Goal: Information Seeking & Learning: Learn about a topic

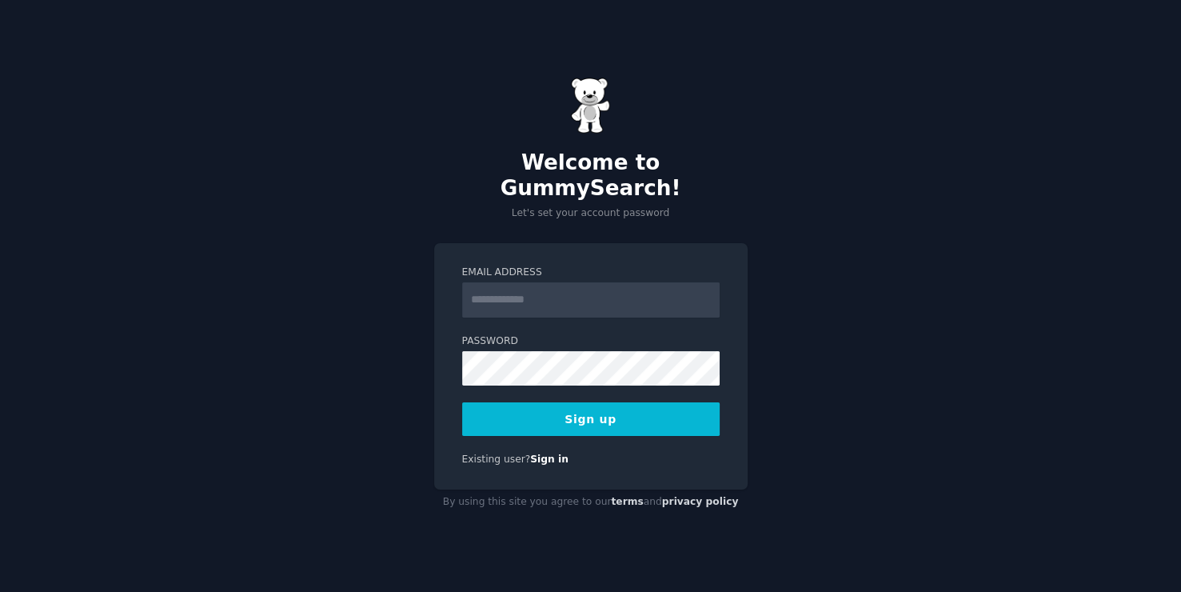
click at [410, 243] on div "Welcome to GummySearch! Let's set your account password Email Address Password …" at bounding box center [590, 296] width 1181 height 592
click at [548, 282] on input "Email Address" at bounding box center [591, 299] width 258 height 35
type input "**********"
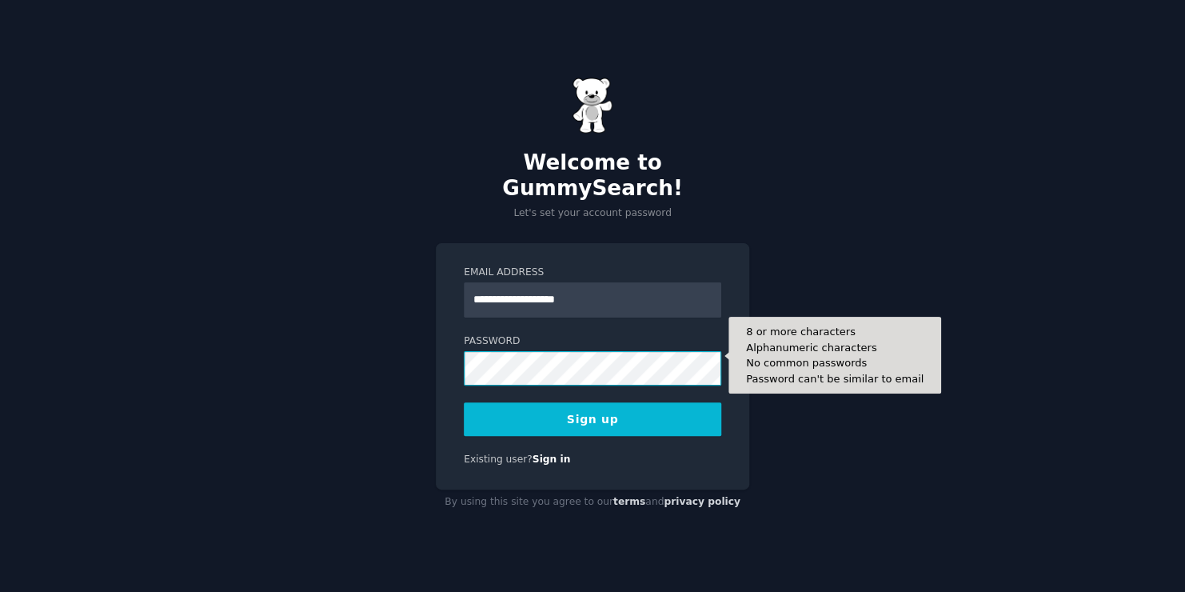
click at [464, 402] on button "Sign up" at bounding box center [593, 419] width 258 height 34
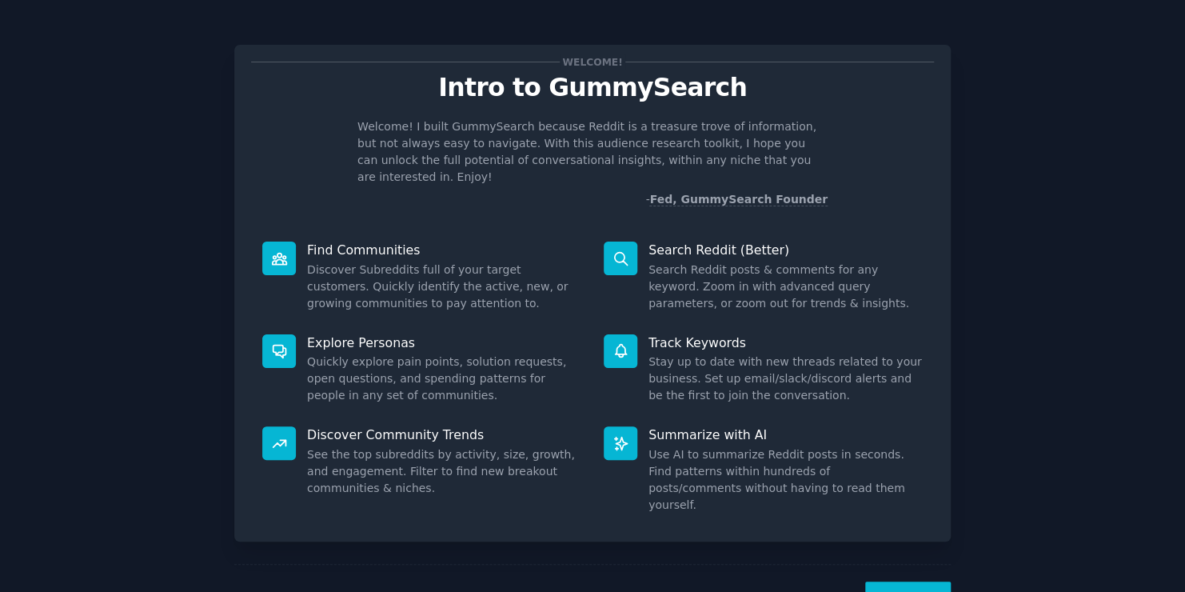
click at [906, 585] on button "Next" at bounding box center [908, 601] width 86 height 39
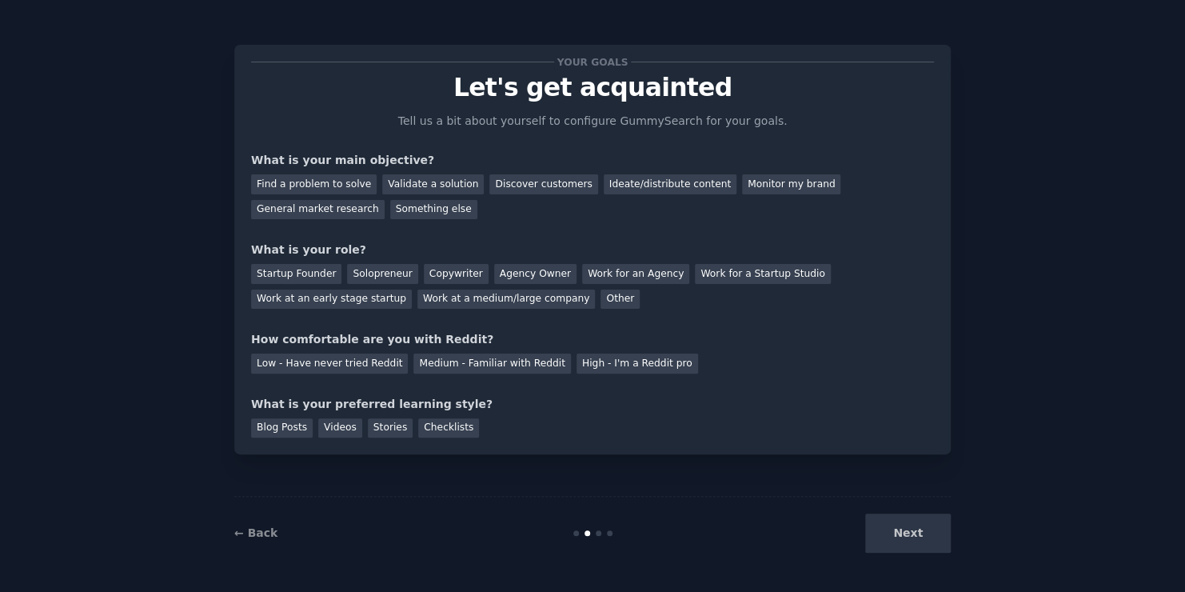
click at [440, 227] on div "Your goals Let's get acquainted Tell us a bit about yourself to configure Gummy…" at bounding box center [592, 250] width 683 height 376
click at [541, 182] on div "Discover customers" at bounding box center [544, 184] width 108 height 20
click at [601, 302] on div "Other" at bounding box center [620, 300] width 39 height 20
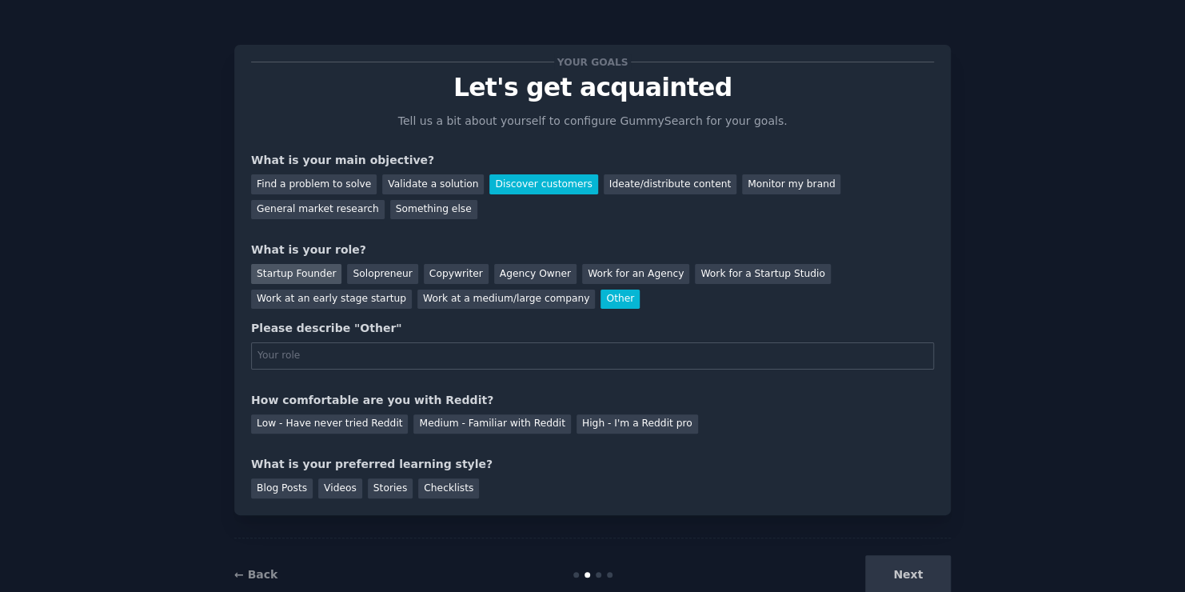
click at [319, 269] on div "Startup Founder" at bounding box center [296, 274] width 90 height 20
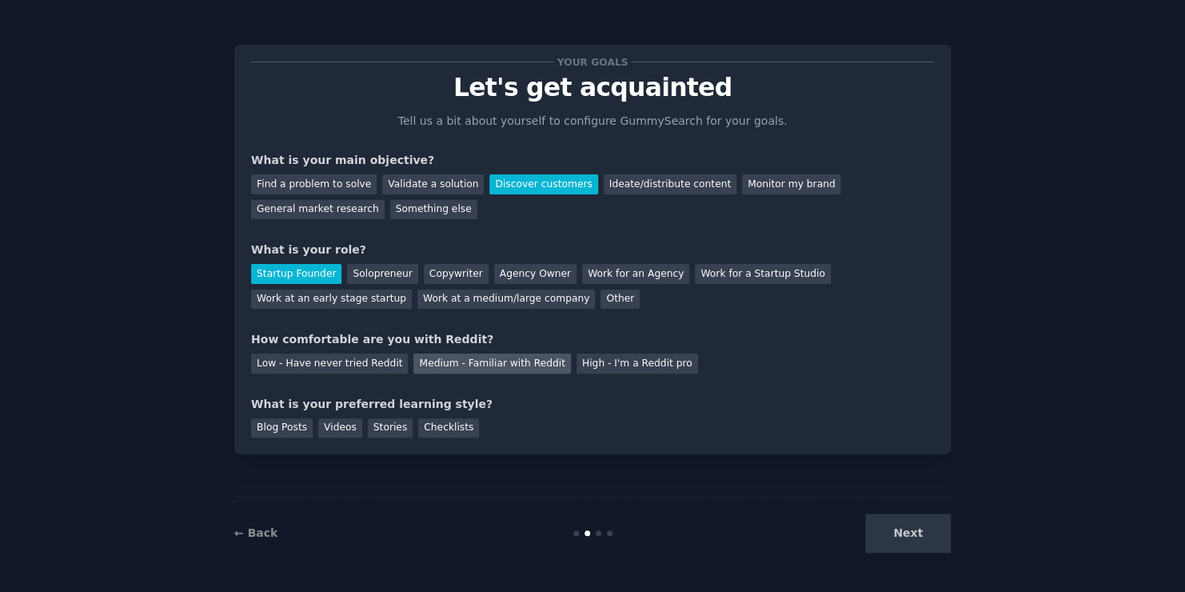
click at [445, 368] on div "Medium - Familiar with Reddit" at bounding box center [492, 364] width 157 height 20
click at [337, 367] on div "Low - Have never tried Reddit" at bounding box center [329, 364] width 157 height 20
click at [291, 426] on div "Blog Posts" at bounding box center [282, 428] width 62 height 20
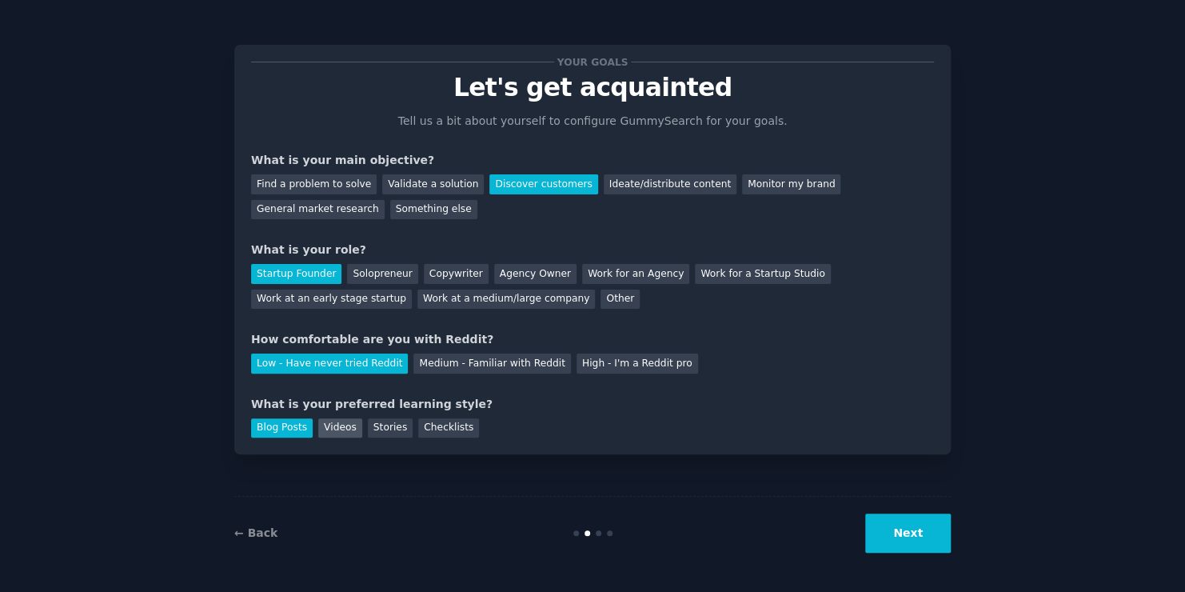
click at [342, 430] on div "Videos" at bounding box center [340, 428] width 44 height 20
click at [382, 432] on div "Stories" at bounding box center [390, 428] width 45 height 20
click at [927, 534] on button "Next" at bounding box center [908, 533] width 86 height 39
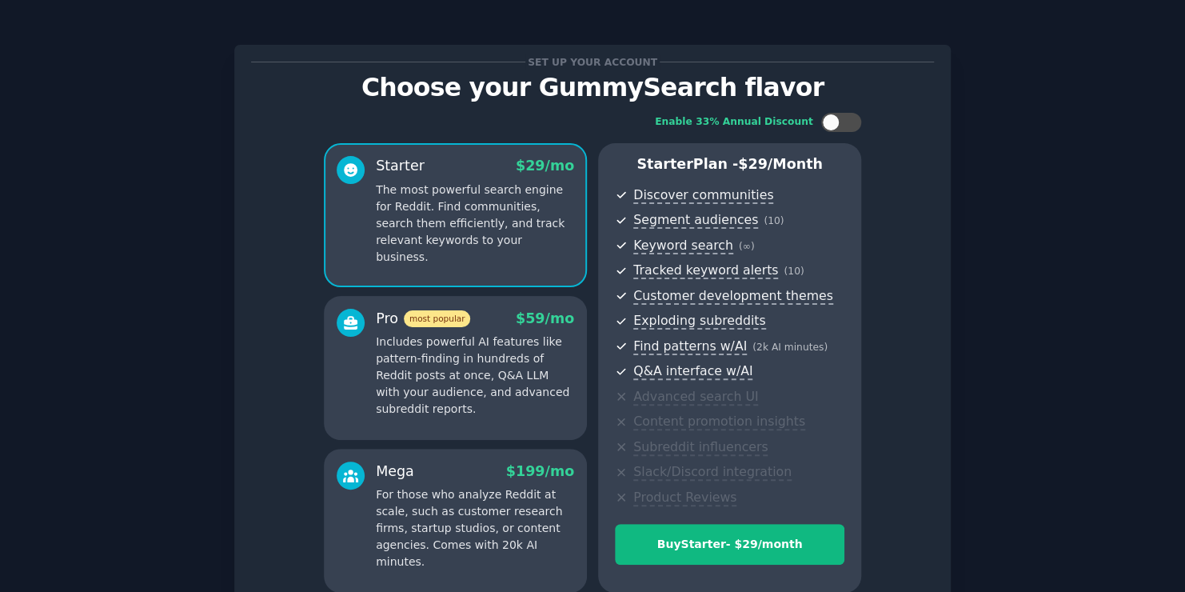
scroll to position [152, 0]
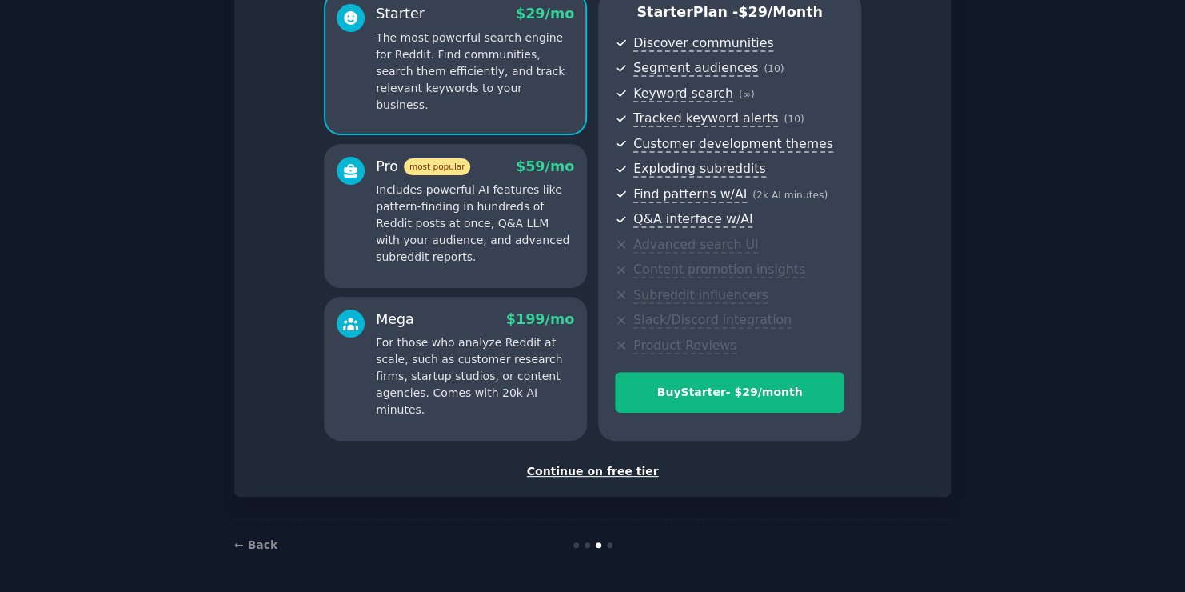
click at [594, 470] on div "Continue on free tier" at bounding box center [592, 471] width 683 height 17
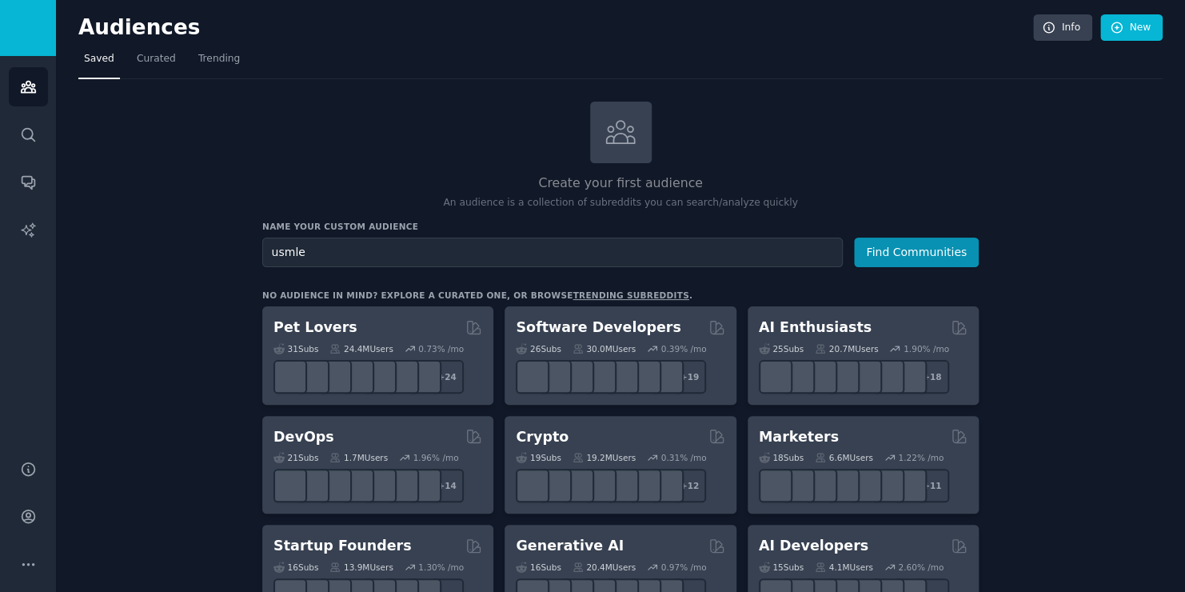
type input "usmle"
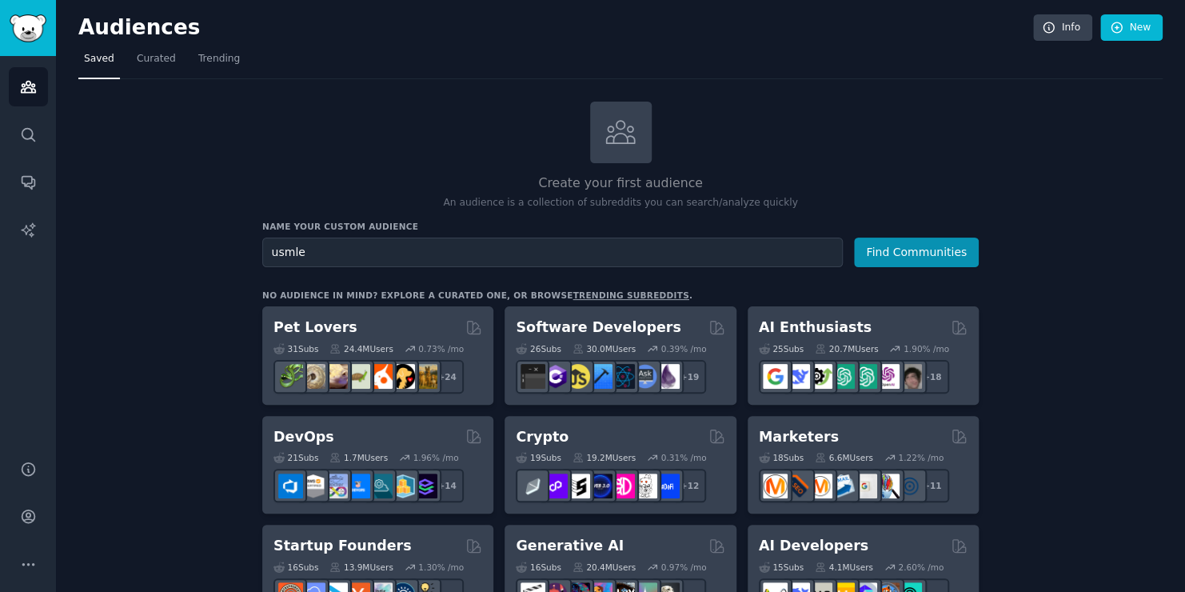
click at [854, 238] on button "Find Communities" at bounding box center [916, 253] width 125 height 30
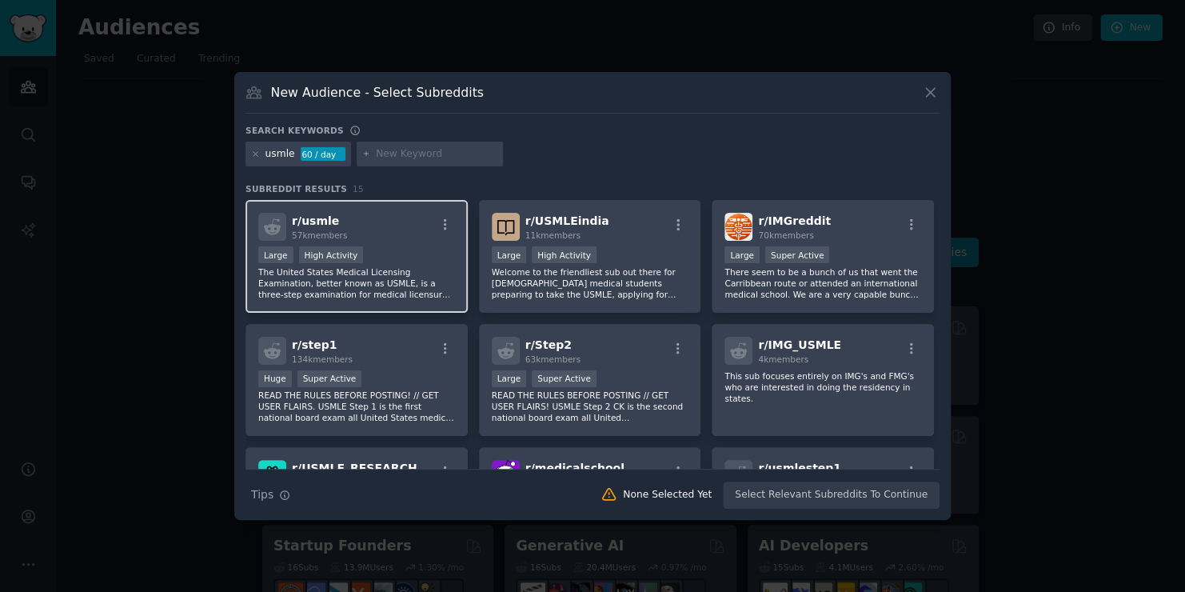
click at [374, 266] on p "The United States Medical Licensing Examination, better known as USMLE, is a th…" at bounding box center [356, 283] width 197 height 34
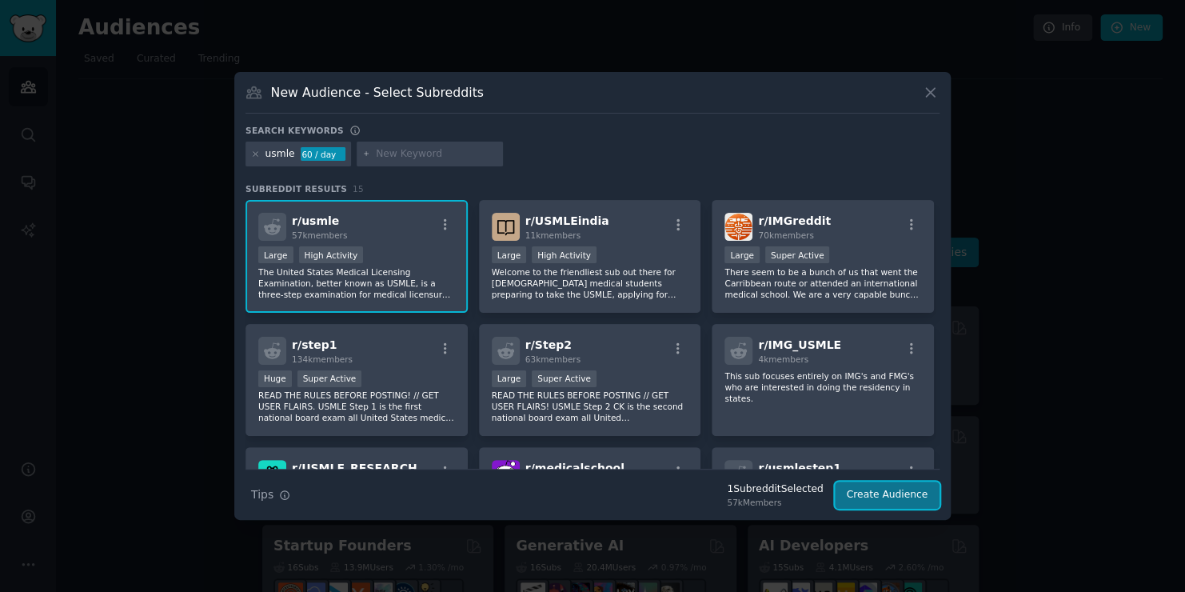
click at [871, 490] on button "Create Audience" at bounding box center [888, 495] width 106 height 27
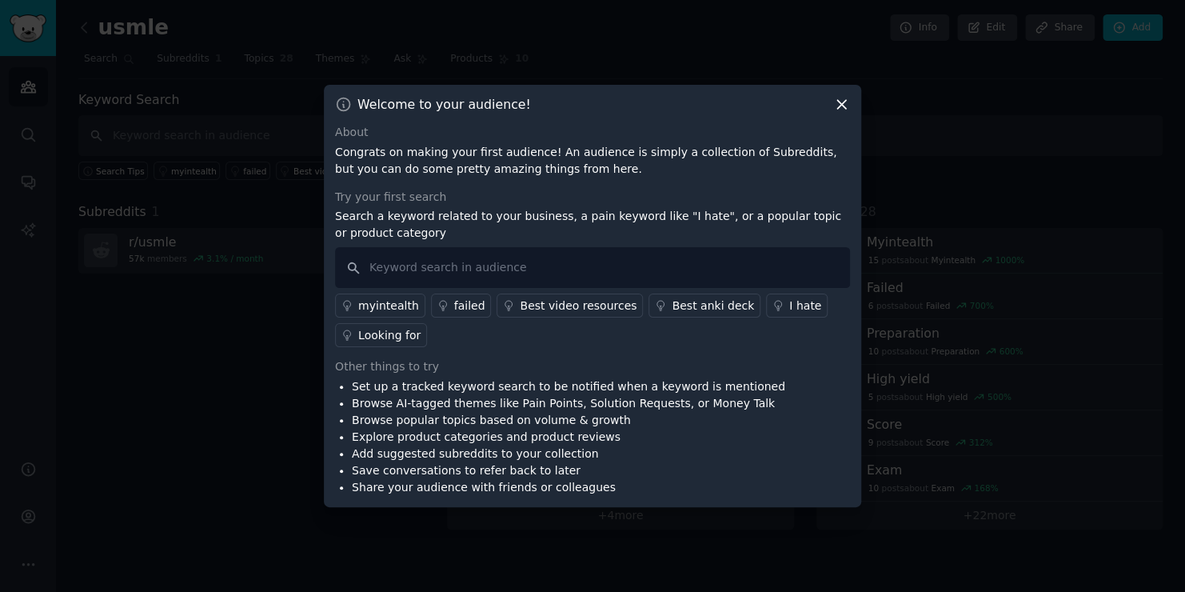
click at [370, 339] on div "Looking for" at bounding box center [389, 335] width 62 height 17
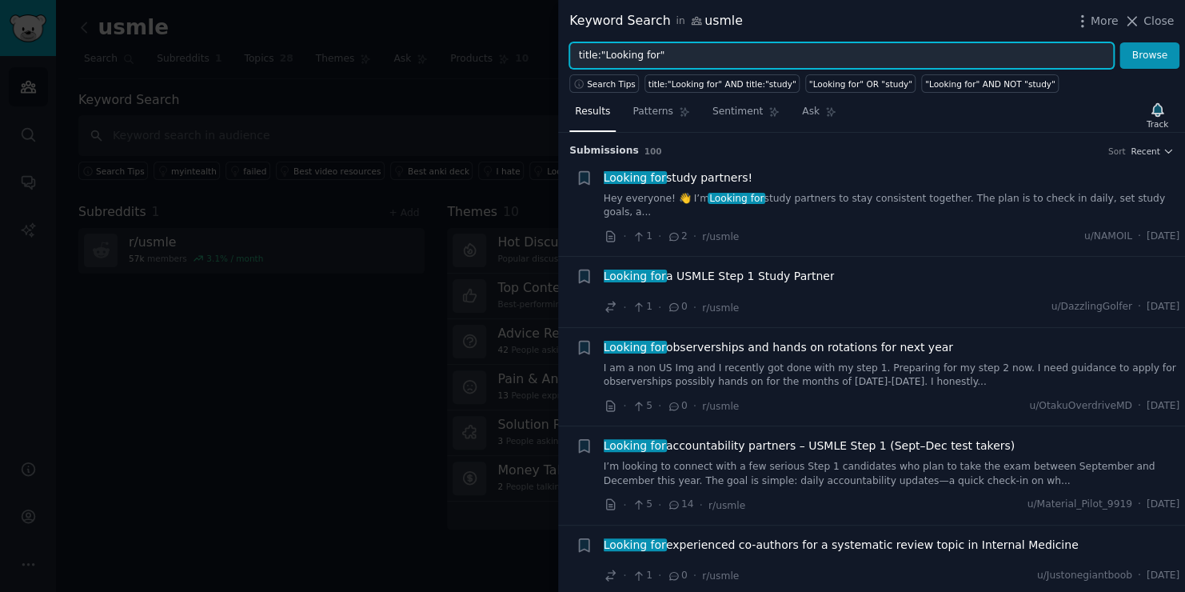
click at [677, 50] on input "title:"Looking for"" at bounding box center [842, 55] width 545 height 27
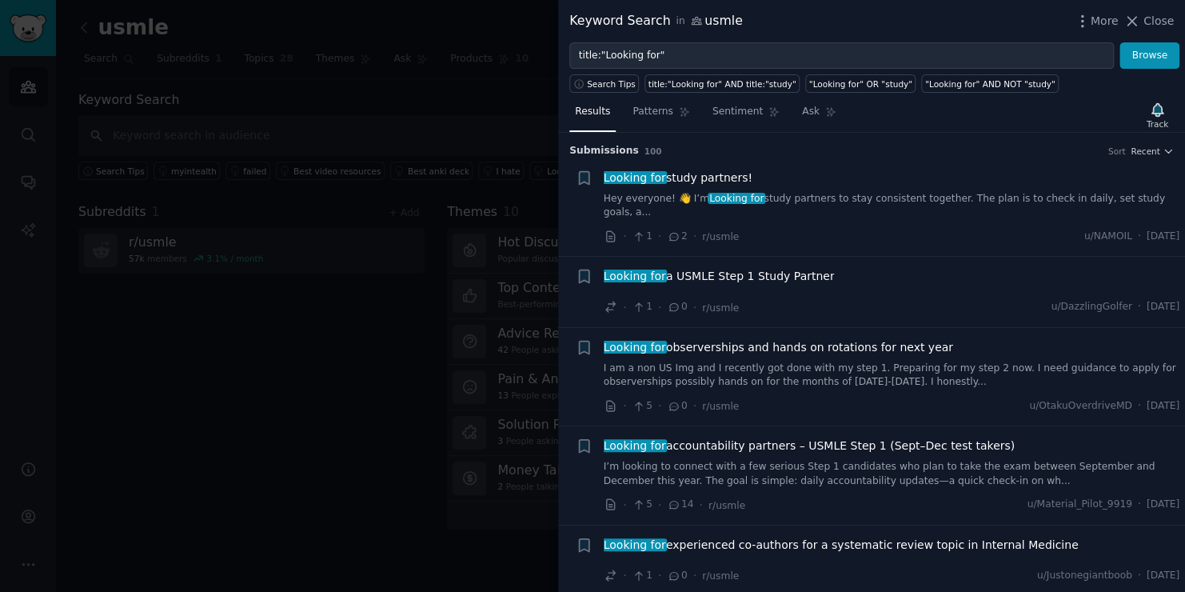
click at [406, 170] on div at bounding box center [592, 296] width 1185 height 592
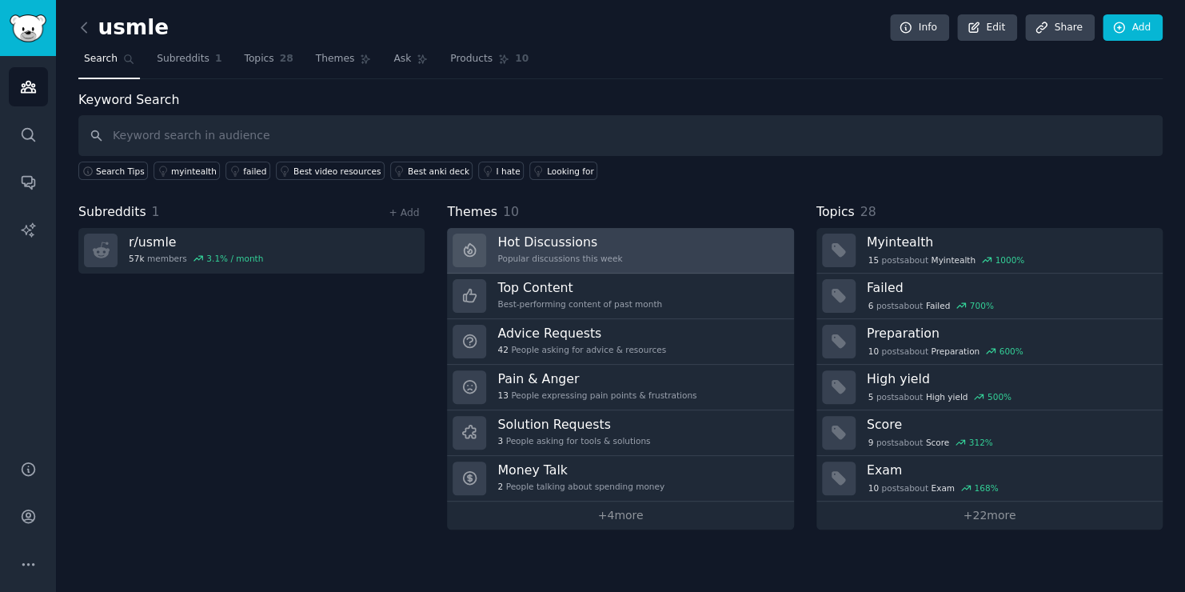
click at [602, 243] on h3 "Hot Discussions" at bounding box center [560, 242] width 125 height 17
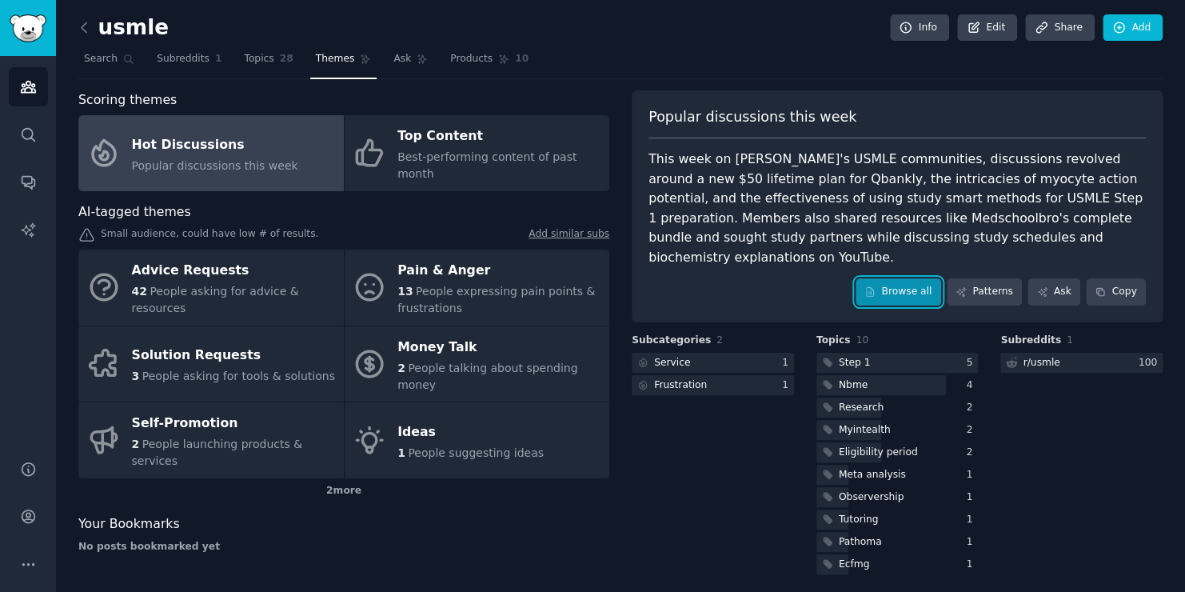
click at [896, 278] on link "Browse all" at bounding box center [899, 291] width 86 height 27
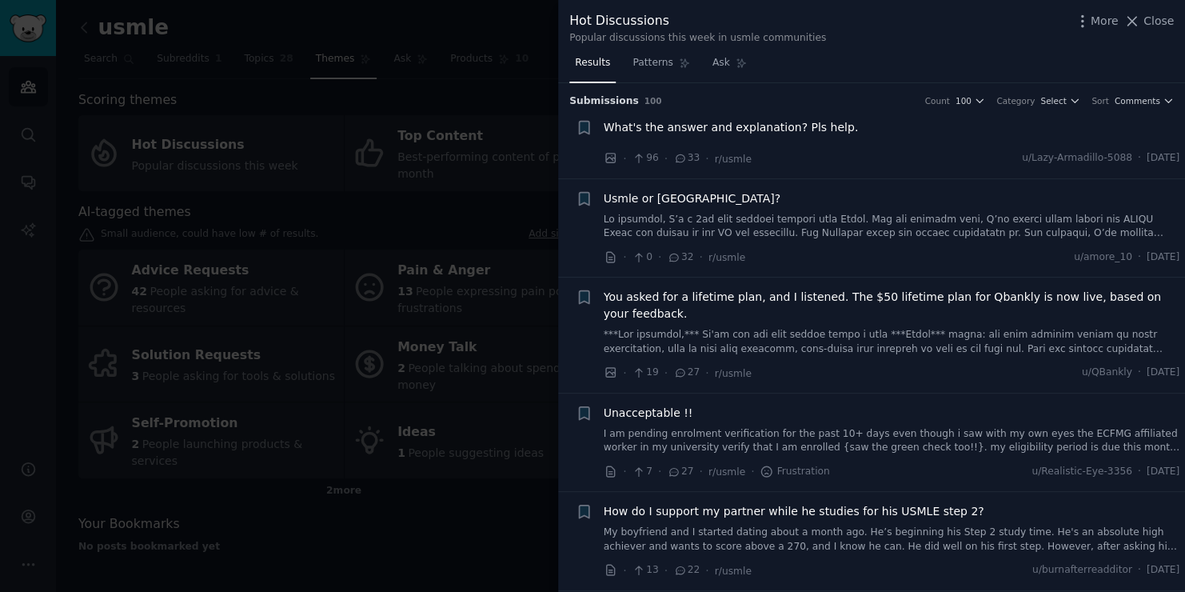
click at [765, 122] on span "What's the answer and explanation? Pls help." at bounding box center [731, 127] width 255 height 17
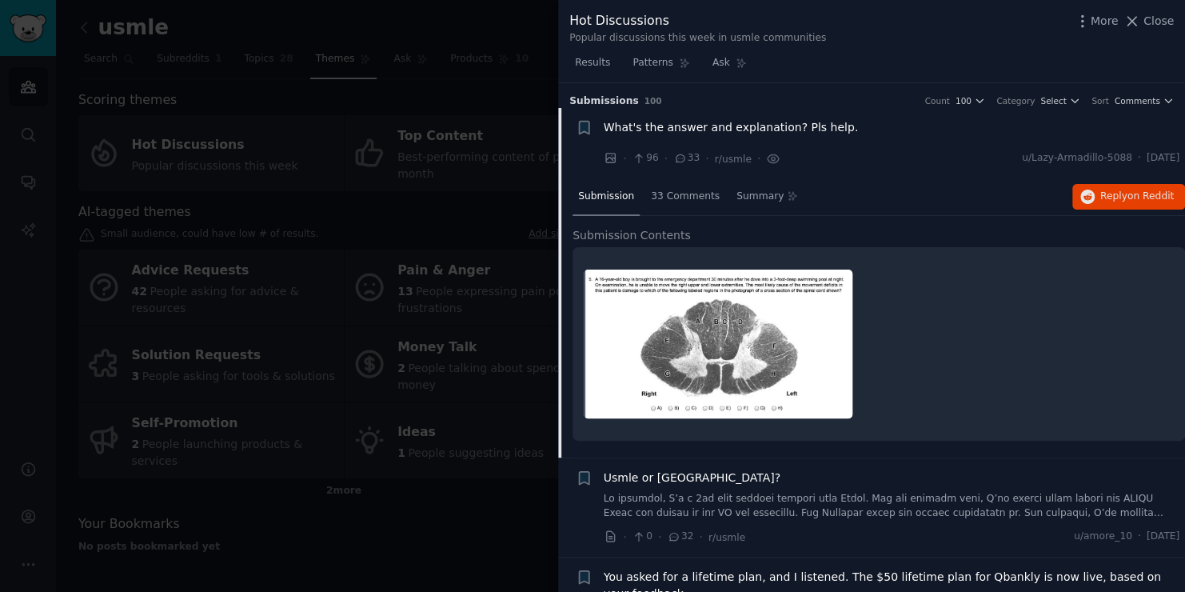
scroll to position [25, 0]
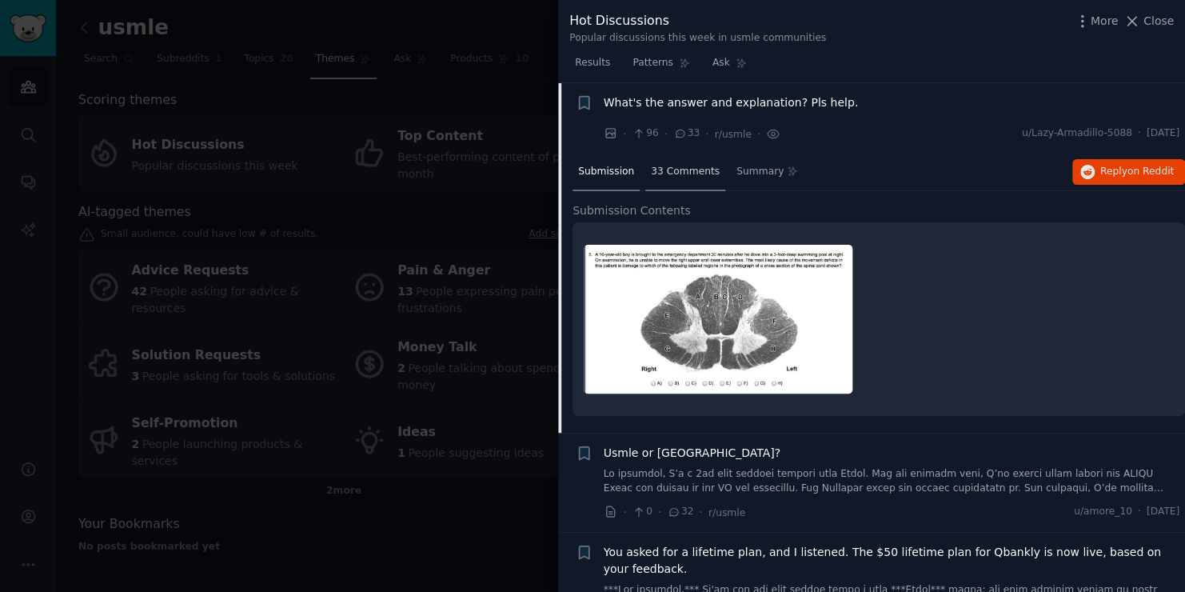
click at [682, 170] on span "33 Comments" at bounding box center [685, 172] width 69 height 14
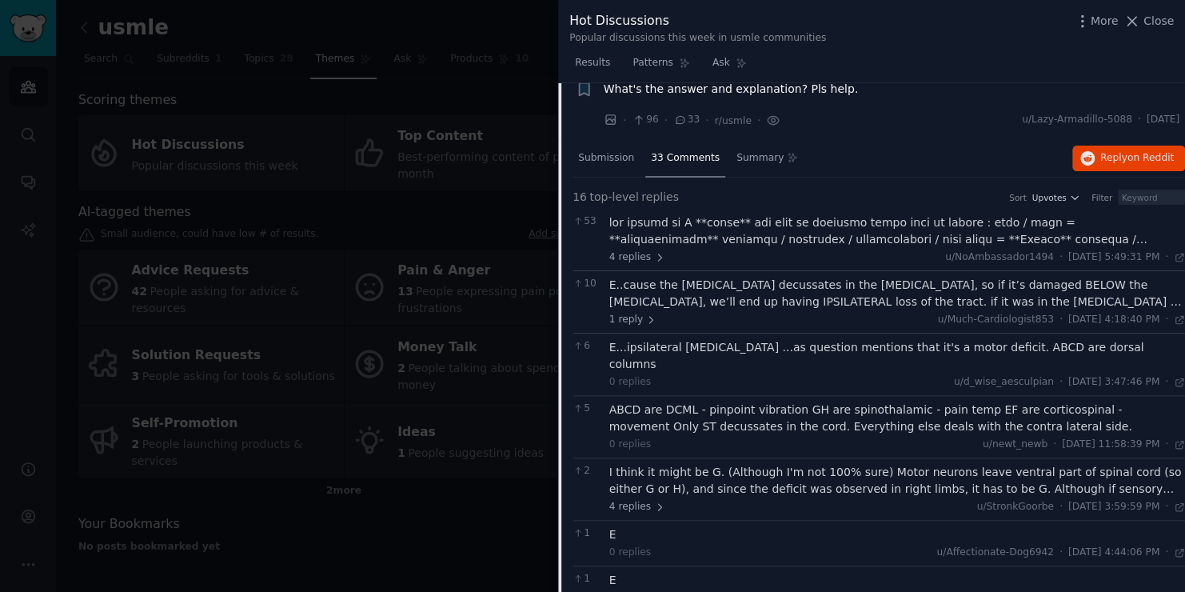
scroll to position [0, 0]
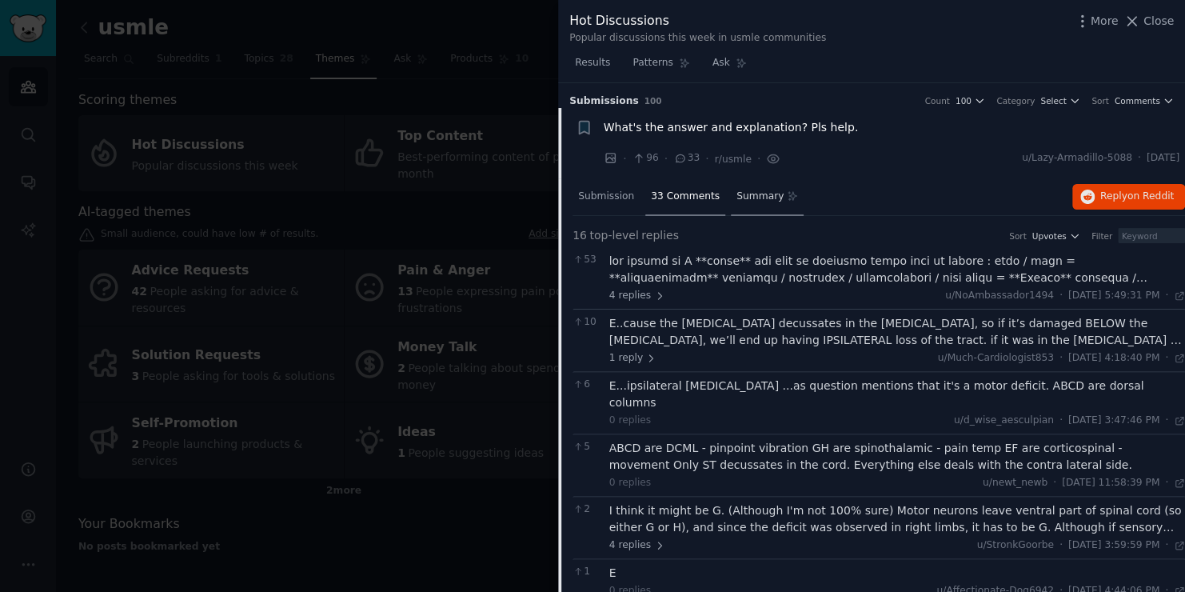
click at [753, 202] on span "Summary" at bounding box center [760, 197] width 47 height 14
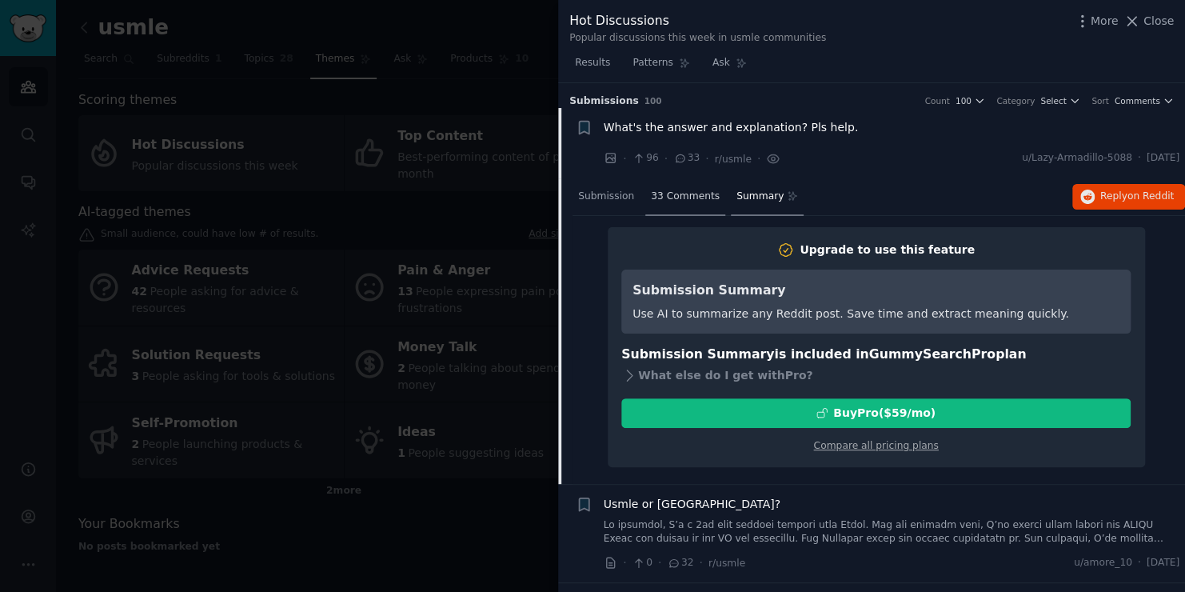
click at [651, 196] on span "33 Comments" at bounding box center [685, 197] width 69 height 14
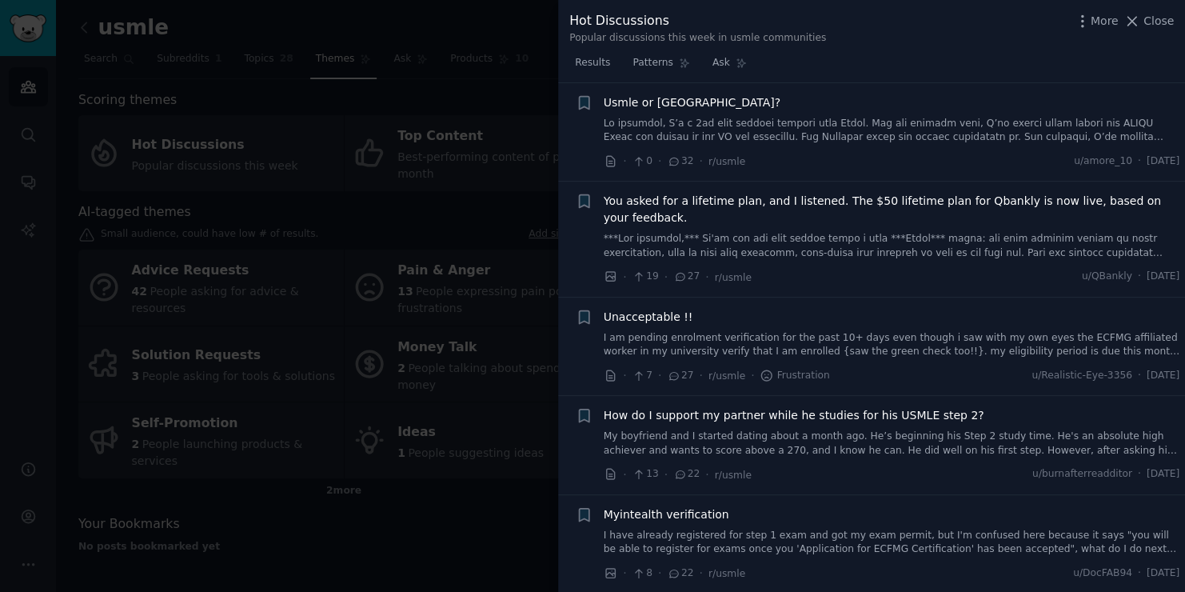
scroll to position [1061, 0]
click at [797, 233] on link at bounding box center [892, 247] width 577 height 28
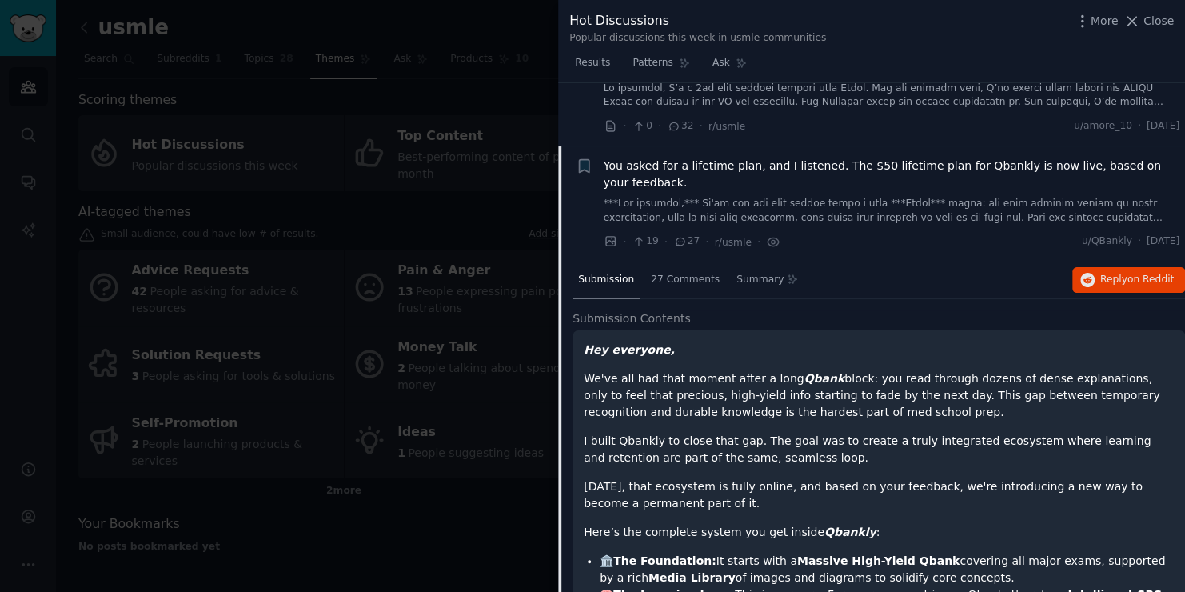
scroll to position [194, 0]
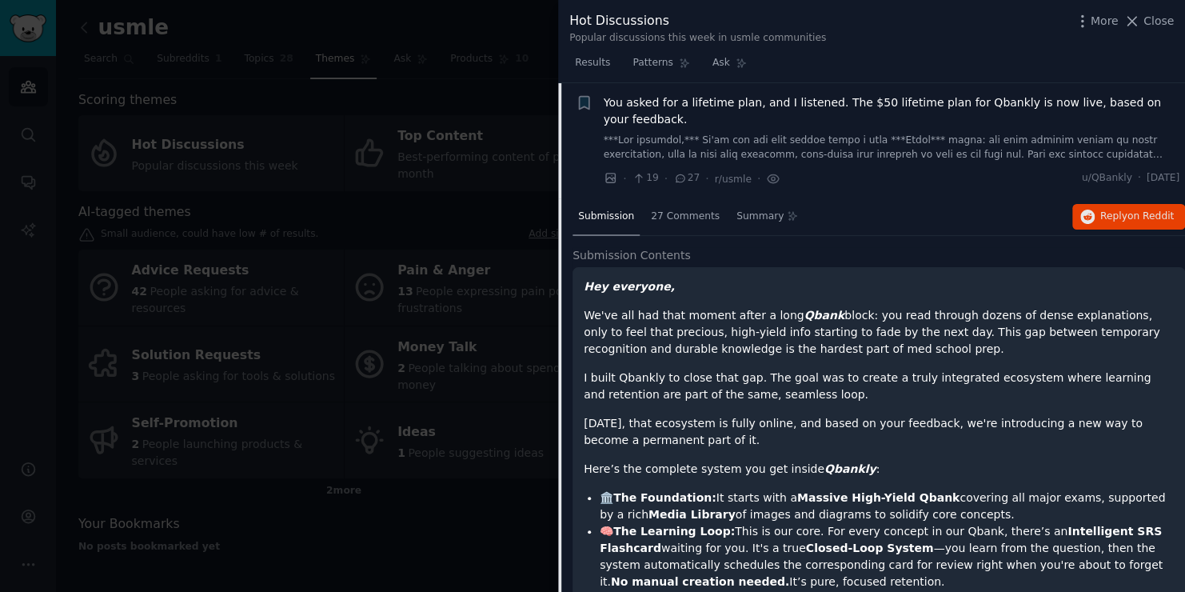
click at [817, 152] on link at bounding box center [892, 148] width 577 height 28
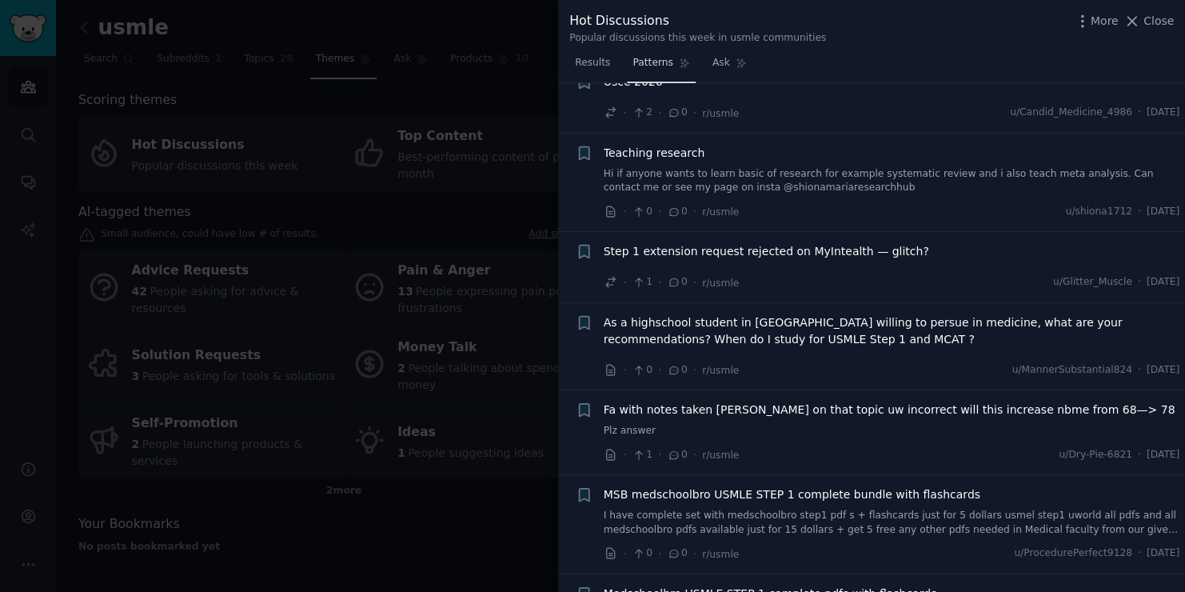
scroll to position [7477, 0]
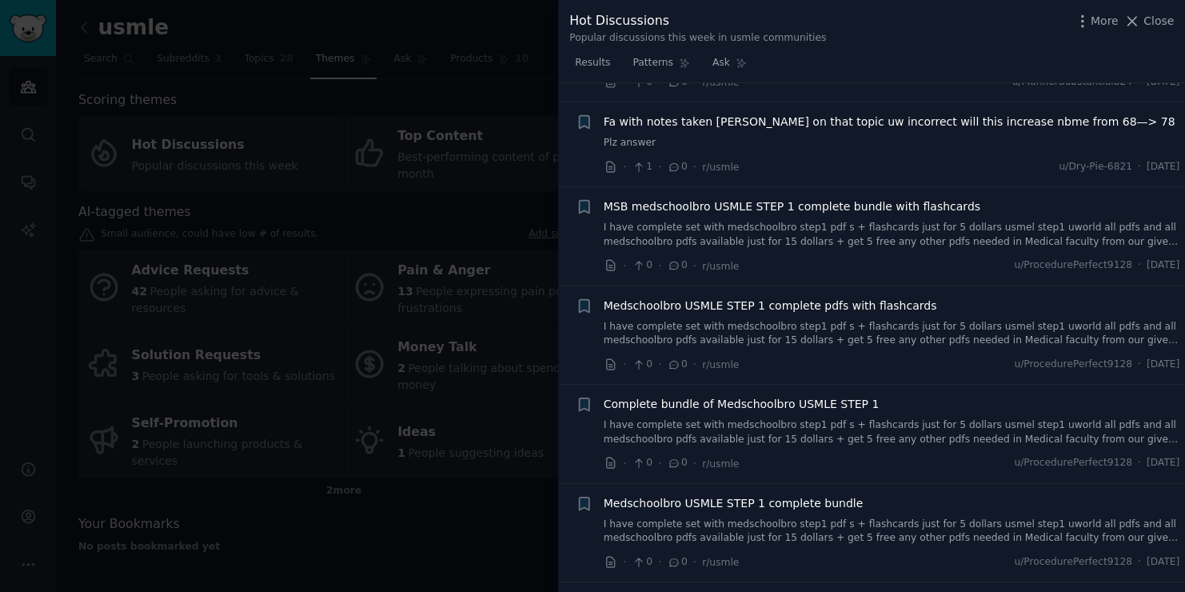
click at [350, 150] on div at bounding box center [592, 296] width 1185 height 592
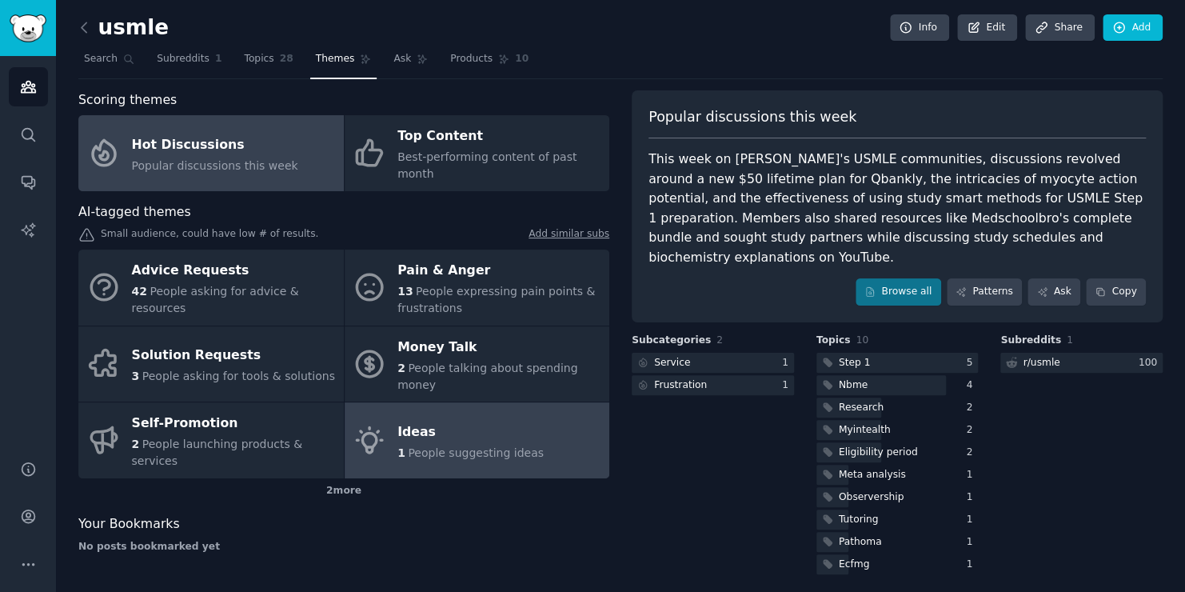
click at [436, 446] on span "People suggesting ideas" at bounding box center [476, 452] width 136 height 13
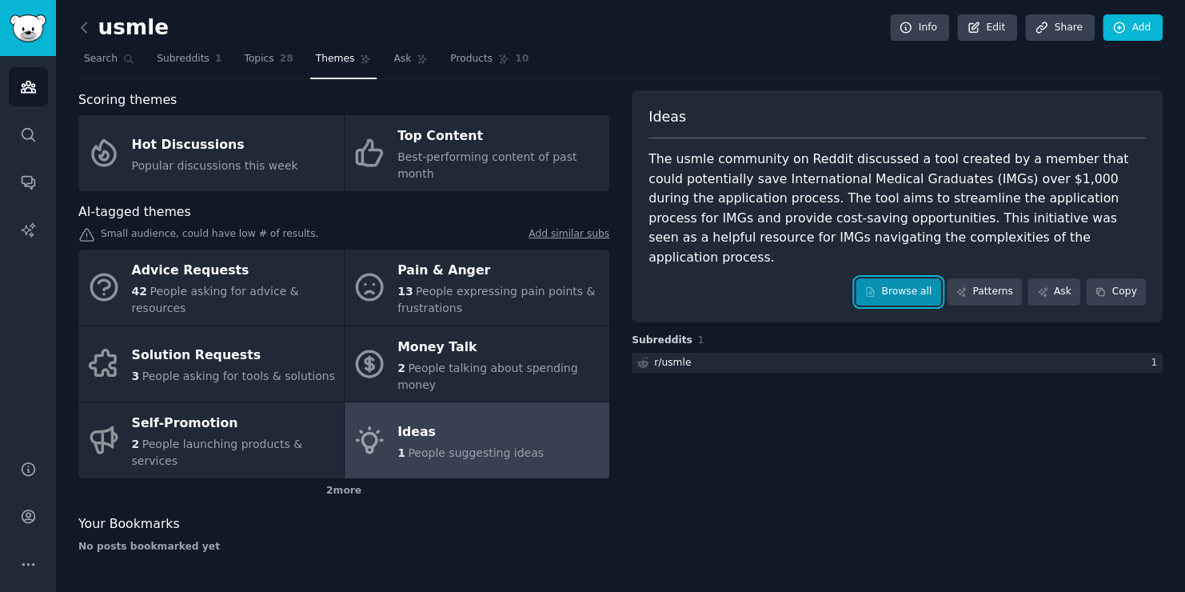
click at [921, 278] on link "Browse all" at bounding box center [899, 291] width 86 height 27
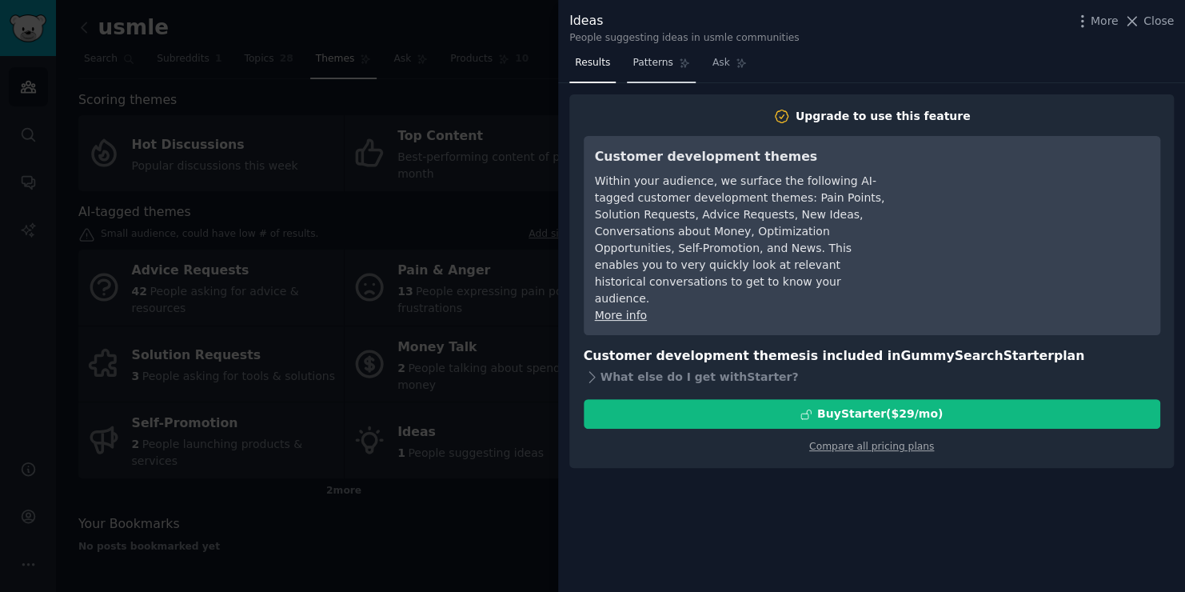
click at [639, 53] on link "Patterns" at bounding box center [661, 66] width 68 height 33
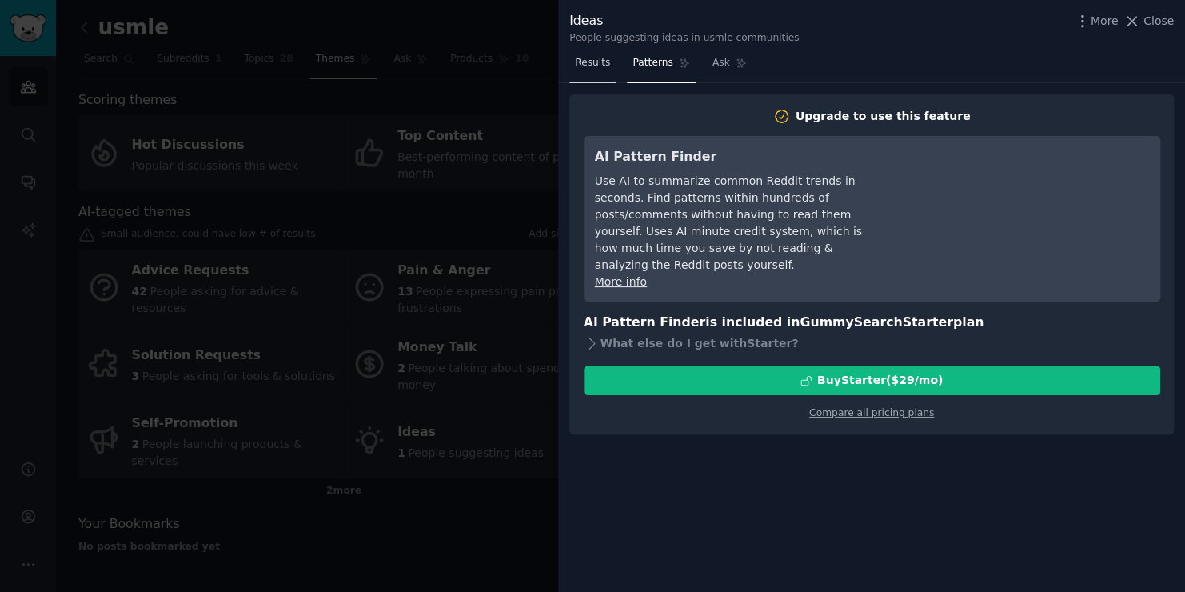
click at [580, 63] on span "Results" at bounding box center [592, 63] width 35 height 14
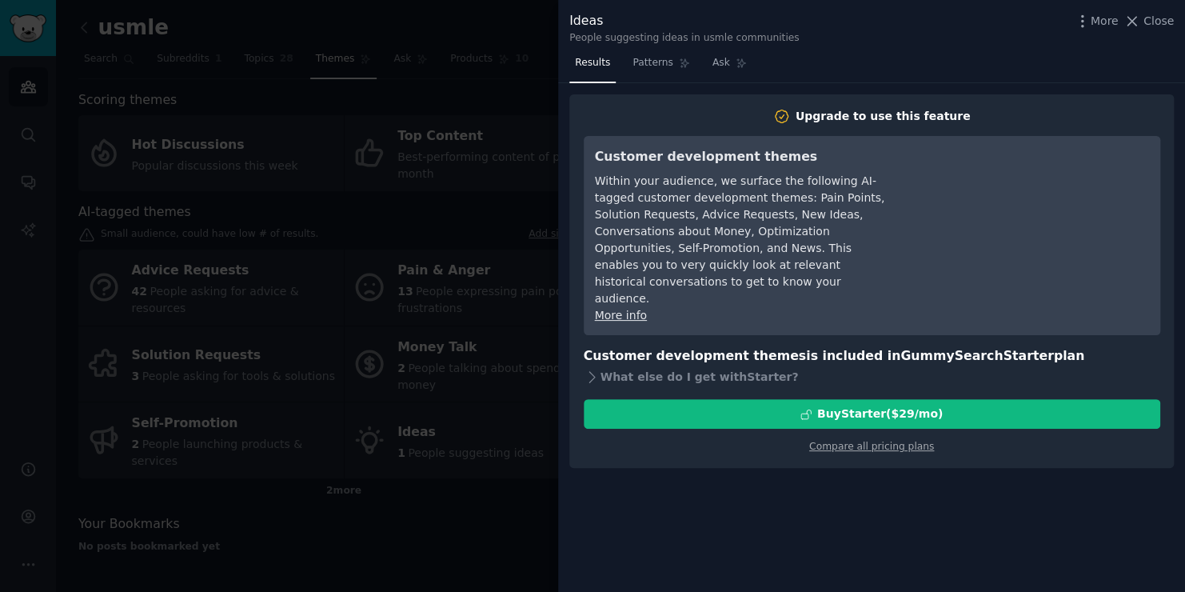
click at [502, 162] on div at bounding box center [592, 296] width 1185 height 592
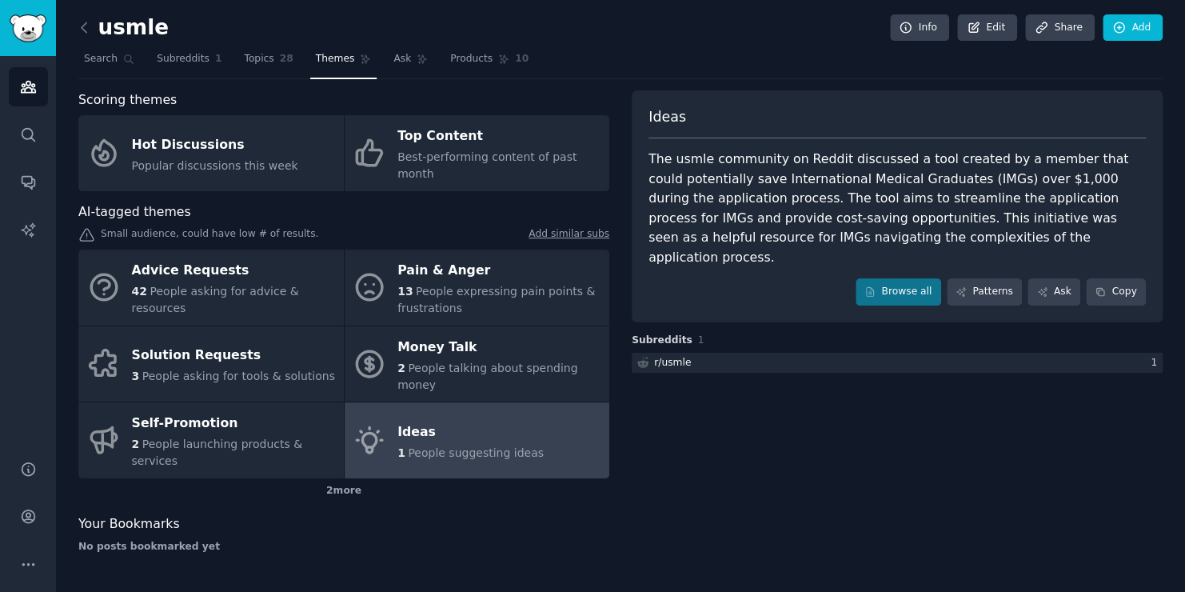
click at [510, 402] on link "Ideas 1 People suggesting ideas" at bounding box center [478, 440] width 266 height 76
click at [992, 278] on link "Patterns" at bounding box center [984, 291] width 75 height 27
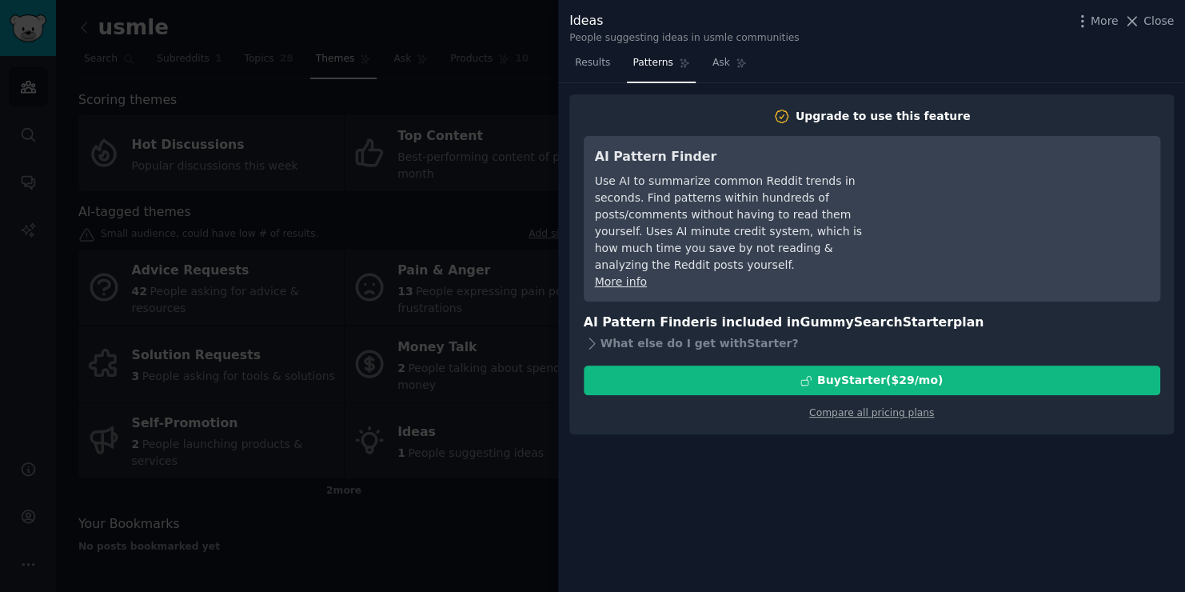
click at [417, 242] on div at bounding box center [592, 296] width 1185 height 592
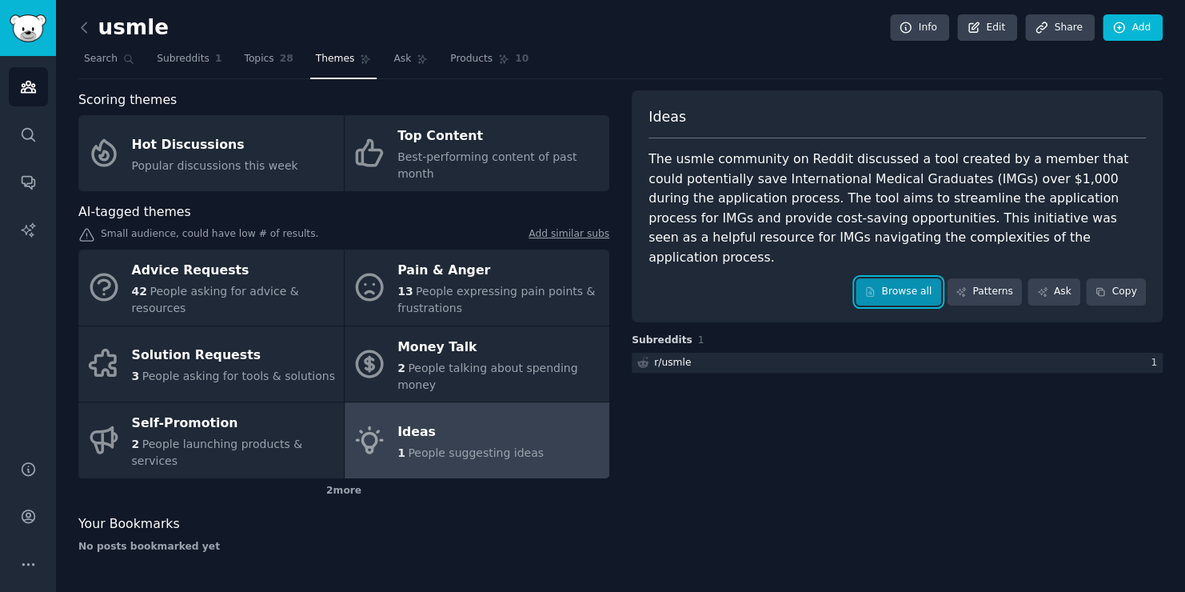
click at [895, 278] on link "Browse all" at bounding box center [899, 291] width 86 height 27
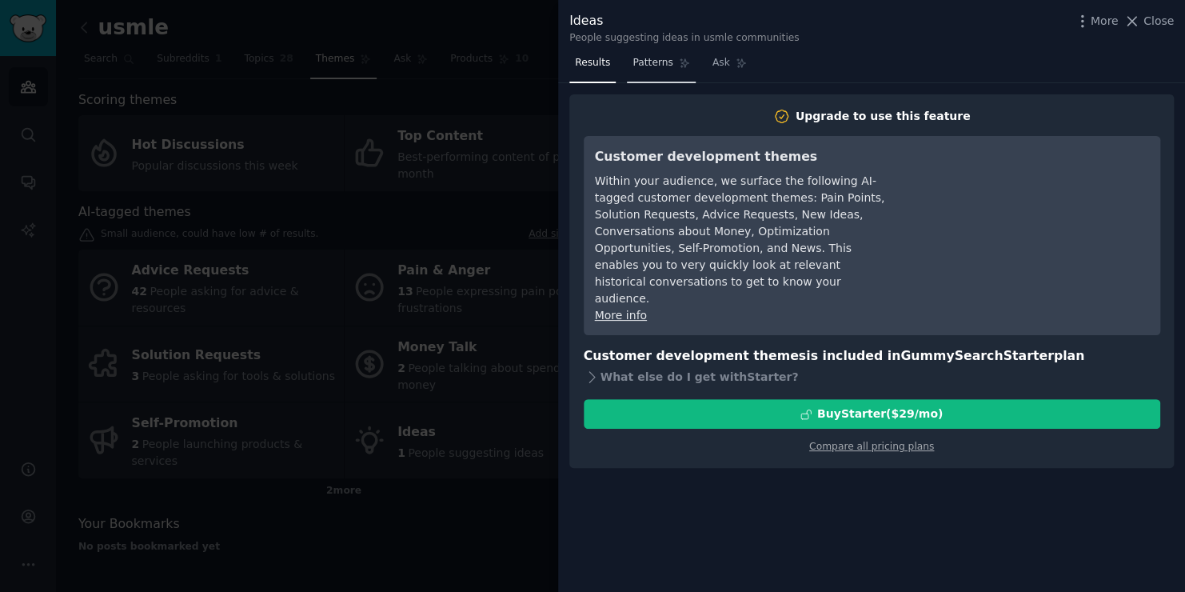
click at [678, 76] on link "Patterns" at bounding box center [661, 66] width 68 height 33
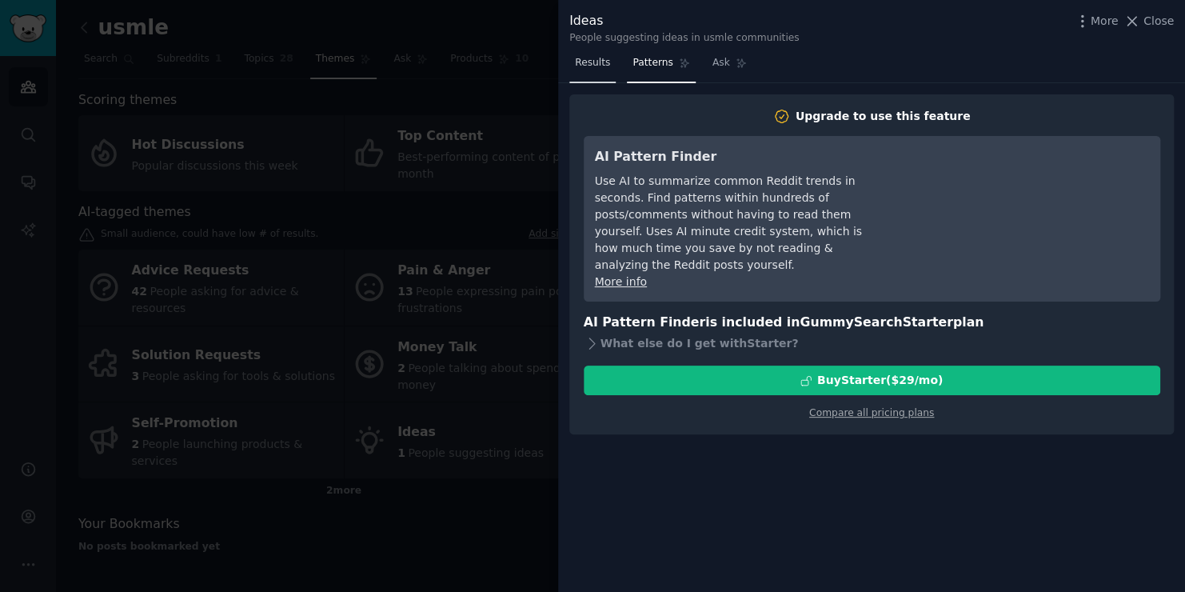
click at [593, 62] on span "Results" at bounding box center [592, 63] width 35 height 14
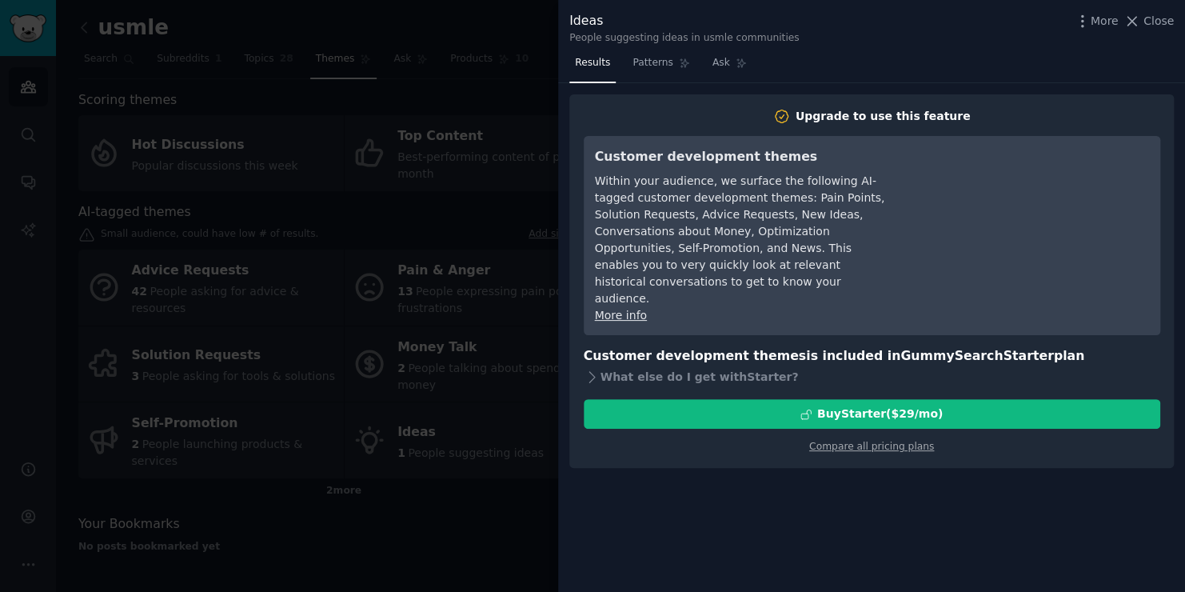
click at [442, 141] on div at bounding box center [592, 296] width 1185 height 592
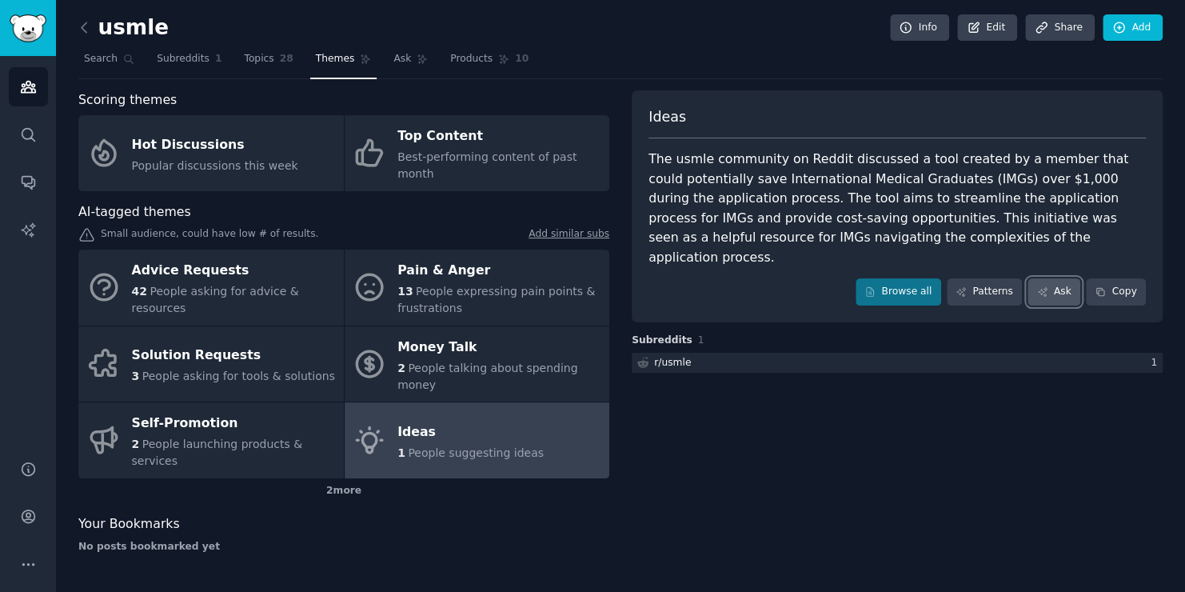
click at [1070, 278] on link "Ask" at bounding box center [1054, 291] width 53 height 27
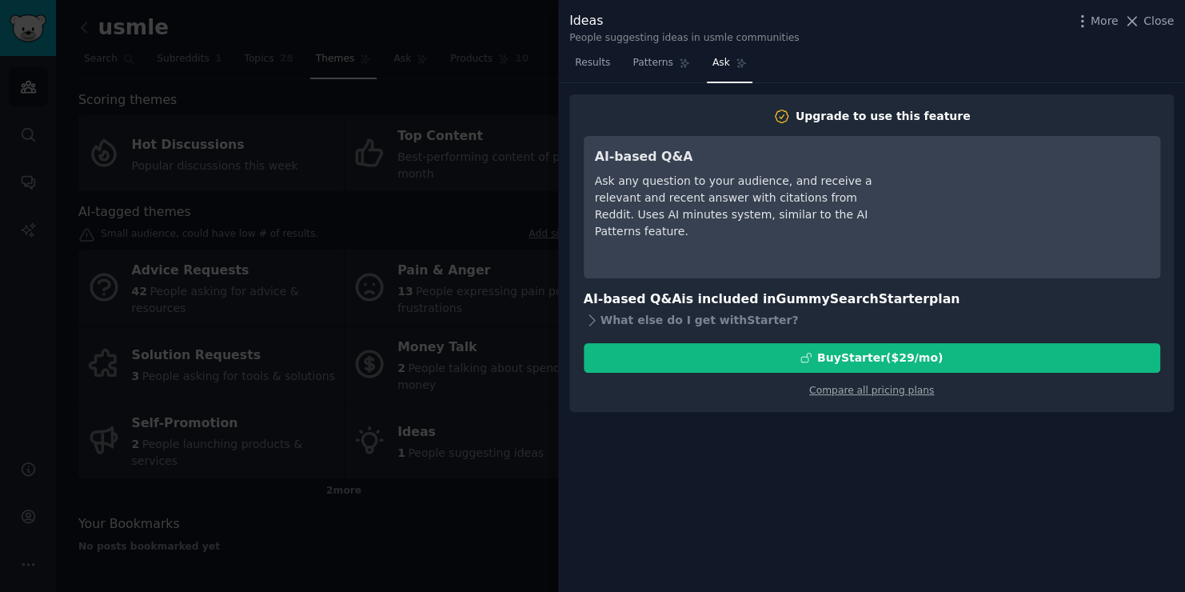
click at [410, 242] on div at bounding box center [592, 296] width 1185 height 592
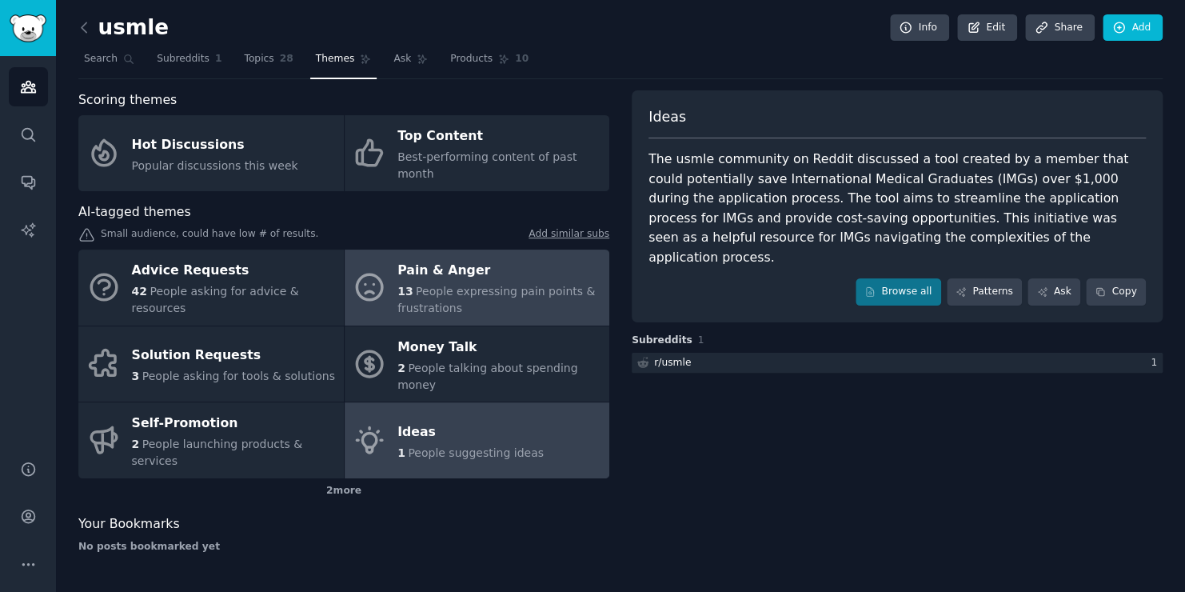
click at [466, 258] on div "Pain & Anger" at bounding box center [500, 271] width 204 height 26
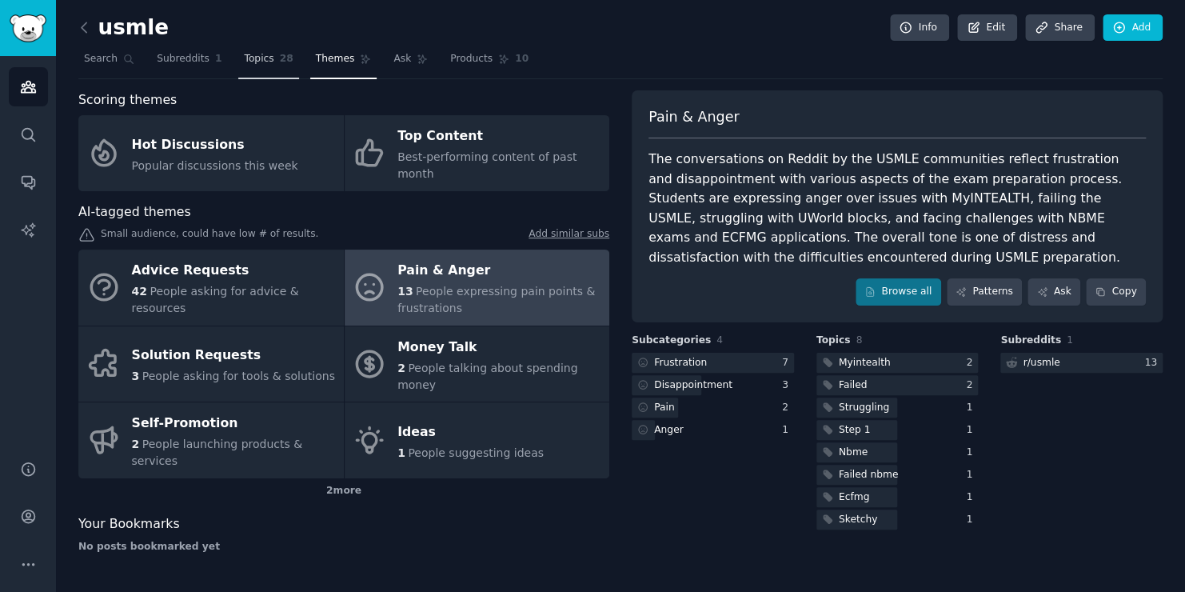
click at [238, 46] on link "Topics 28" at bounding box center [268, 62] width 60 height 33
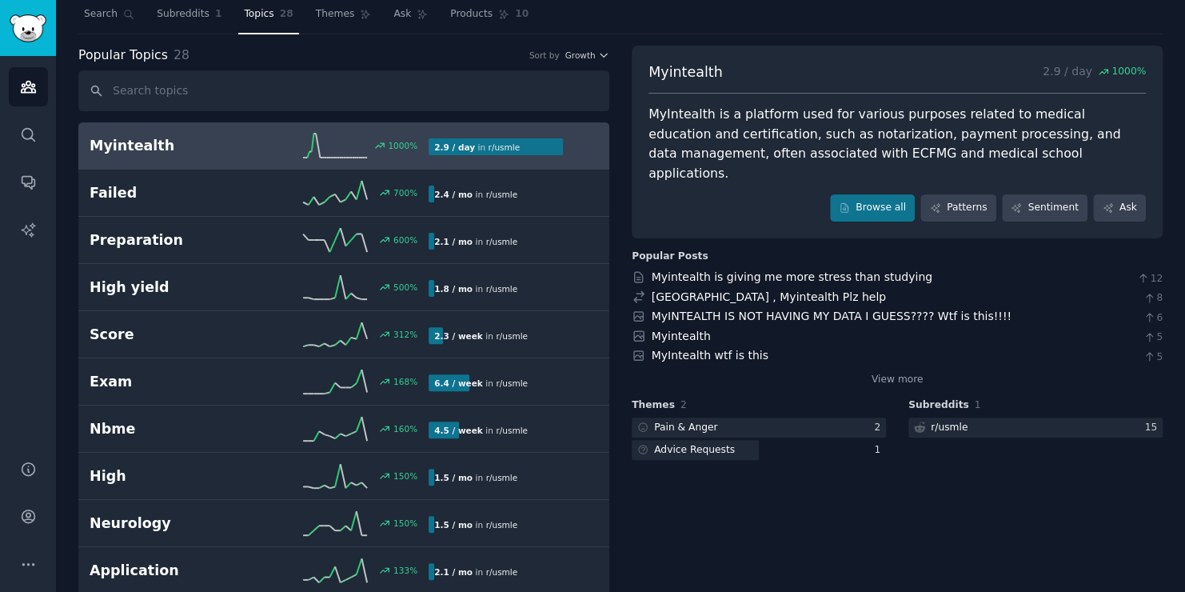
scroll to position [46, 0]
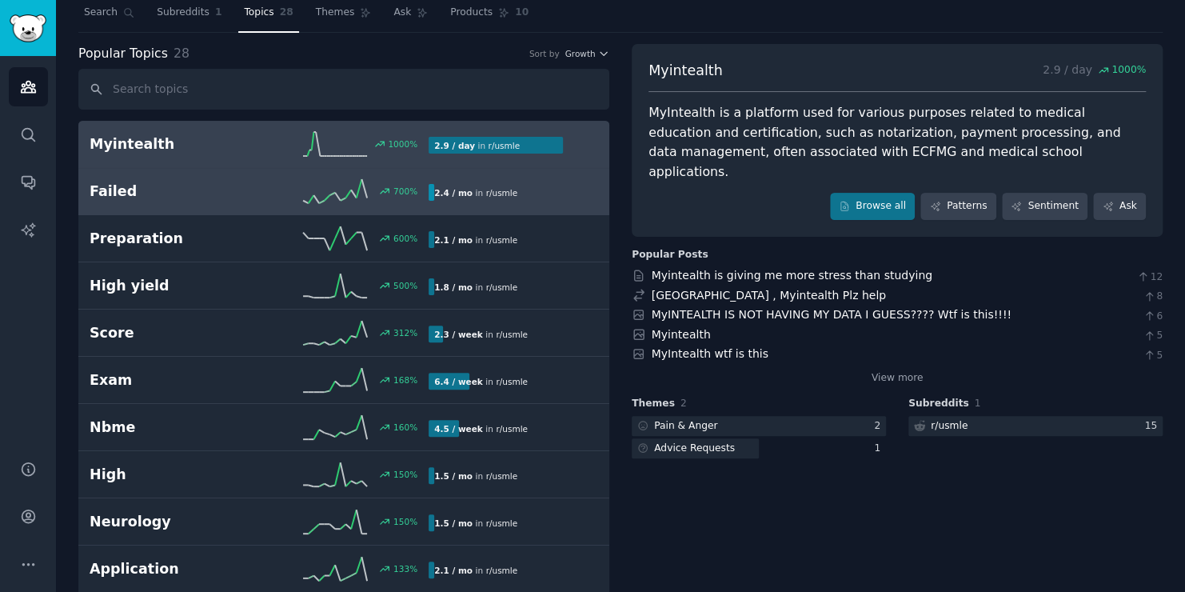
click at [311, 170] on link "Failed 700 % 2.4 / mo in r/ usmle" at bounding box center [343, 191] width 531 height 47
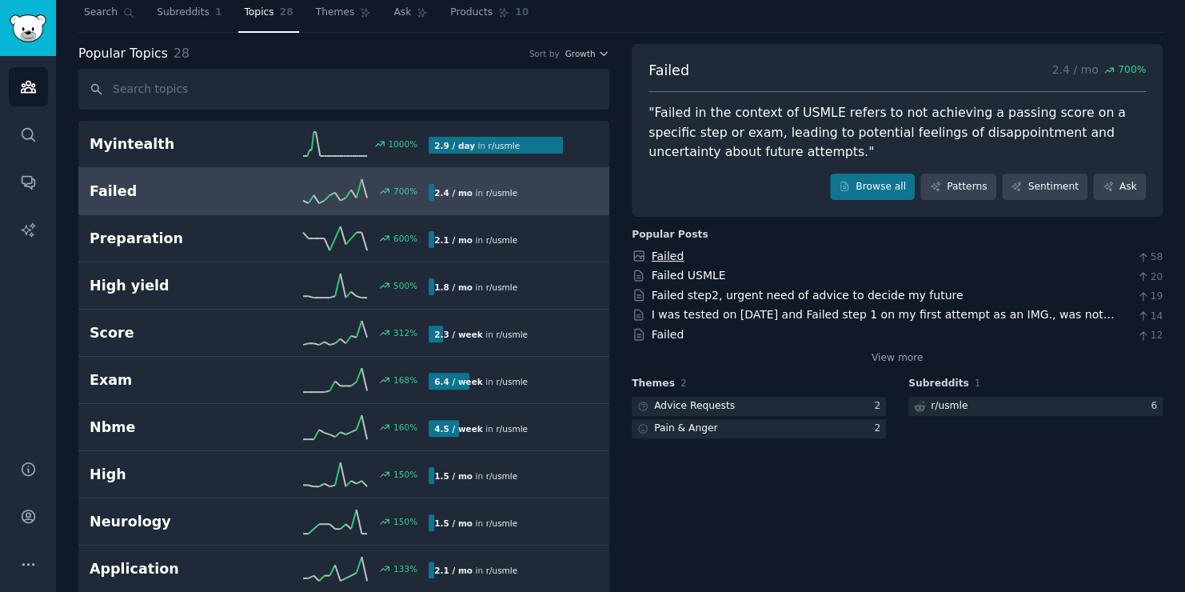
click at [666, 253] on link "Failed" at bounding box center [668, 256] width 33 height 13
click at [886, 351] on link "View more" at bounding box center [898, 358] width 52 height 14
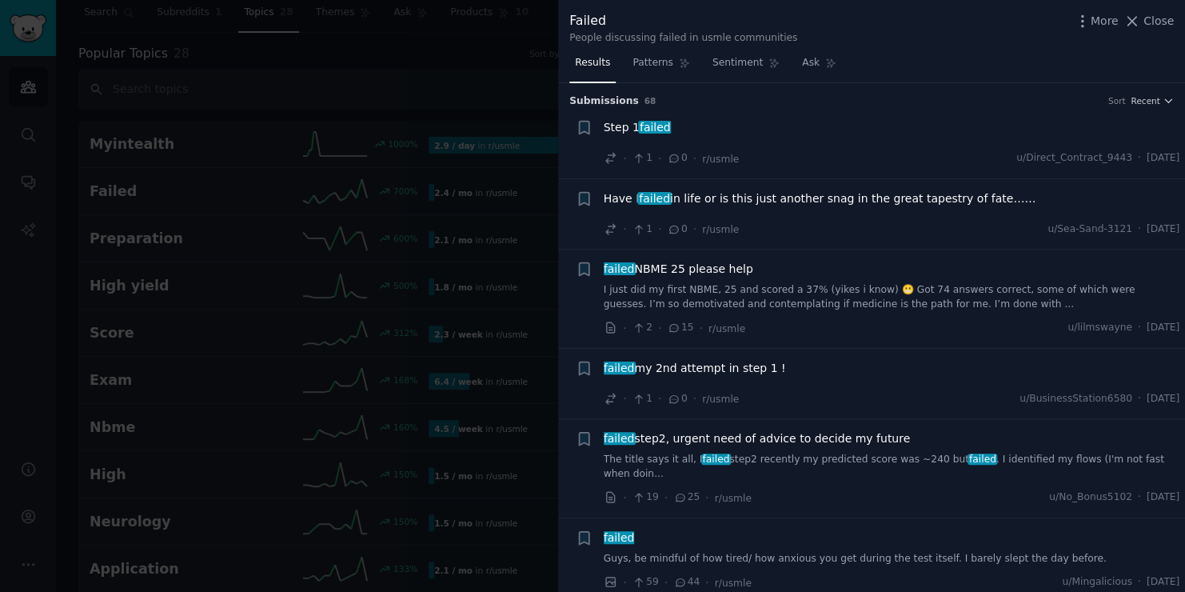
click at [315, 222] on div at bounding box center [592, 296] width 1185 height 592
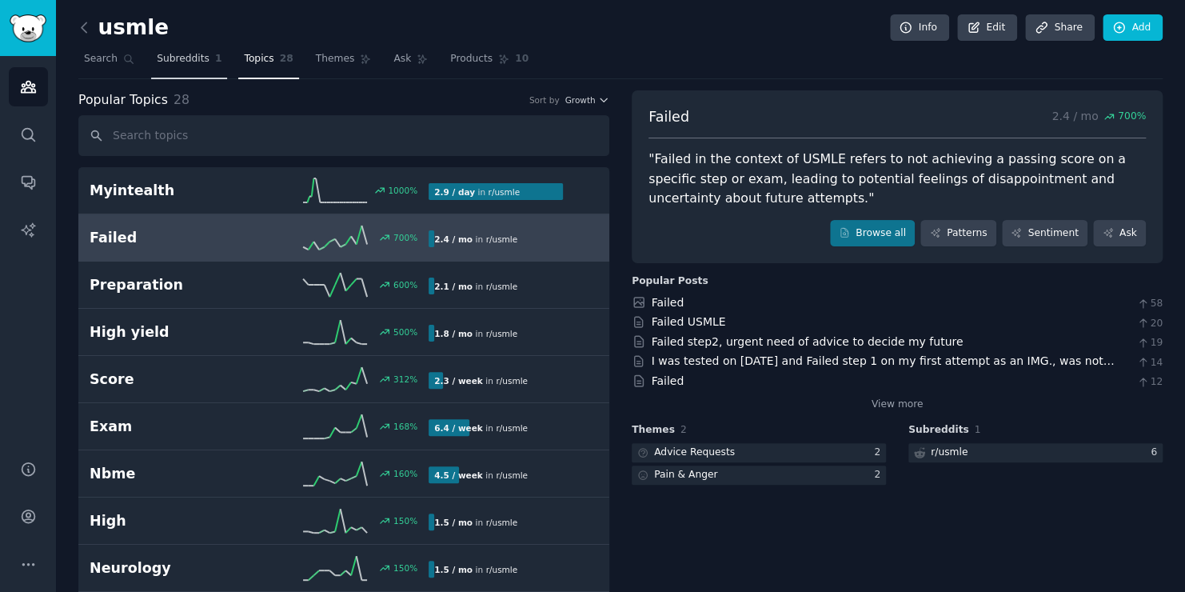
click at [194, 64] on span "Subreddits" at bounding box center [183, 59] width 53 height 14
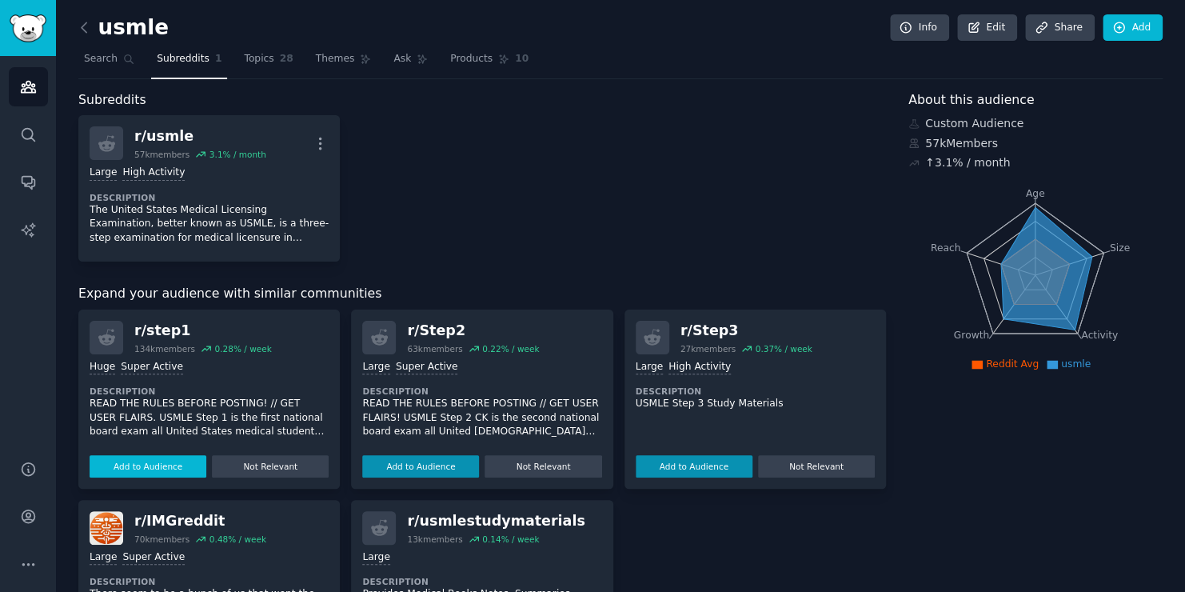
click at [147, 472] on button "Add to Audience" at bounding box center [148, 466] width 117 height 22
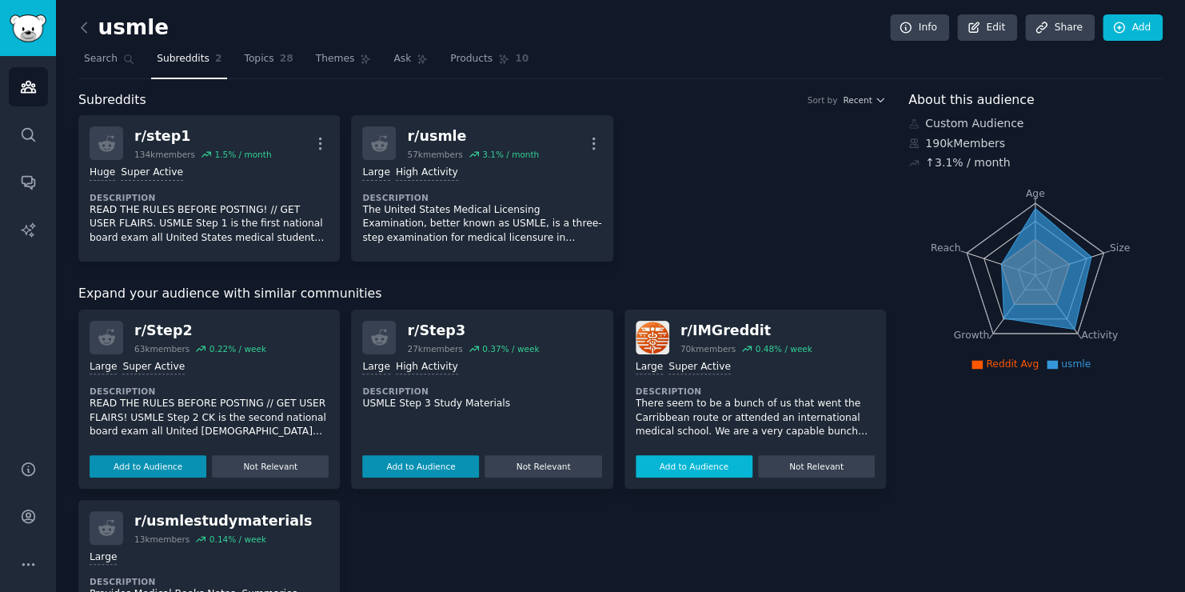
click at [719, 462] on button "Add to Audience" at bounding box center [694, 466] width 117 height 22
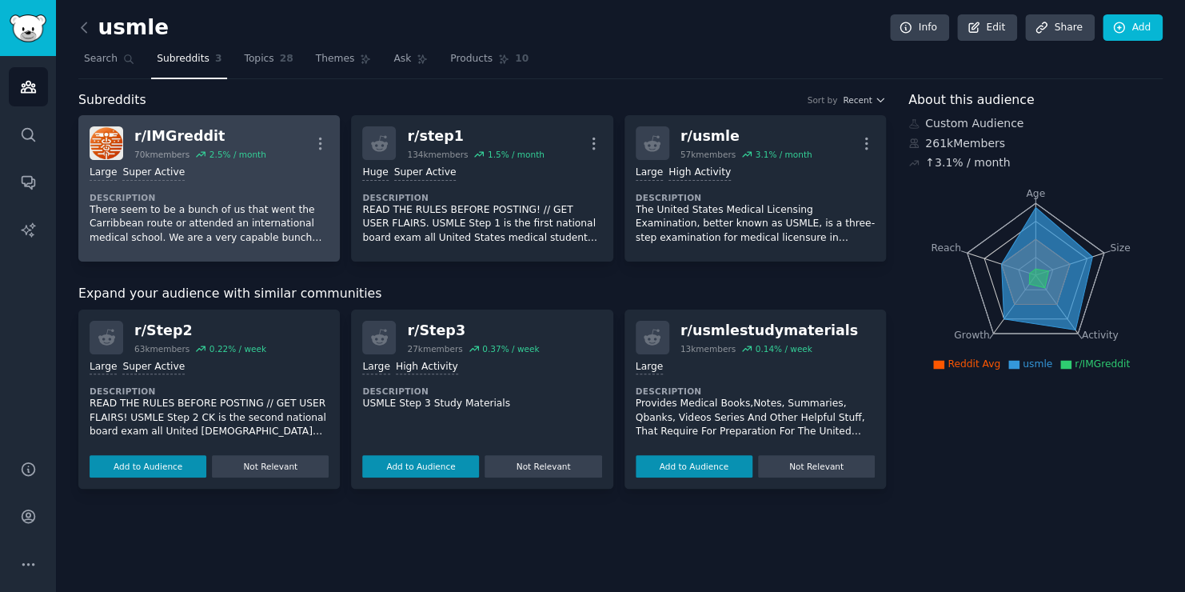
click at [170, 206] on p "There seem to be a bunch of us that went the Carribbean route or attended an in…" at bounding box center [209, 224] width 239 height 42
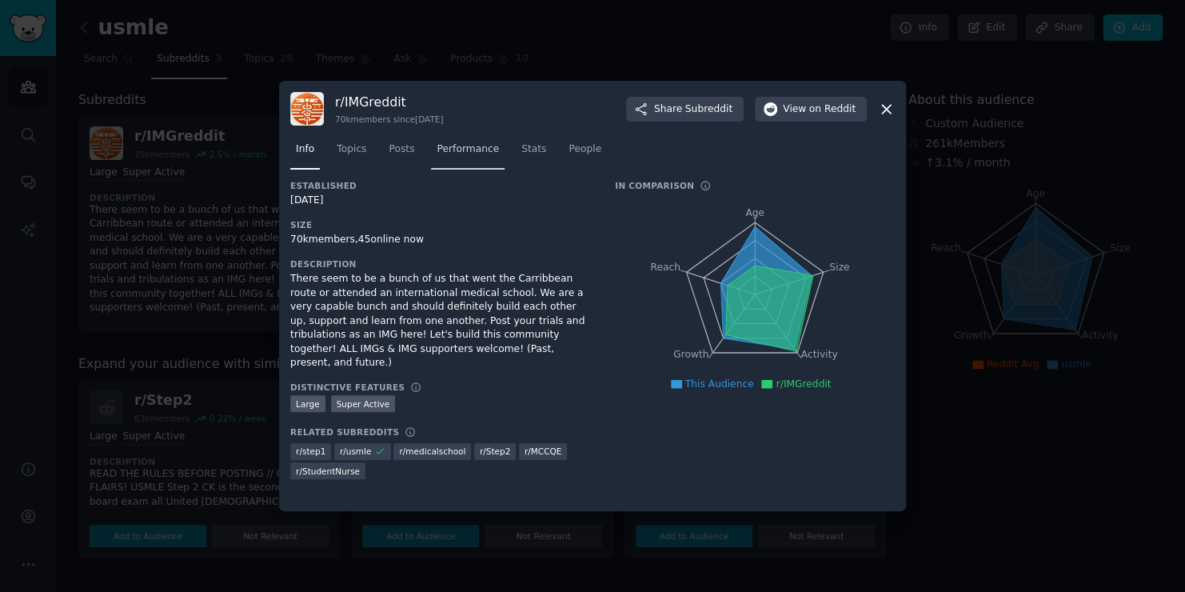
click at [465, 139] on link "Performance" at bounding box center [468, 153] width 74 height 33
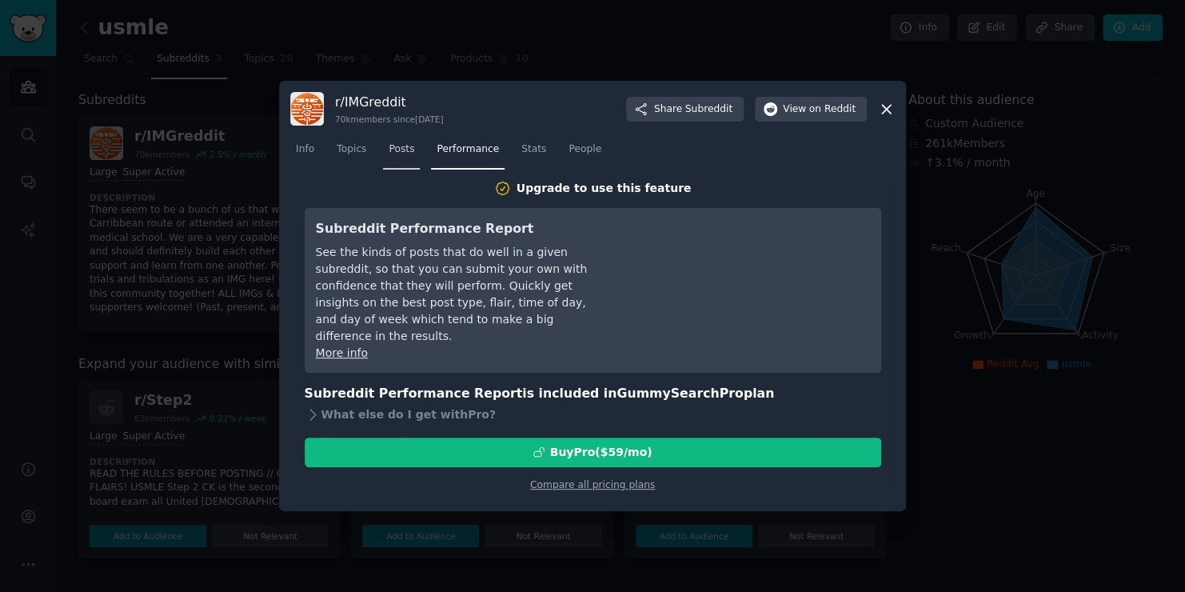
click at [390, 154] on span "Posts" at bounding box center [402, 149] width 26 height 14
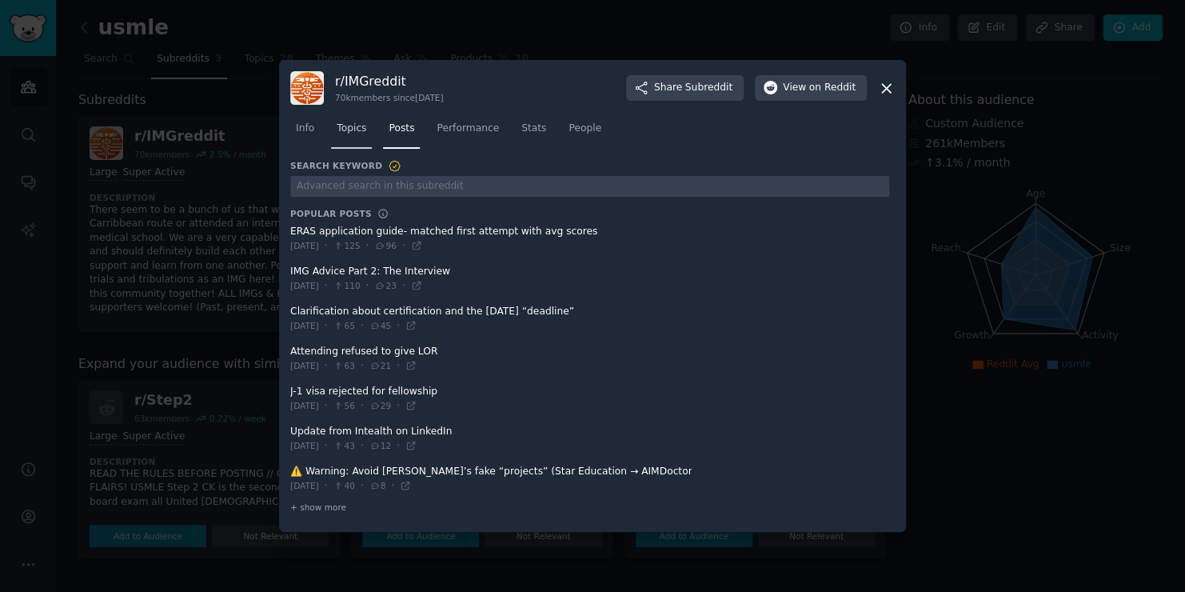
click at [364, 135] on link "Topics" at bounding box center [351, 132] width 41 height 33
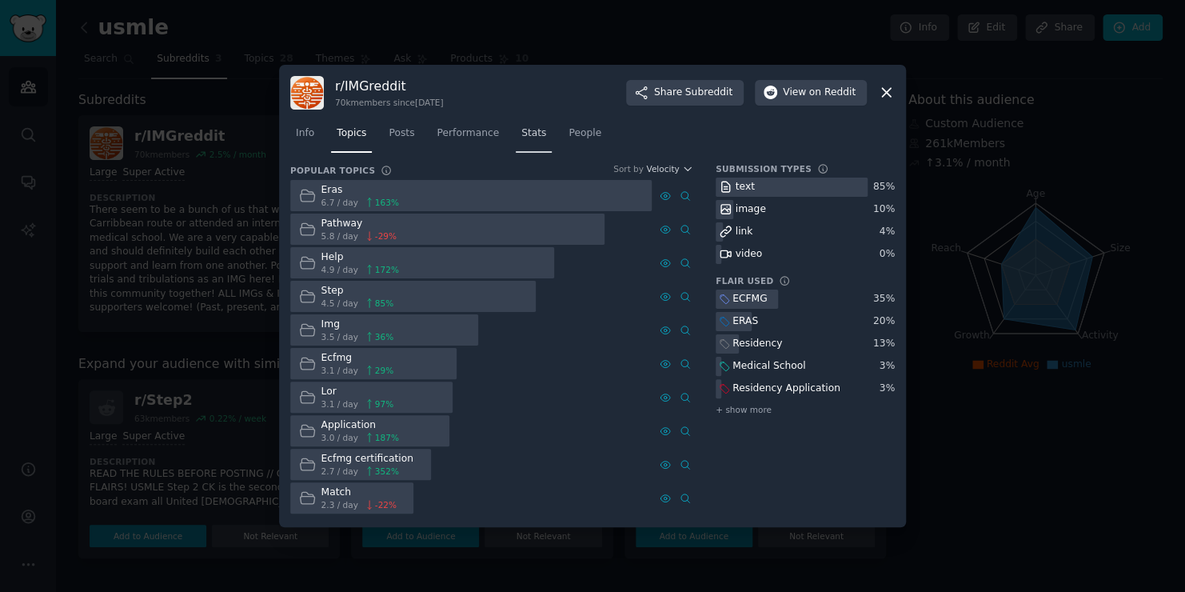
click at [531, 143] on link "Stats" at bounding box center [534, 137] width 36 height 33
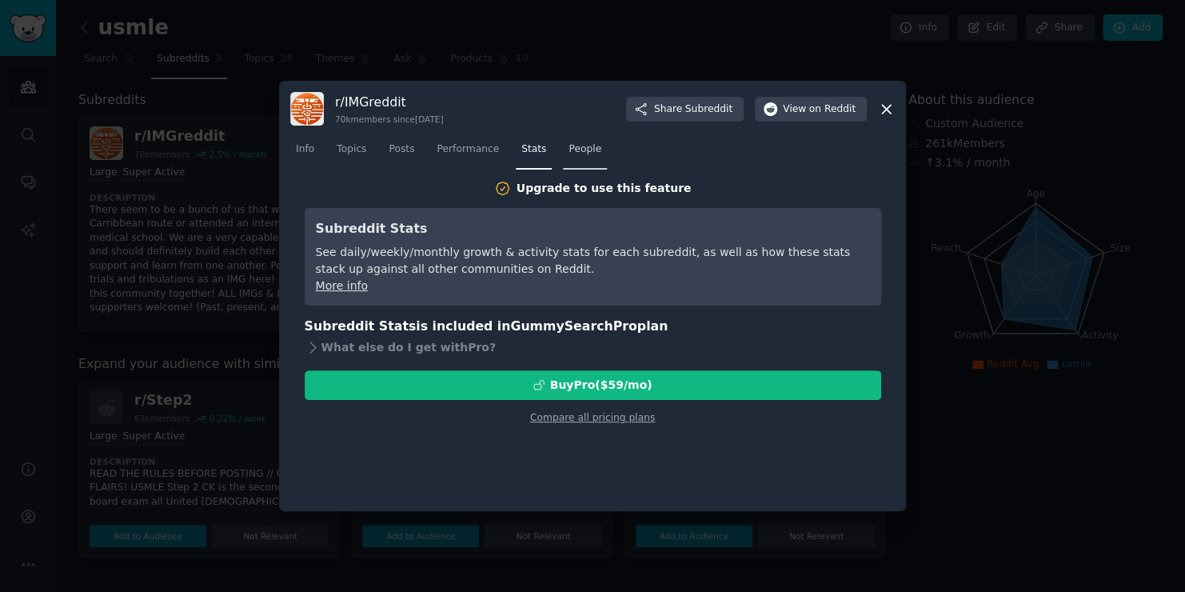
click at [569, 146] on span "People" at bounding box center [585, 149] width 33 height 14
click at [530, 150] on span "Stats" at bounding box center [534, 149] width 25 height 14
click at [806, 110] on span "View on Reddit" at bounding box center [819, 109] width 73 height 14
click at [170, 176] on div at bounding box center [592, 296] width 1185 height 592
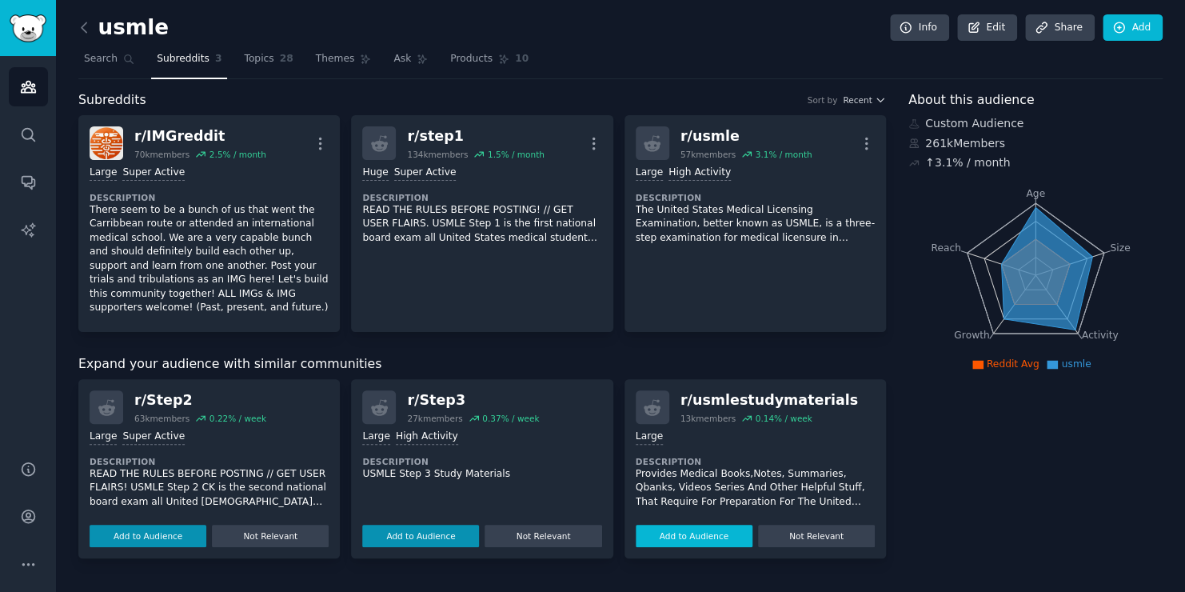
click at [722, 525] on button "Add to Audience" at bounding box center [694, 536] width 117 height 22
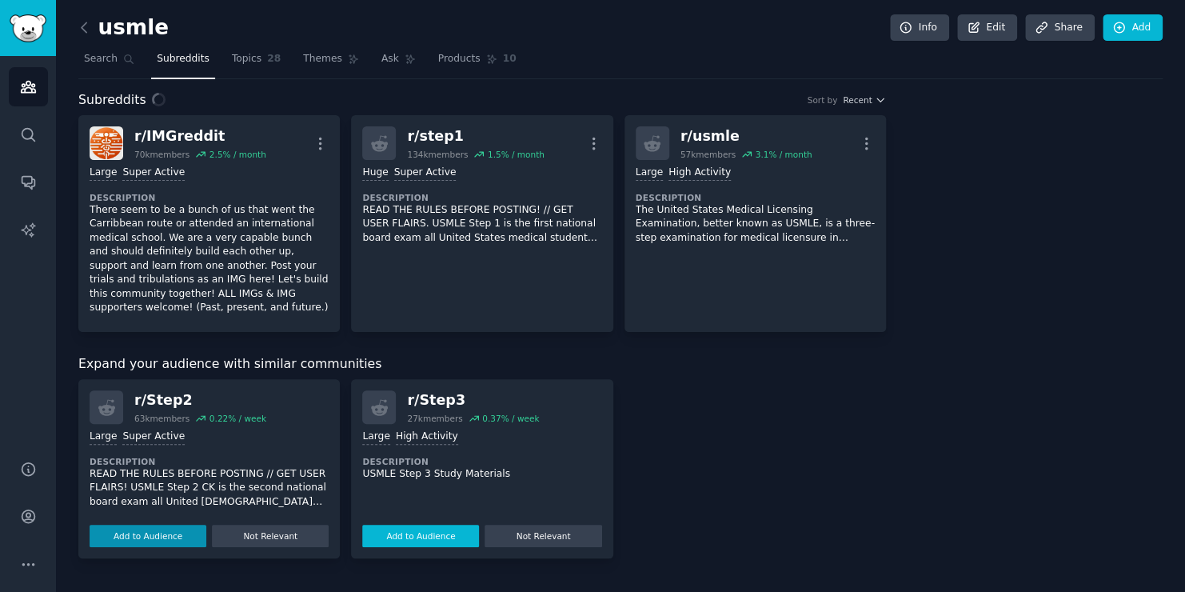
click at [388, 525] on button "Add to Audience" at bounding box center [420, 536] width 117 height 22
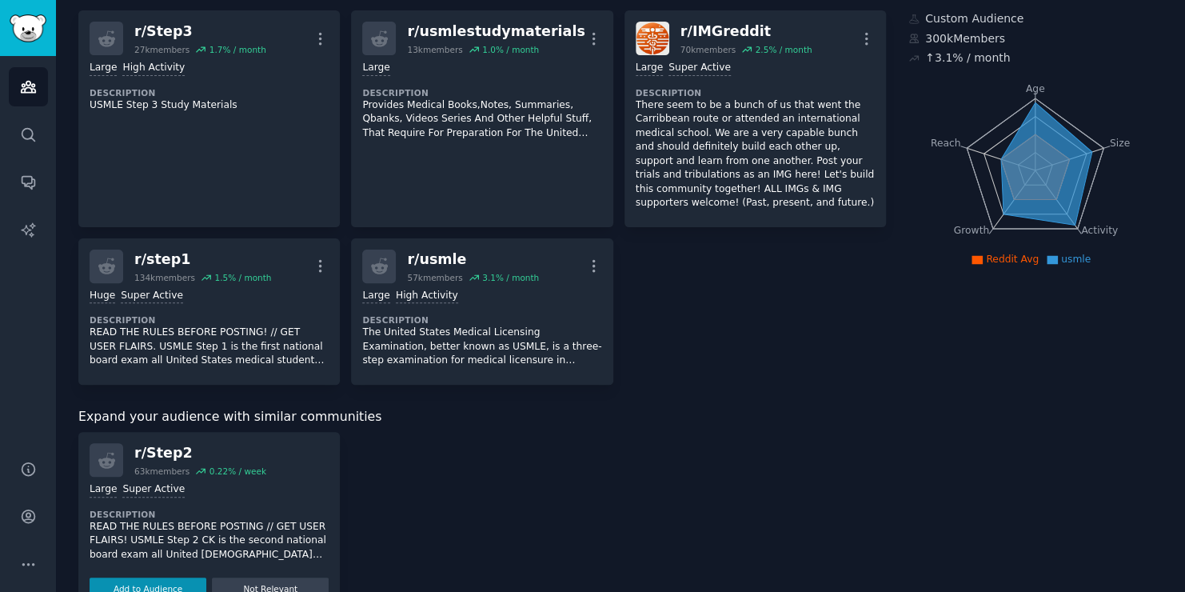
scroll to position [131, 0]
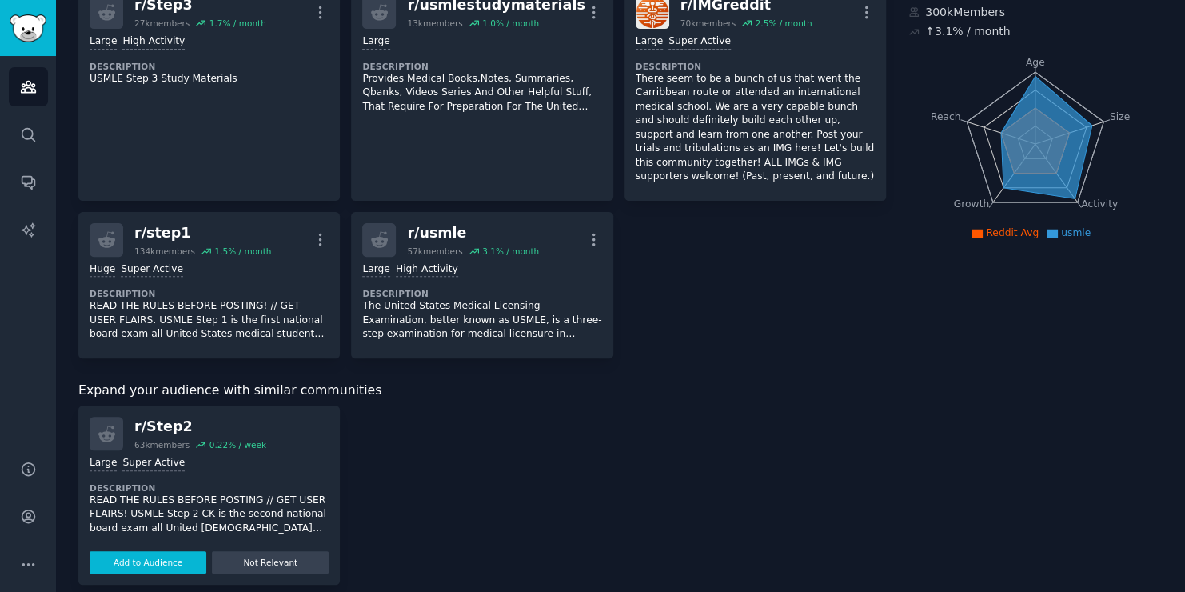
click at [137, 557] on button "Add to Audience" at bounding box center [148, 562] width 117 height 22
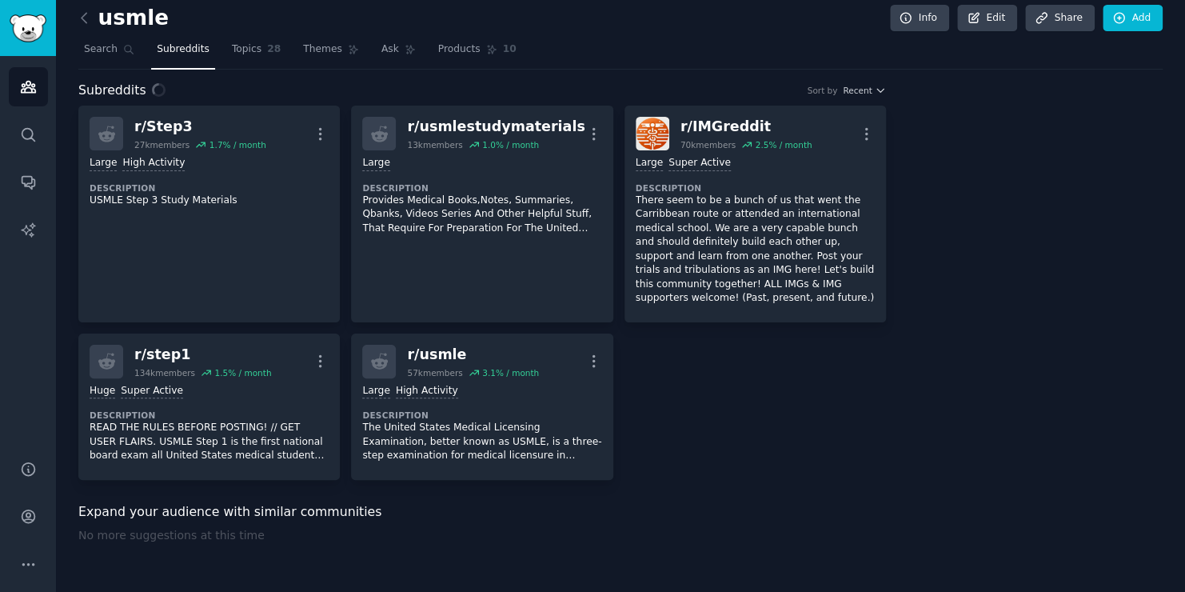
scroll to position [0, 0]
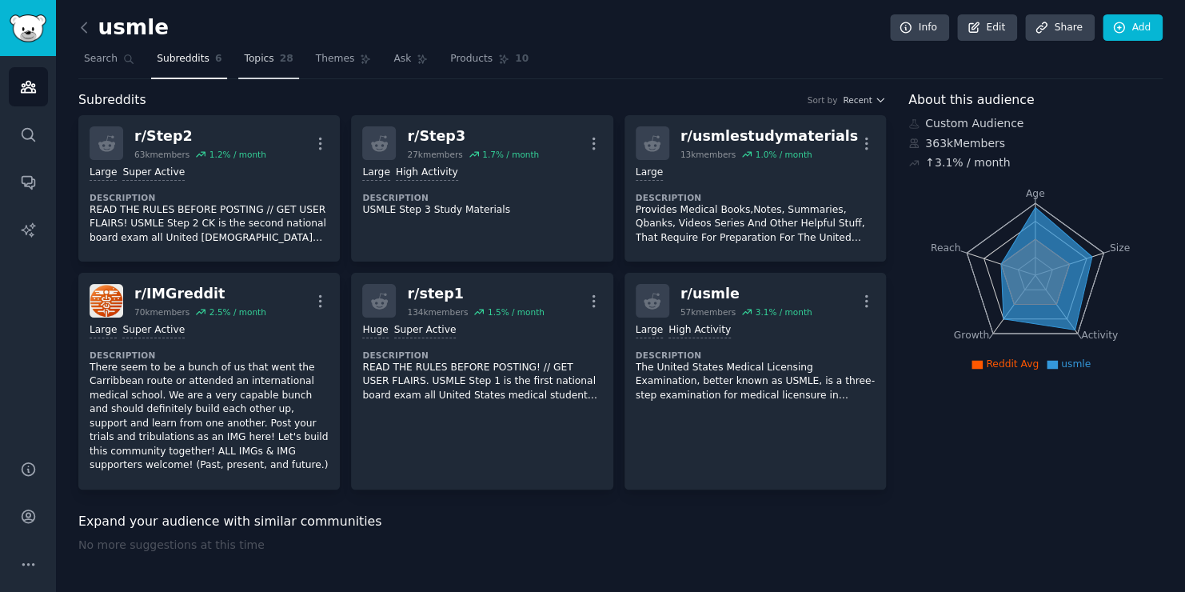
click at [280, 58] on span "28" at bounding box center [287, 59] width 14 height 14
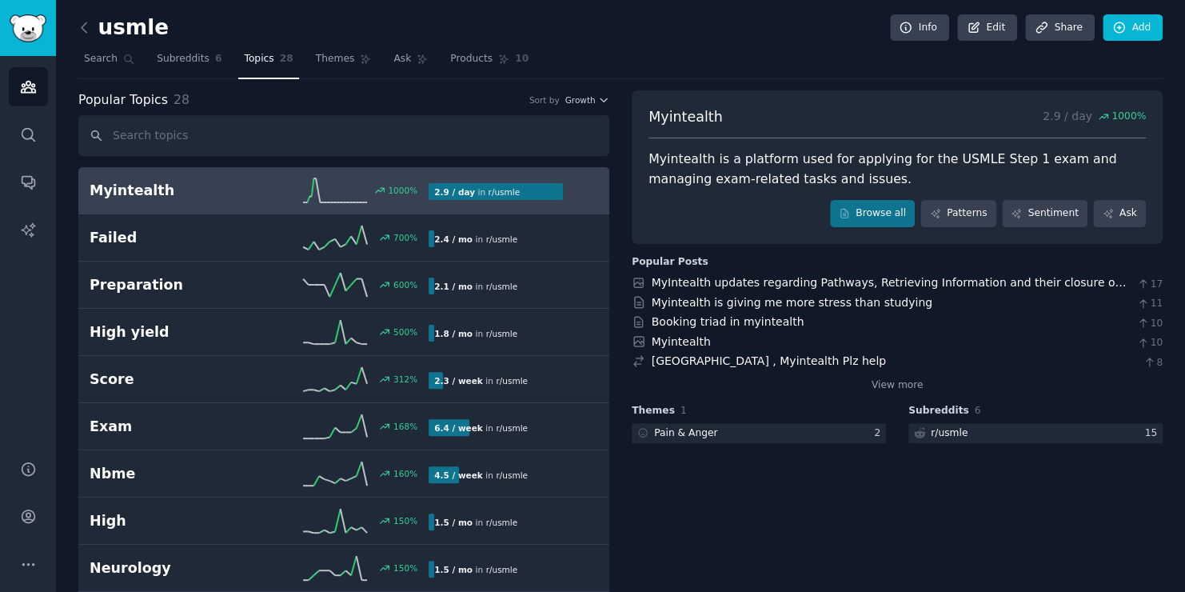
click at [84, 25] on icon at bounding box center [84, 27] width 17 height 17
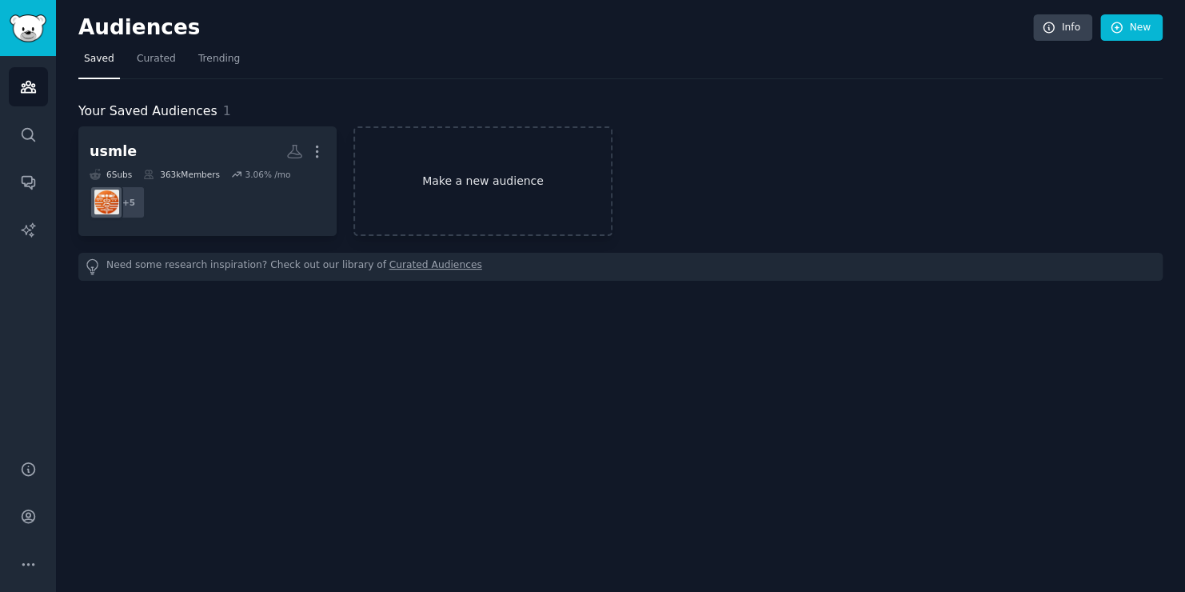
click at [501, 164] on link "Make a new audience" at bounding box center [483, 181] width 258 height 110
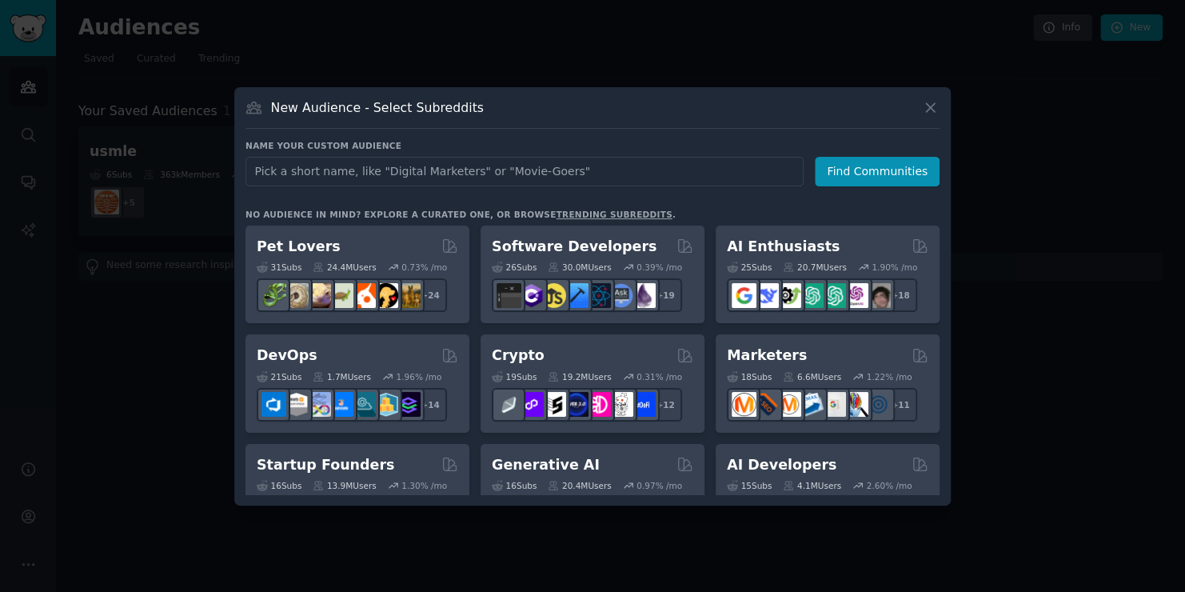
click at [180, 223] on div at bounding box center [592, 296] width 1185 height 592
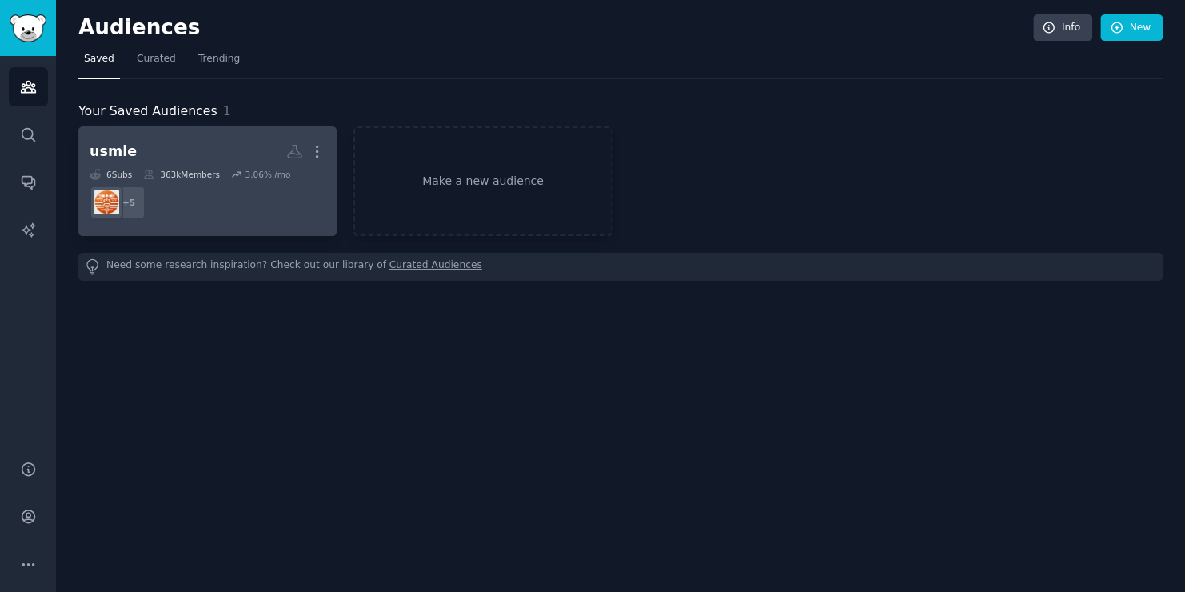
click at [167, 218] on dd "+ 5" at bounding box center [208, 202] width 236 height 45
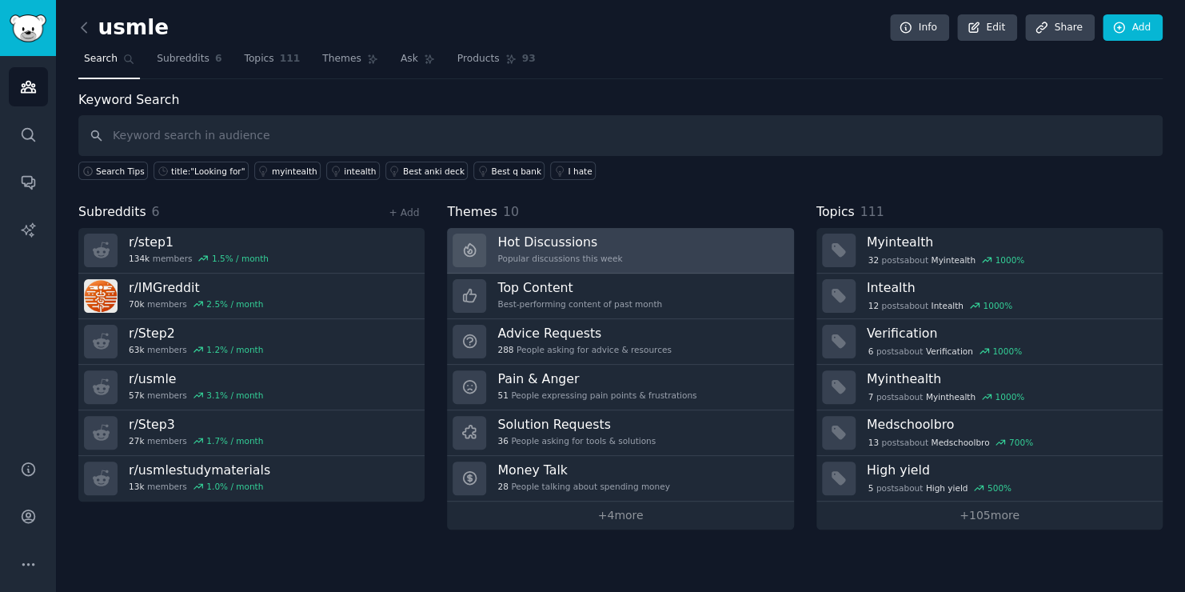
click at [596, 249] on div "Hot Discussions Popular discussions this week" at bounding box center [560, 251] width 125 height 34
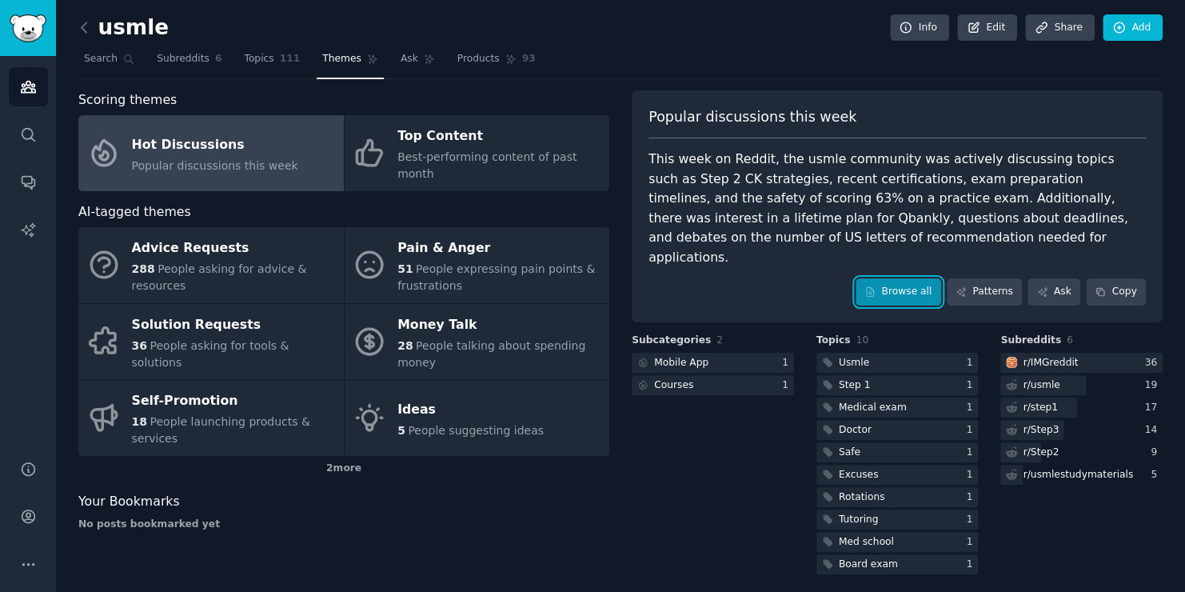
click at [917, 278] on link "Browse all" at bounding box center [899, 291] width 86 height 27
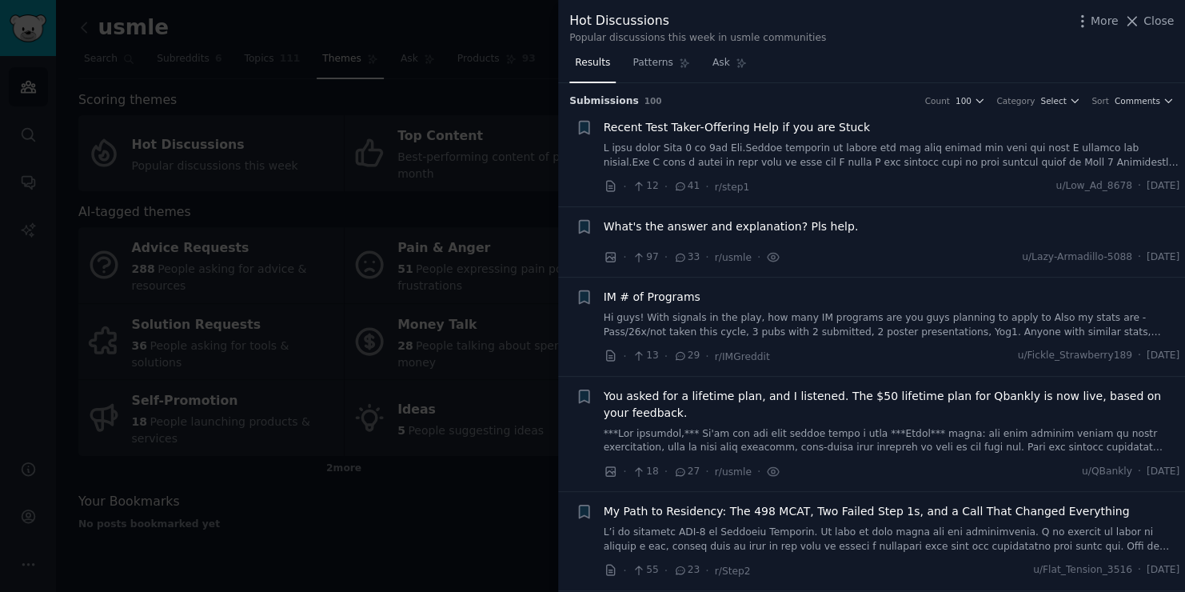
click at [838, 166] on link at bounding box center [892, 156] width 577 height 28
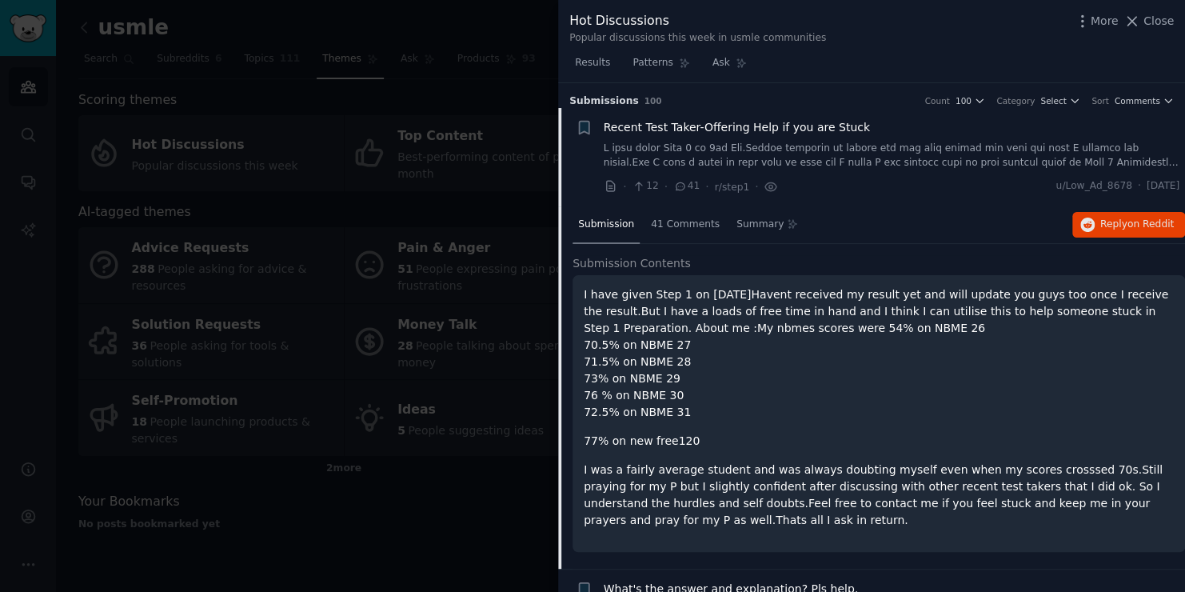
scroll to position [25, 0]
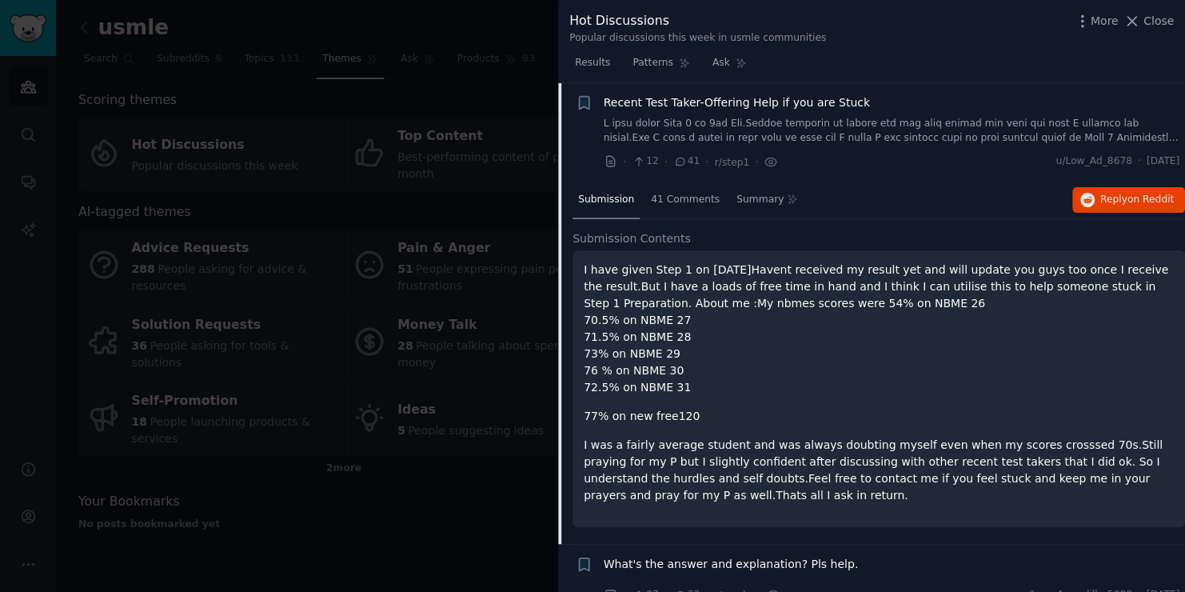
click at [652, 355] on p "I have given Step 1 on [DATE]Havent received my result yet and will update you …" at bounding box center [879, 329] width 590 height 134
click at [1117, 198] on span "Reply on Reddit" at bounding box center [1138, 200] width 74 height 14
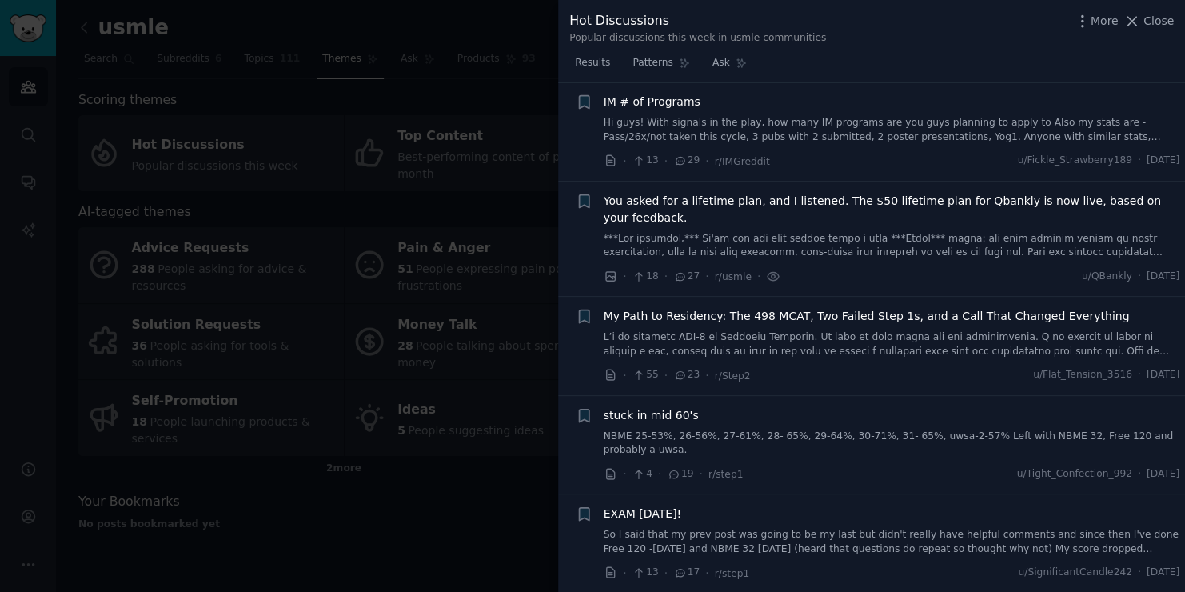
scroll to position [291, 0]
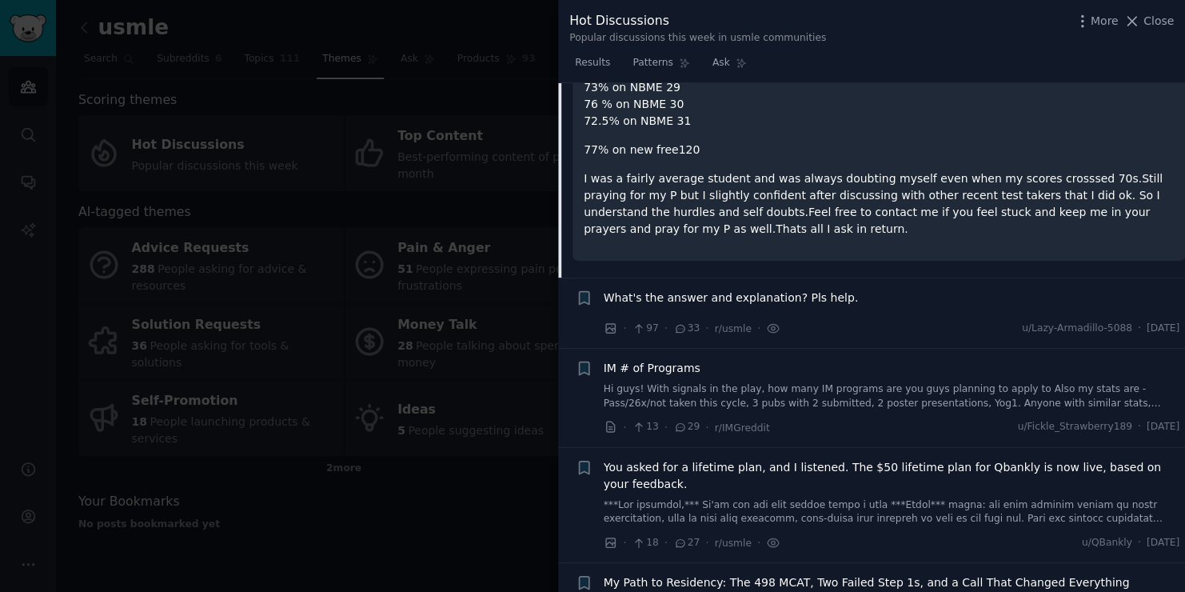
click at [884, 306] on div "What's the answer and explanation? Pls help." at bounding box center [892, 301] width 577 height 22
click at [834, 301] on div "What's the answer and explanation? Pls help." at bounding box center [892, 298] width 577 height 17
click at [813, 295] on span "What's the answer and explanation? Pls help." at bounding box center [731, 298] width 255 height 17
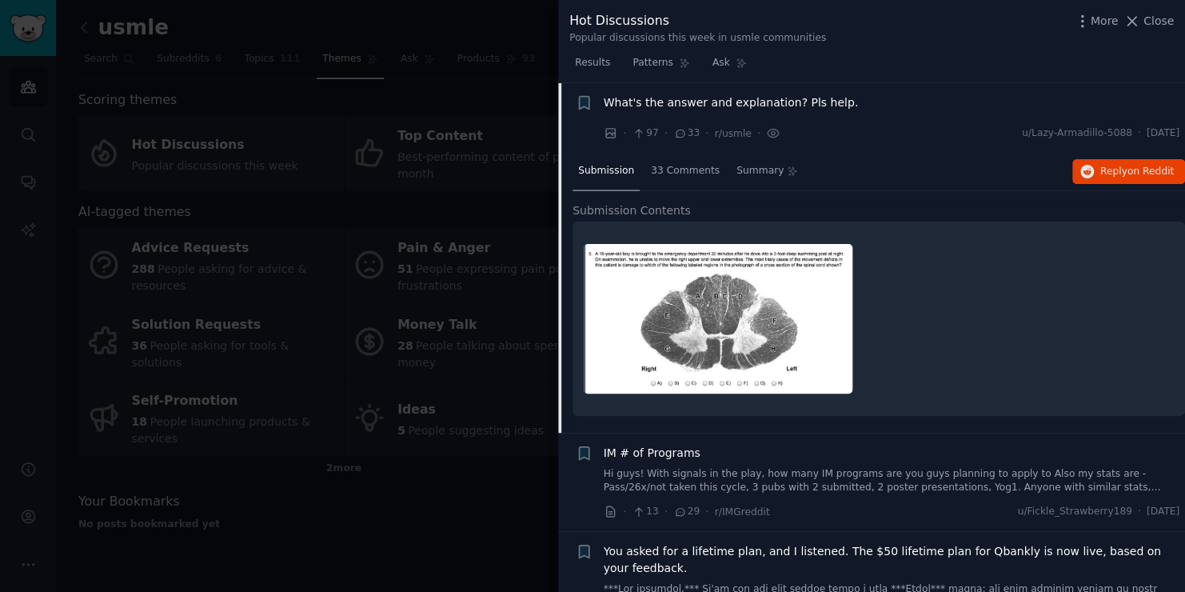
scroll to position [390, 0]
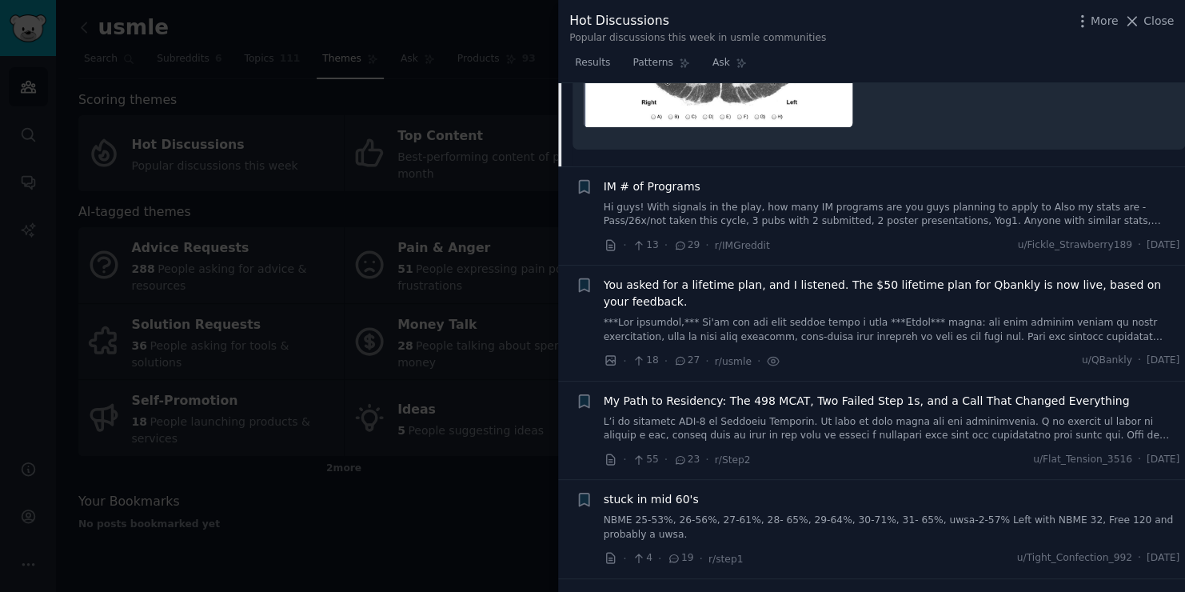
click at [663, 180] on span "IM # of Programs" at bounding box center [652, 186] width 97 height 17
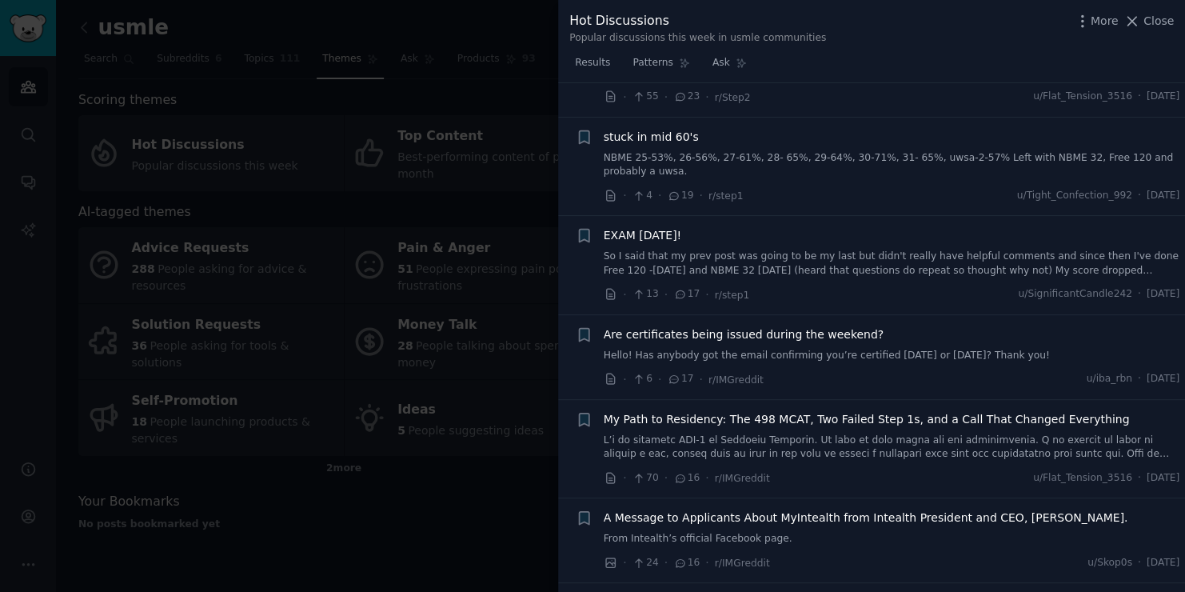
scroll to position [980, 0]
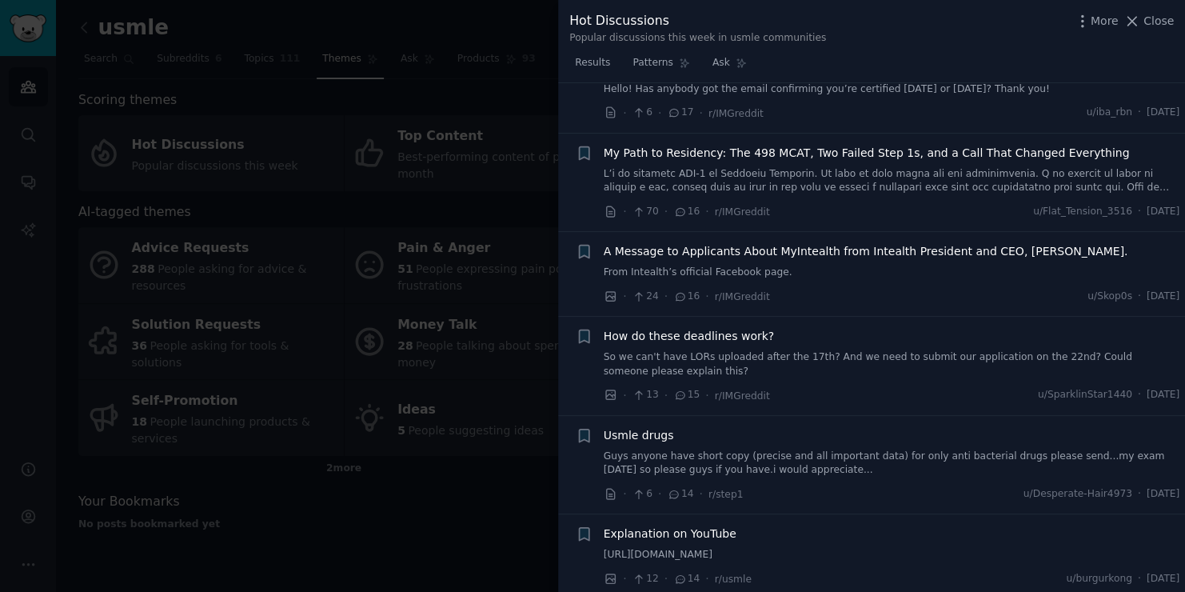
click at [654, 427] on span "Usmle drugs" at bounding box center [639, 435] width 70 height 17
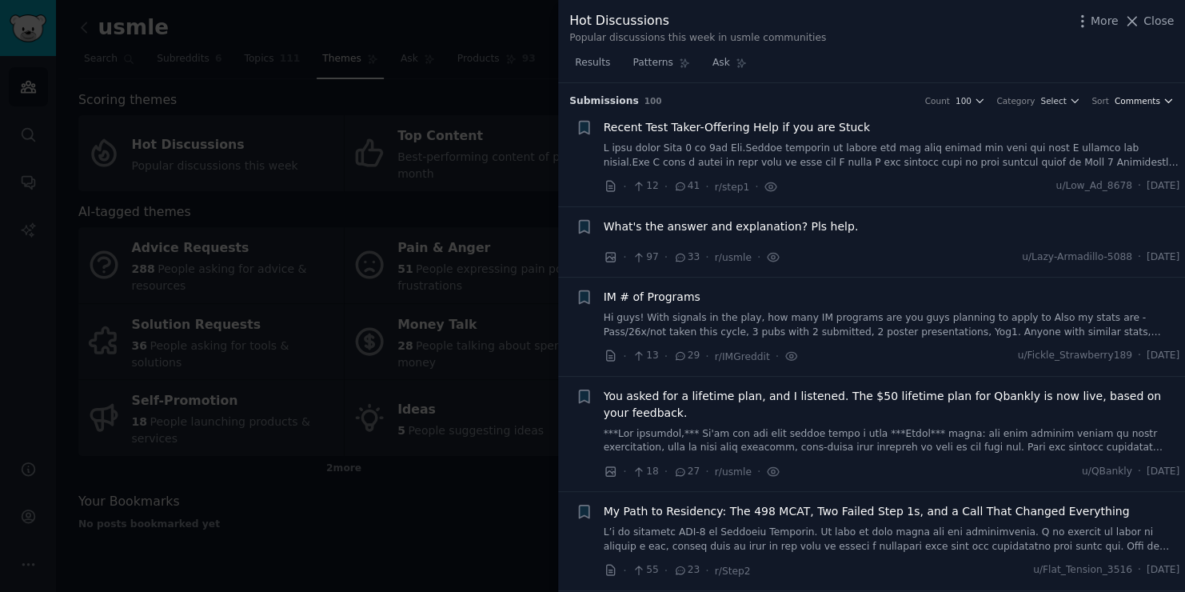
click at [1133, 104] on span "Comments" at bounding box center [1138, 100] width 46 height 11
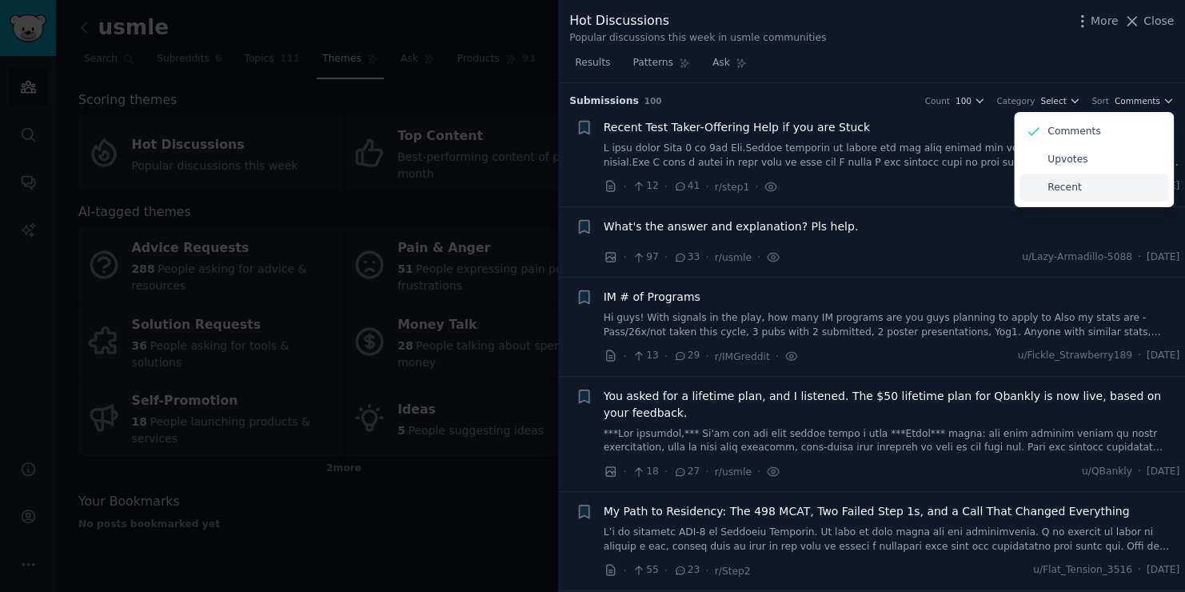
click at [1053, 181] on p "Recent" at bounding box center [1065, 188] width 34 height 14
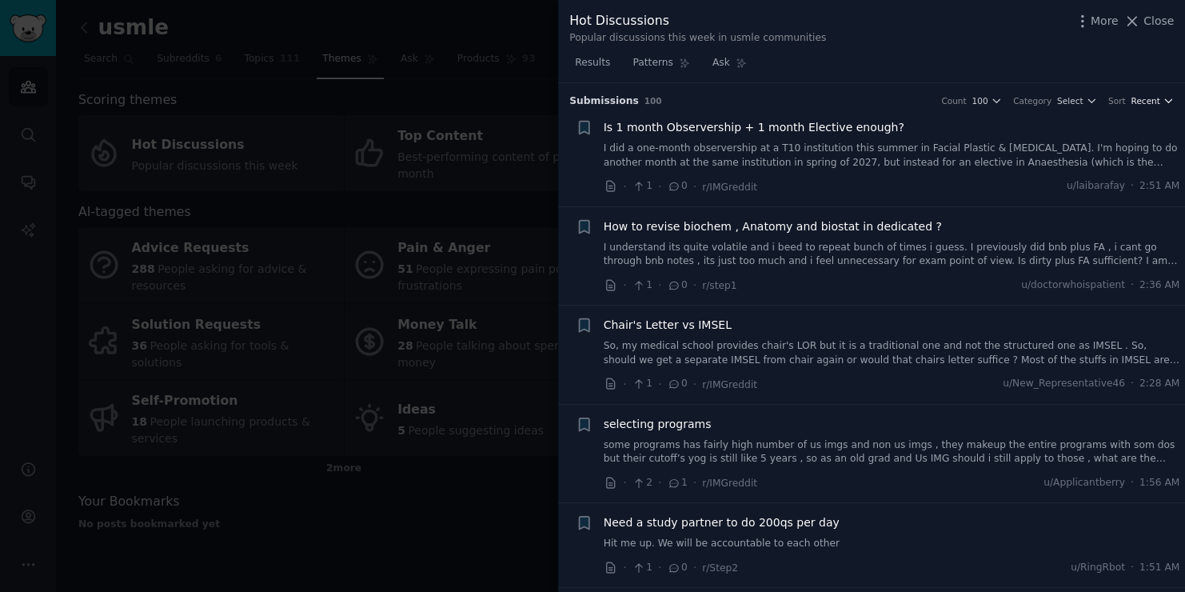
click at [1146, 100] on span "Recent" at bounding box center [1145, 100] width 29 height 11
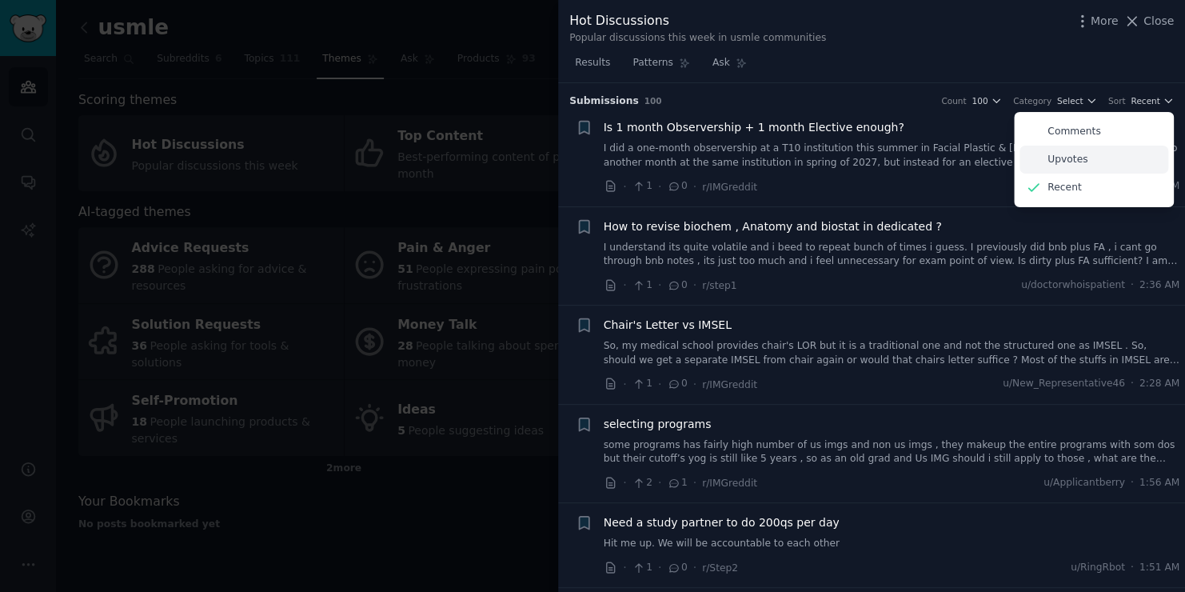
click at [1118, 148] on div "Upvotes" at bounding box center [1094, 160] width 149 height 28
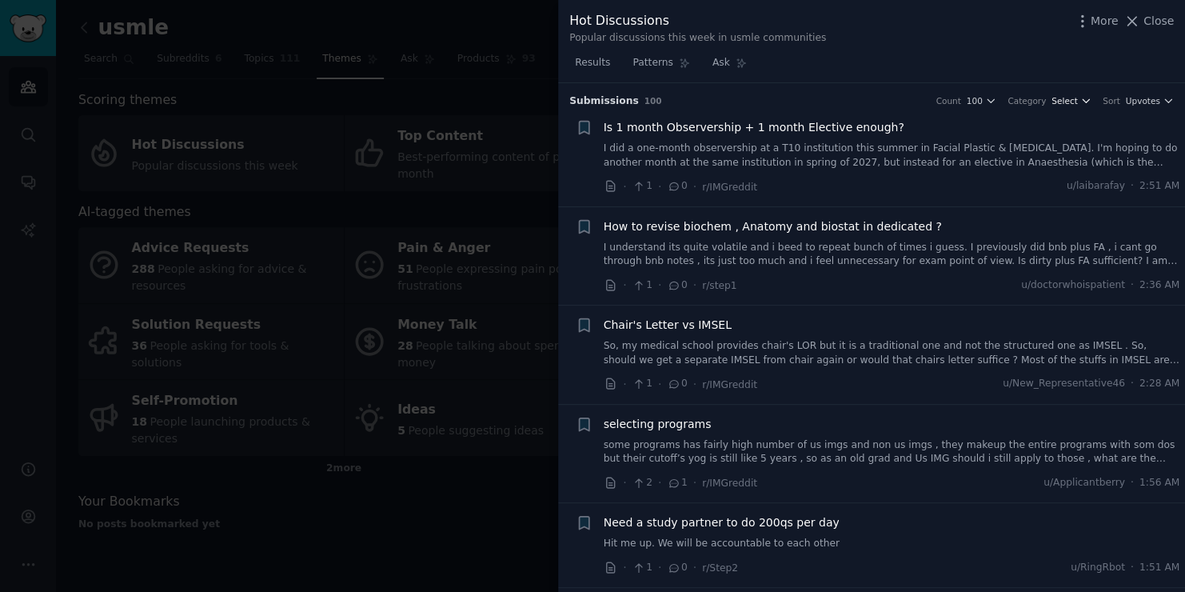
click at [1082, 106] on icon "button" at bounding box center [1086, 100] width 11 height 11
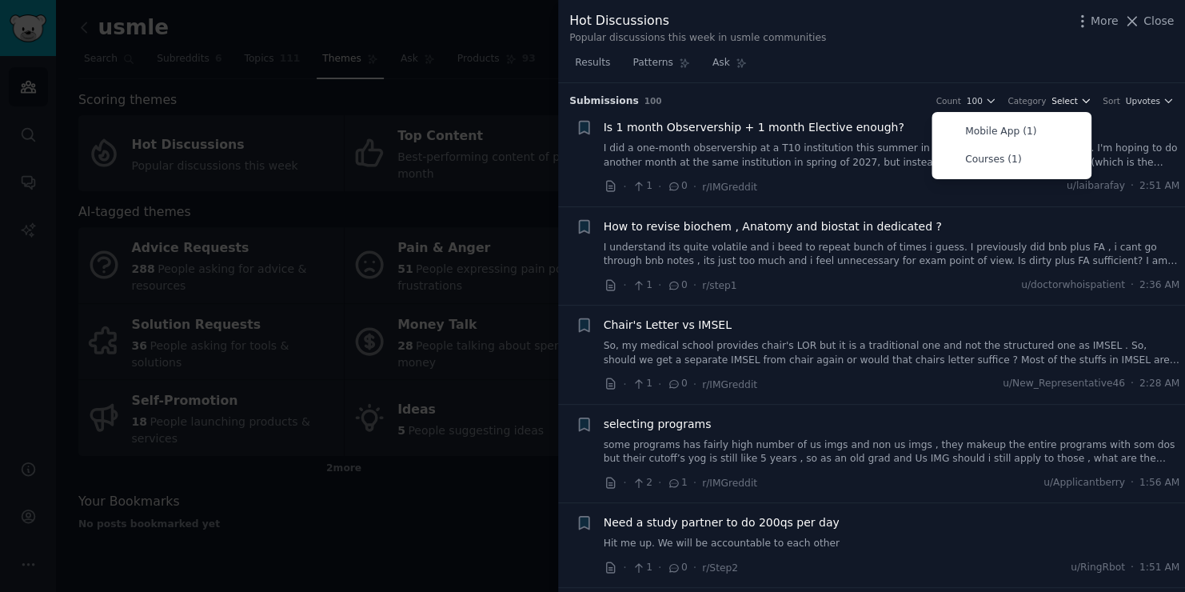
click at [1082, 106] on icon "button" at bounding box center [1086, 100] width 11 height 11
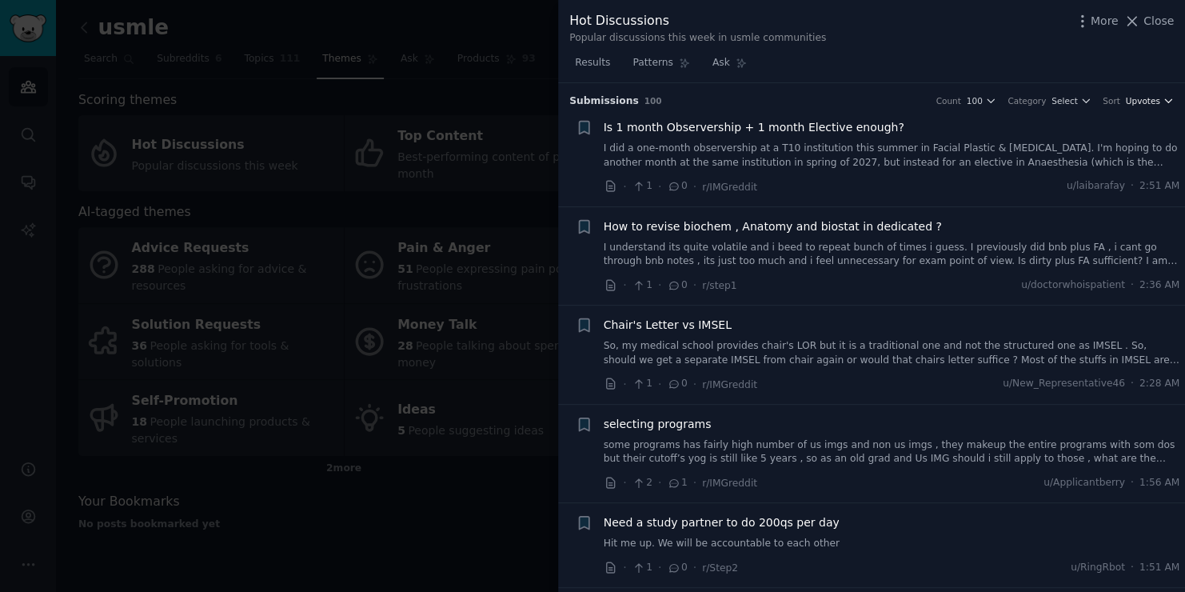
click at [1131, 96] on span "Upvotes" at bounding box center [1142, 100] width 34 height 11
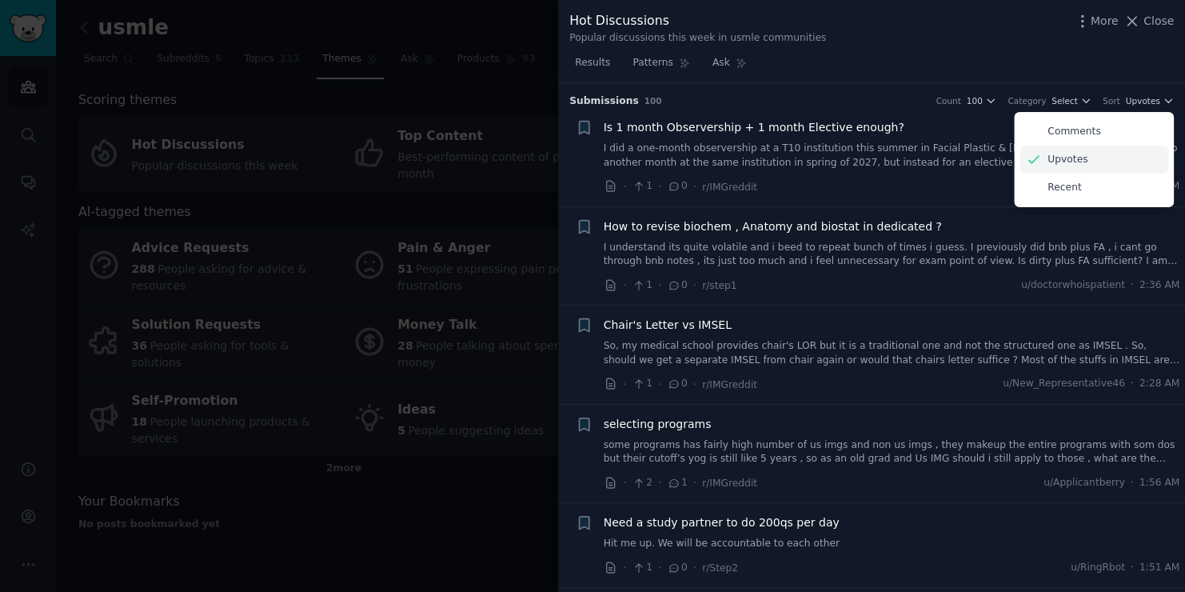
click at [1058, 162] on p "Upvotes" at bounding box center [1068, 160] width 40 height 14
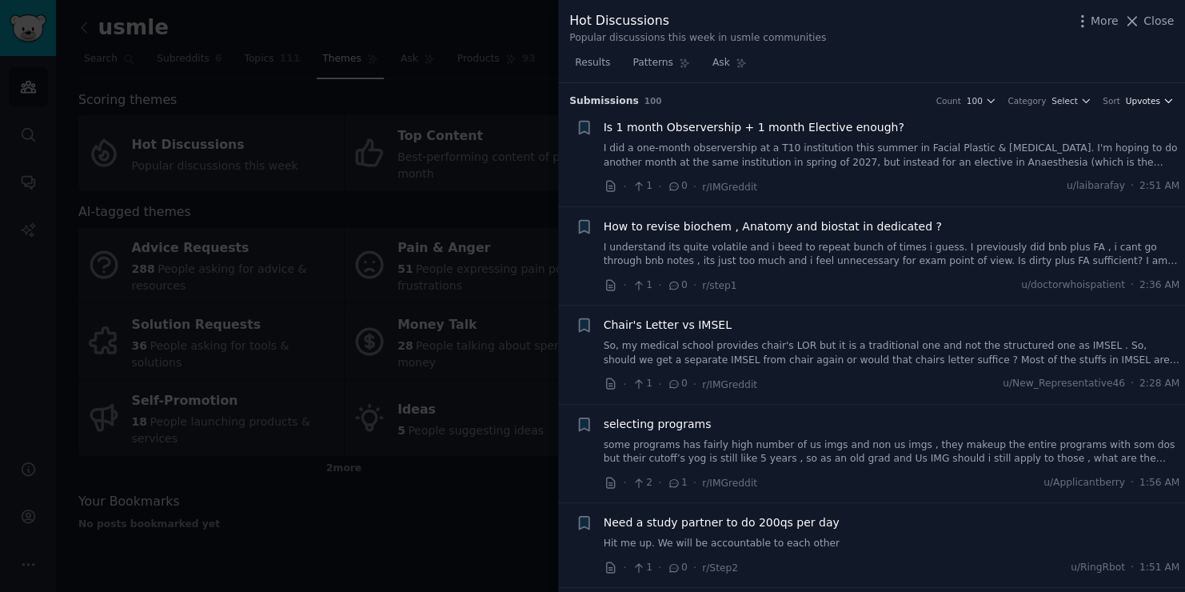
click at [1163, 97] on icon "button" at bounding box center [1168, 100] width 11 height 11
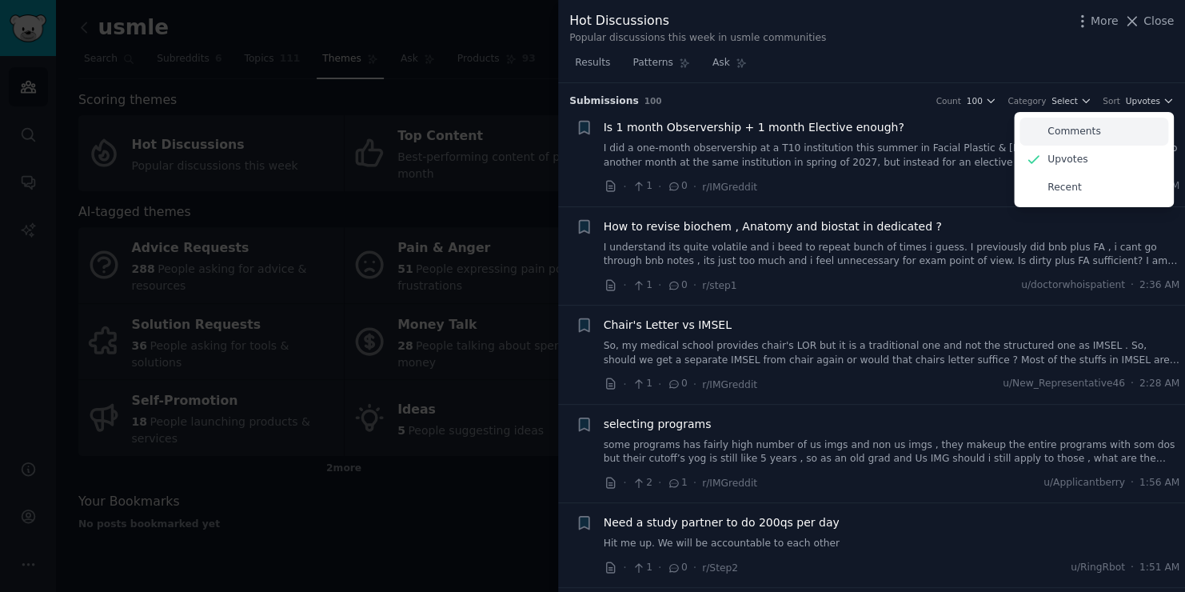
click at [1120, 134] on div "Comments" at bounding box center [1094, 132] width 149 height 28
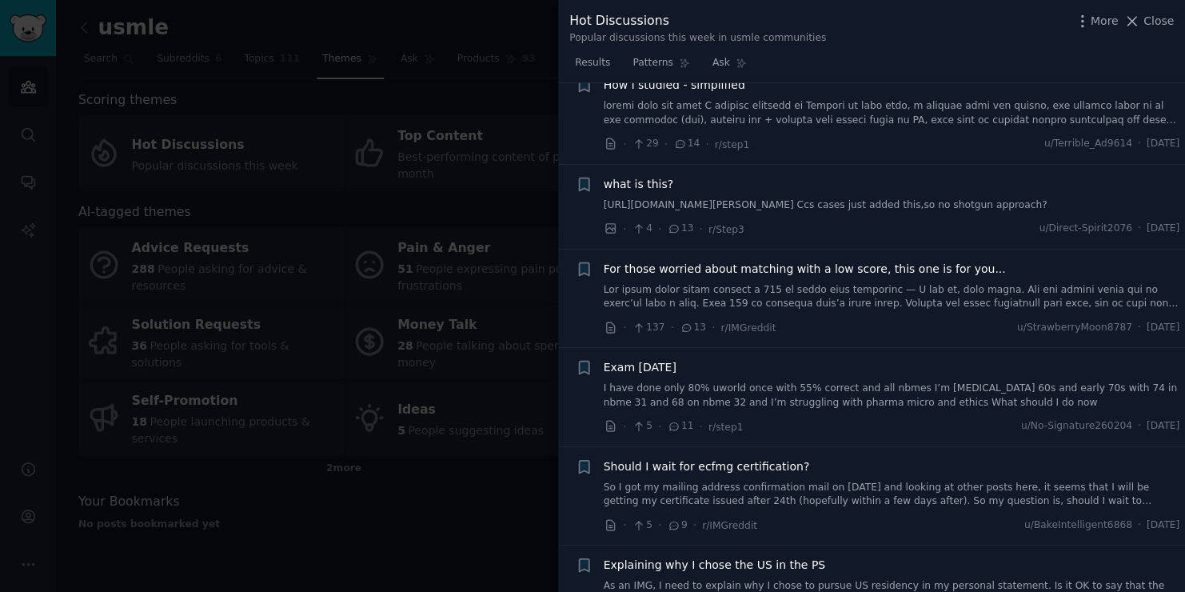
scroll to position [1600, 0]
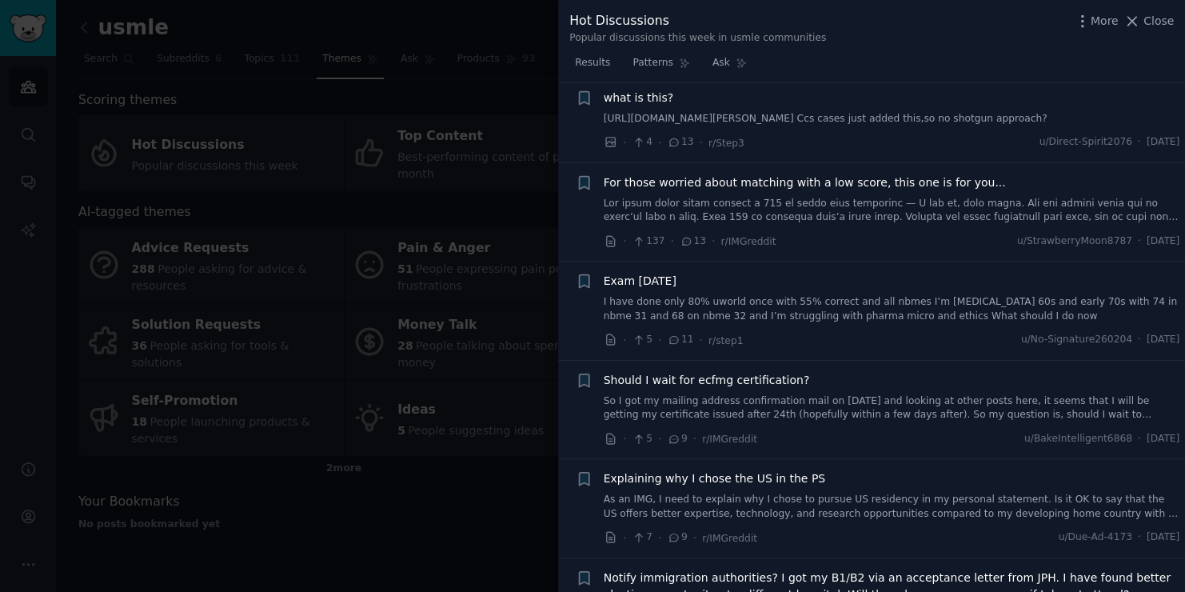
click at [473, 267] on div at bounding box center [592, 296] width 1185 height 592
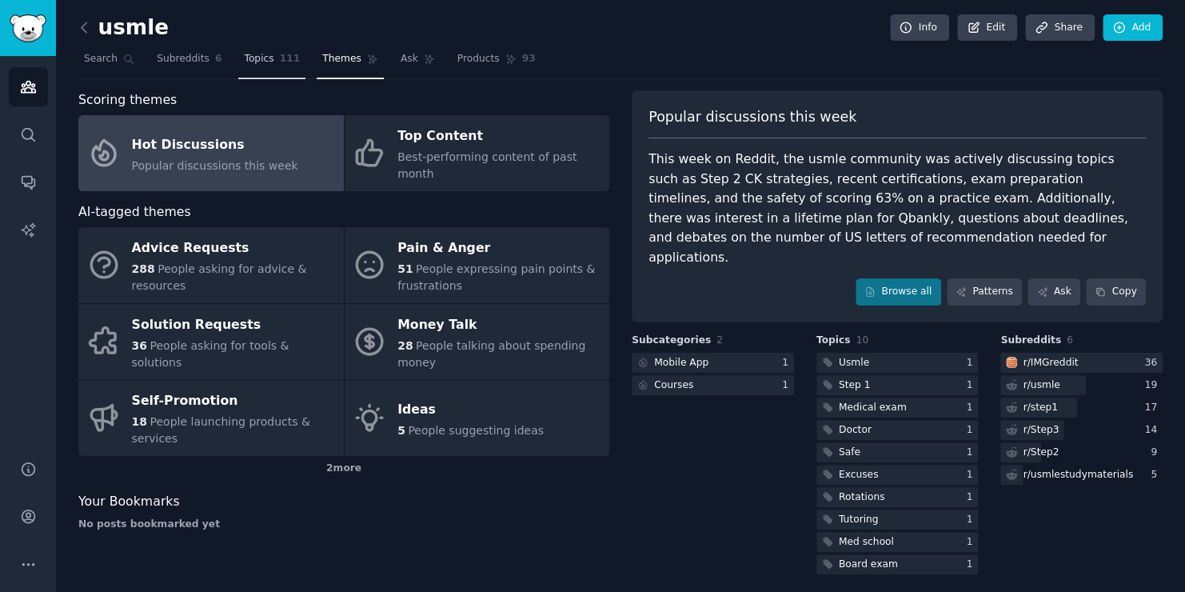
click at [254, 50] on link "Topics 111" at bounding box center [271, 62] width 67 height 33
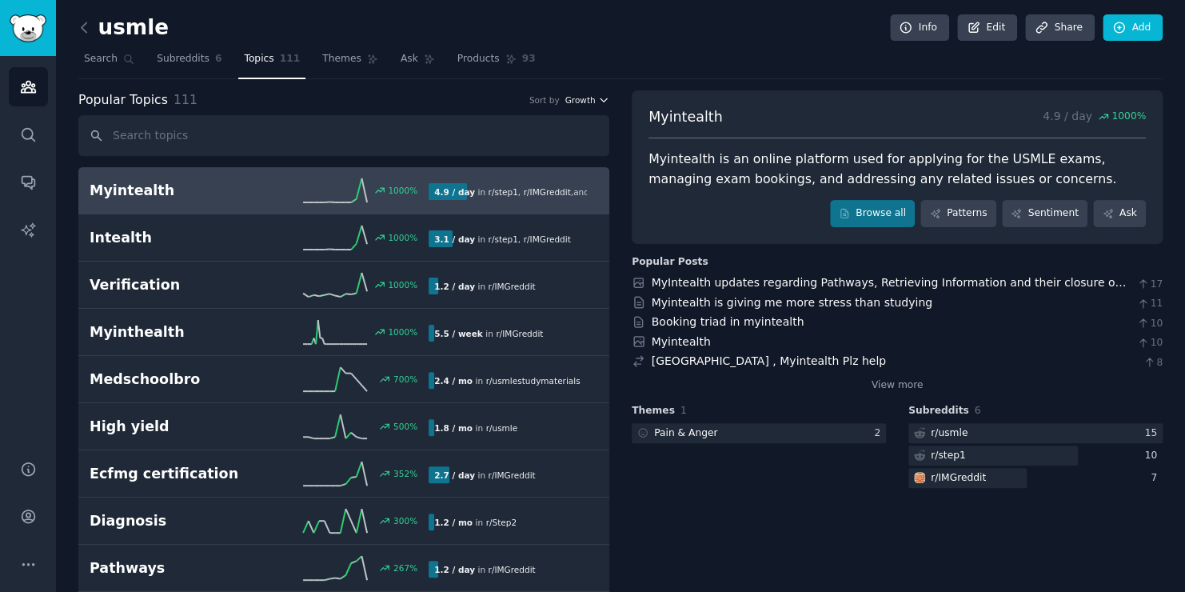
click at [579, 103] on span "Growth" at bounding box center [580, 99] width 30 height 11
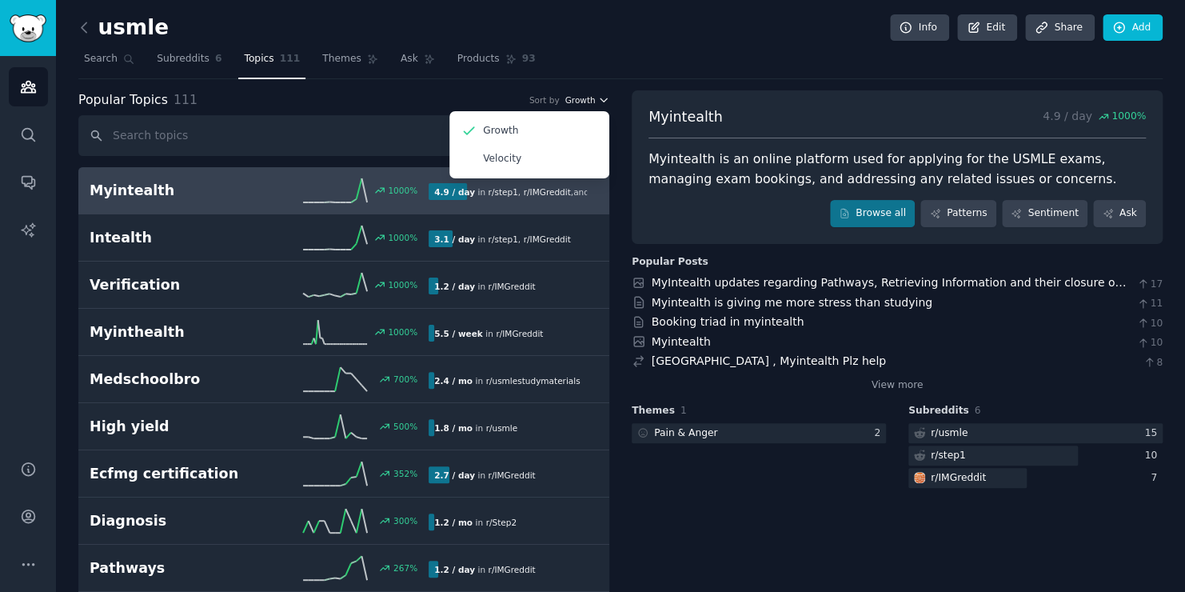
click at [579, 103] on span "Growth" at bounding box center [580, 99] width 30 height 11
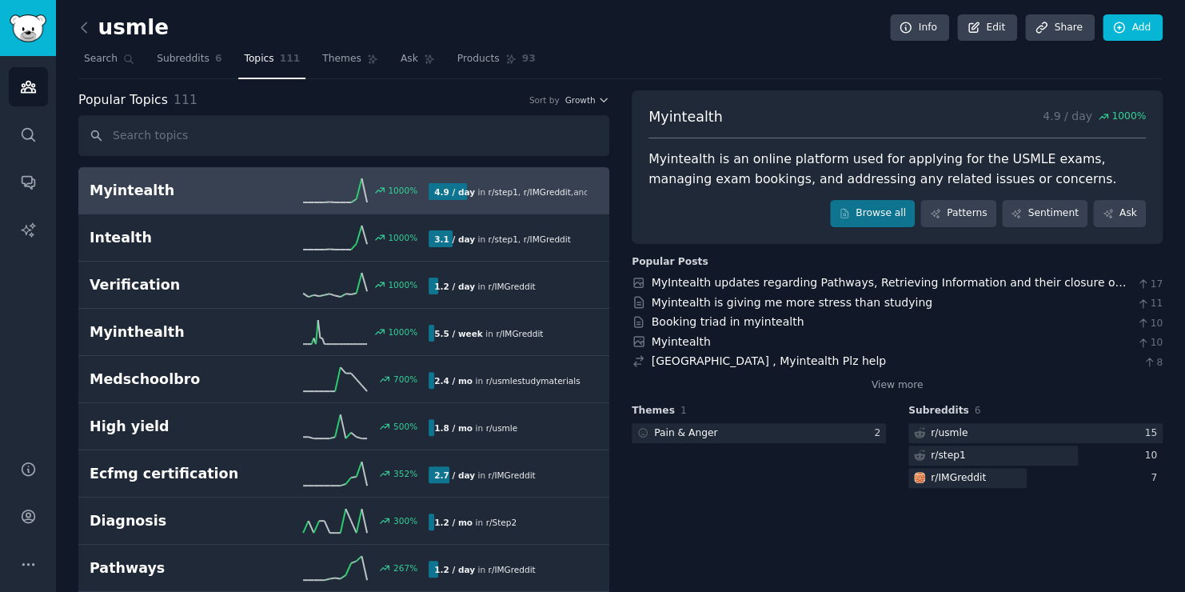
click at [264, 124] on input "text" at bounding box center [343, 135] width 531 height 41
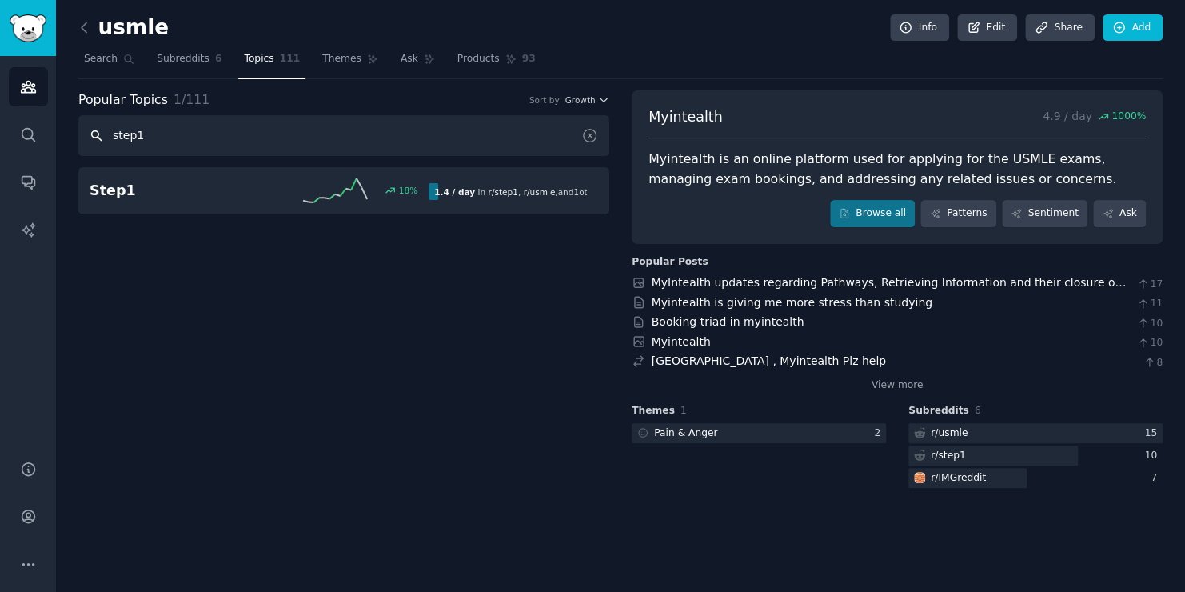
type input "step1"
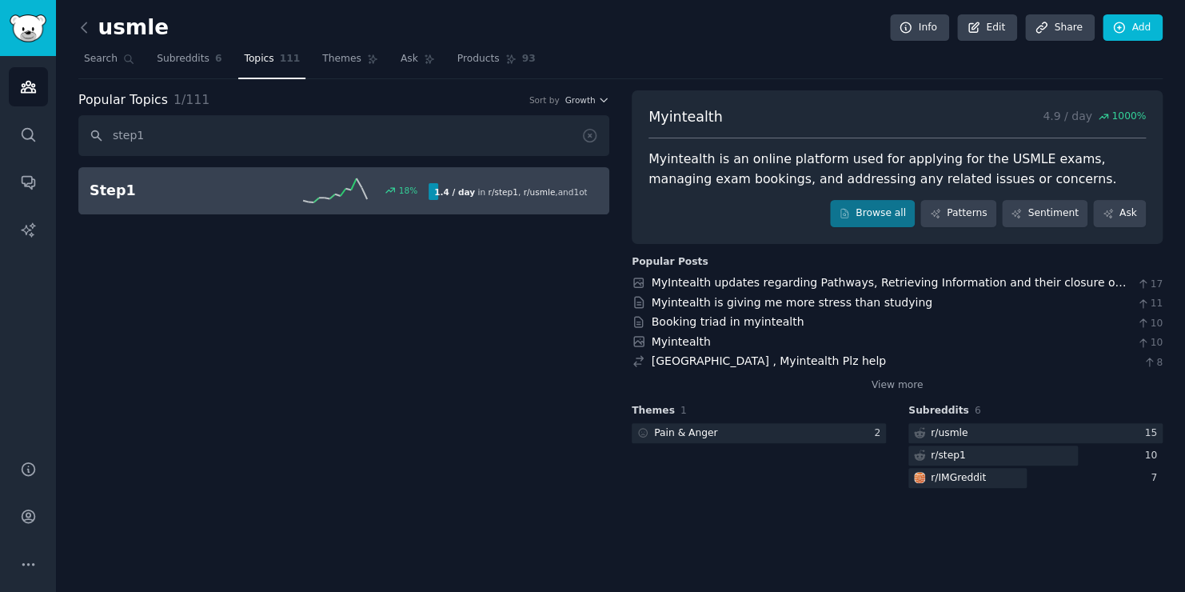
click at [244, 202] on link "Step1 18 % 1.4 / day in r/ step1 , r/ usmle , and 1 other" at bounding box center [343, 190] width 531 height 47
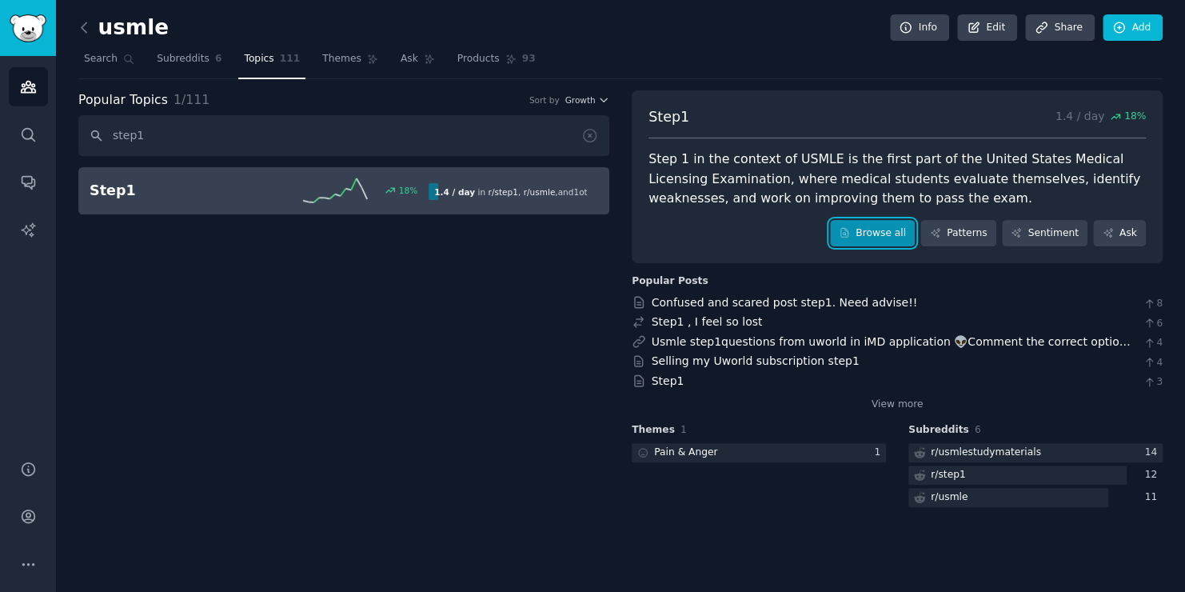
click at [871, 226] on link "Browse all" at bounding box center [873, 233] width 86 height 27
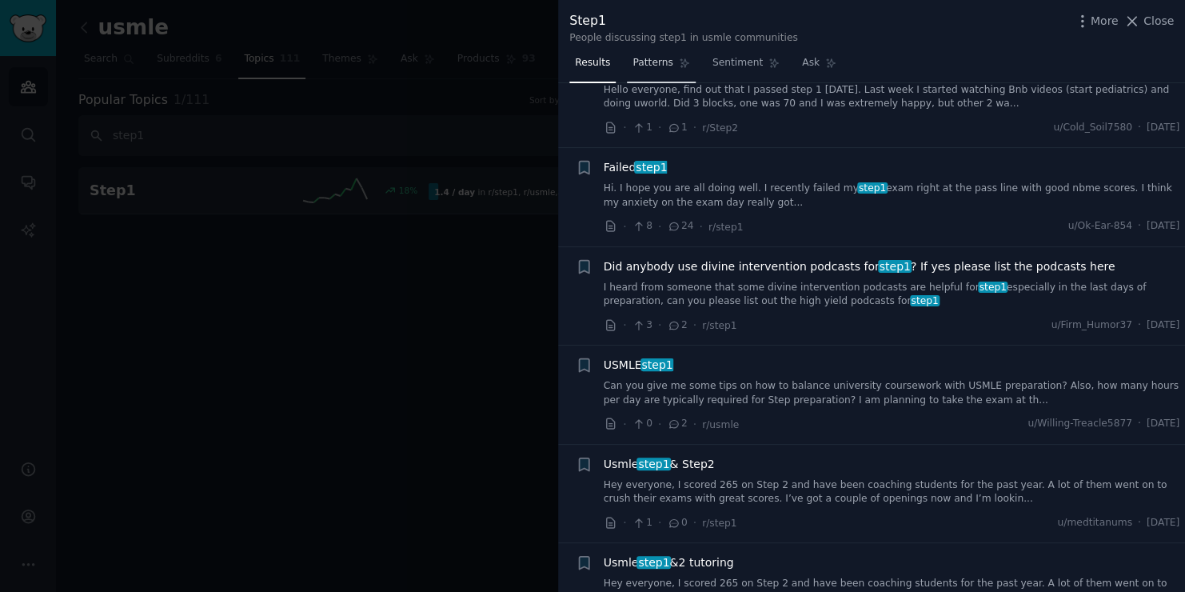
scroll to position [243, 0]
click at [801, 192] on link "Hi. I hope you are all doing well. I recently failed my step1 exam right at the…" at bounding box center [892, 195] width 577 height 28
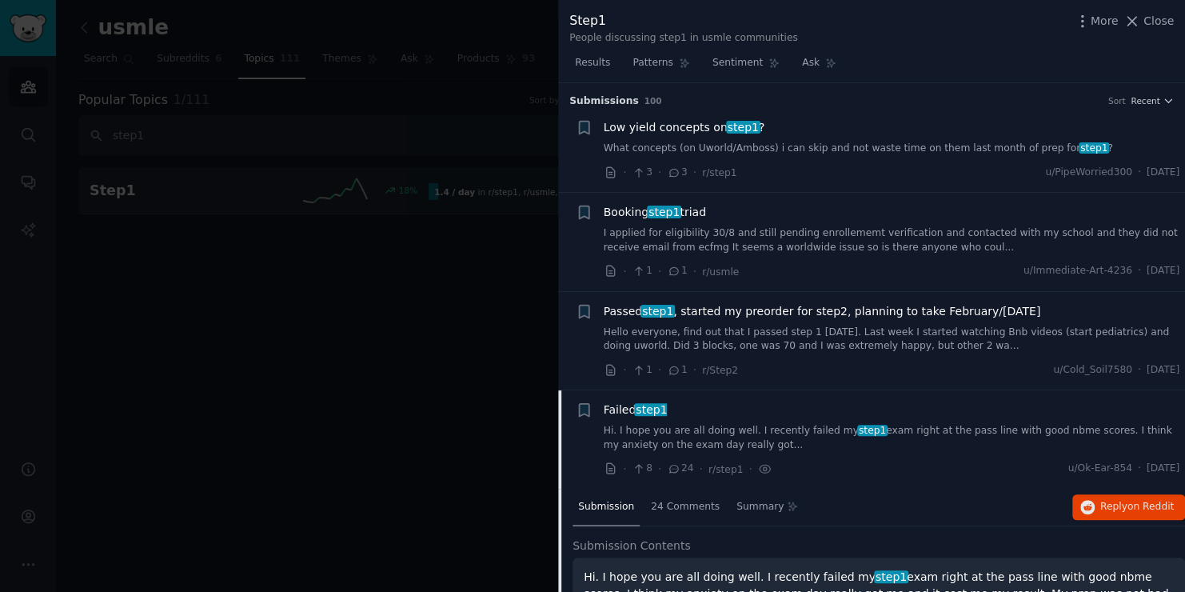
click at [240, 132] on div at bounding box center [592, 296] width 1185 height 592
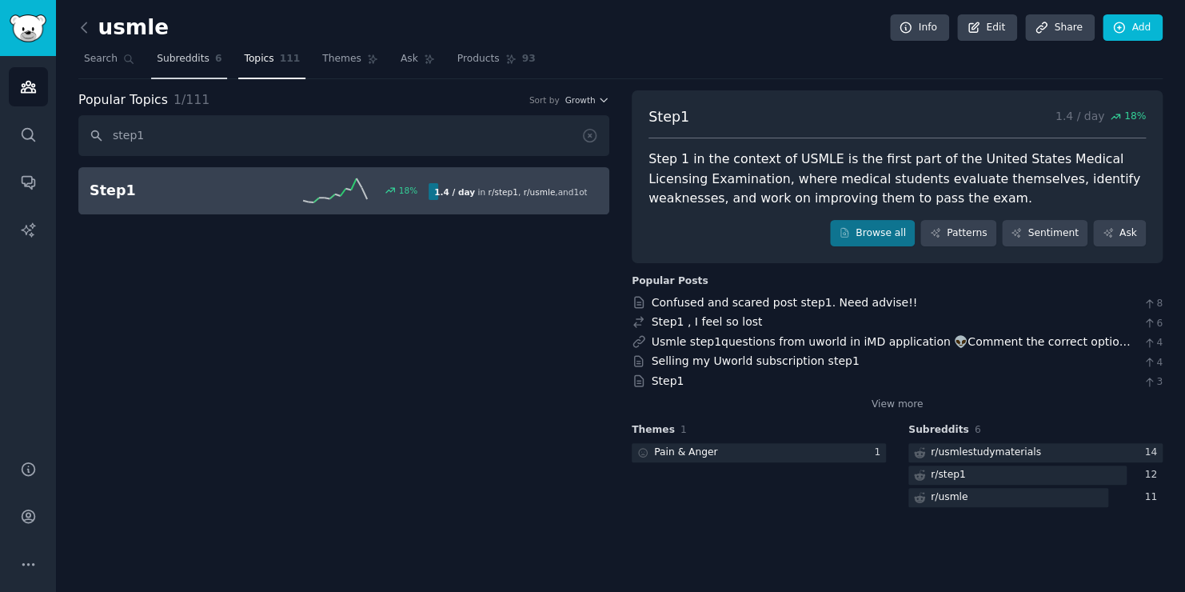
click at [203, 71] on link "Subreddits 6" at bounding box center [189, 62] width 76 height 33
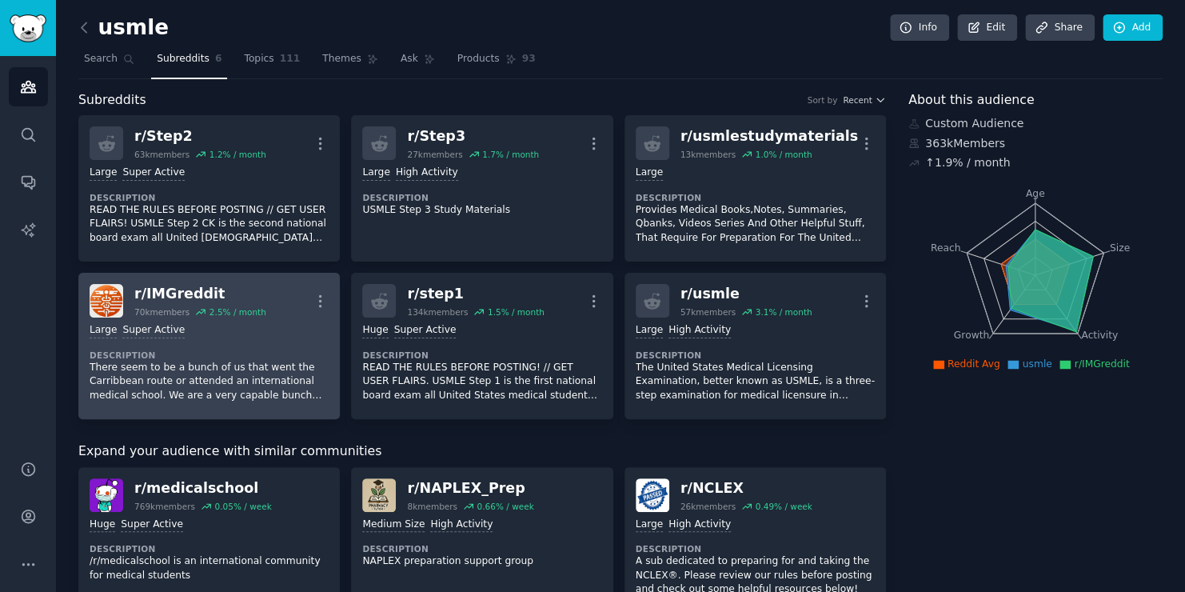
click at [238, 318] on div "Large Super Active Description There seem to be a bunch of us that went the Car…" at bounding box center [209, 363] width 239 height 90
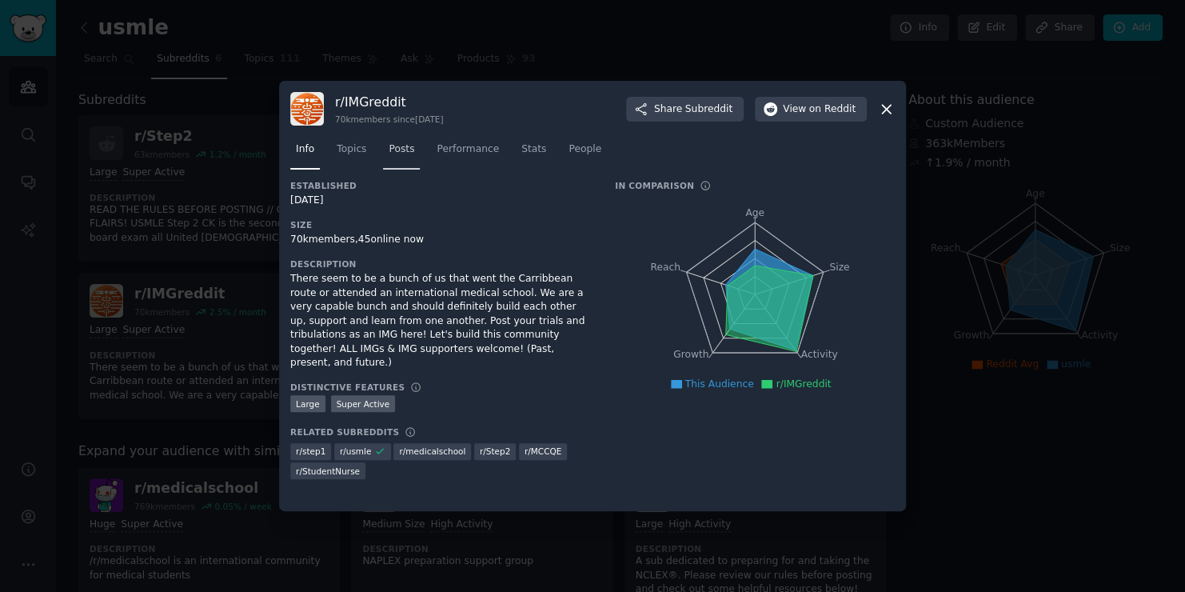
click at [412, 157] on link "Posts" at bounding box center [401, 153] width 37 height 33
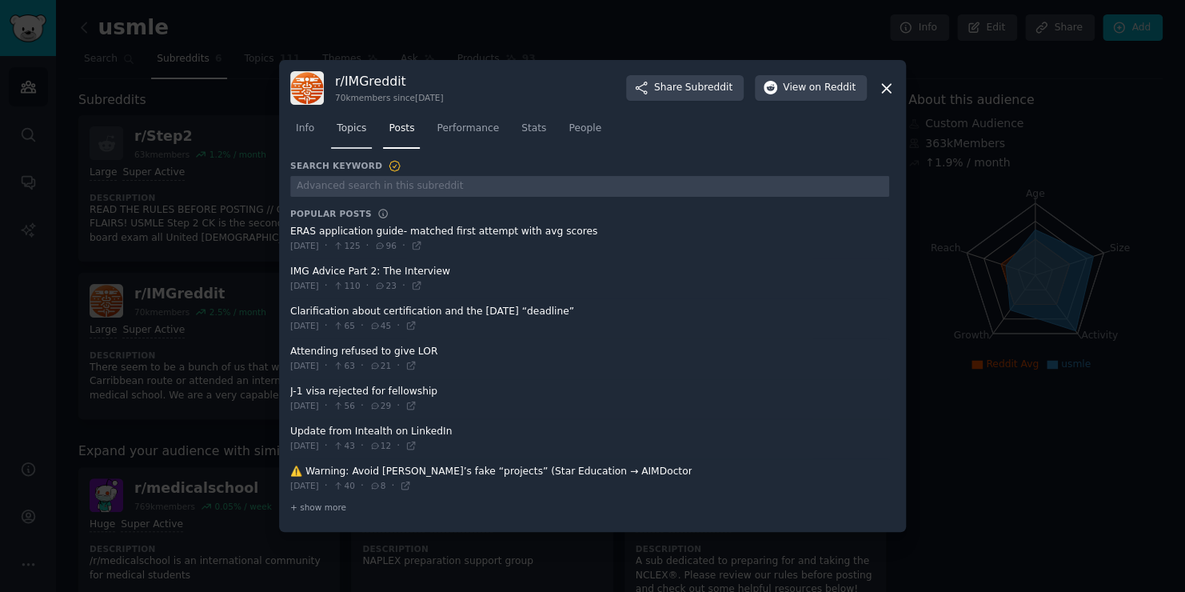
click at [365, 136] on link "Topics" at bounding box center [351, 132] width 41 height 33
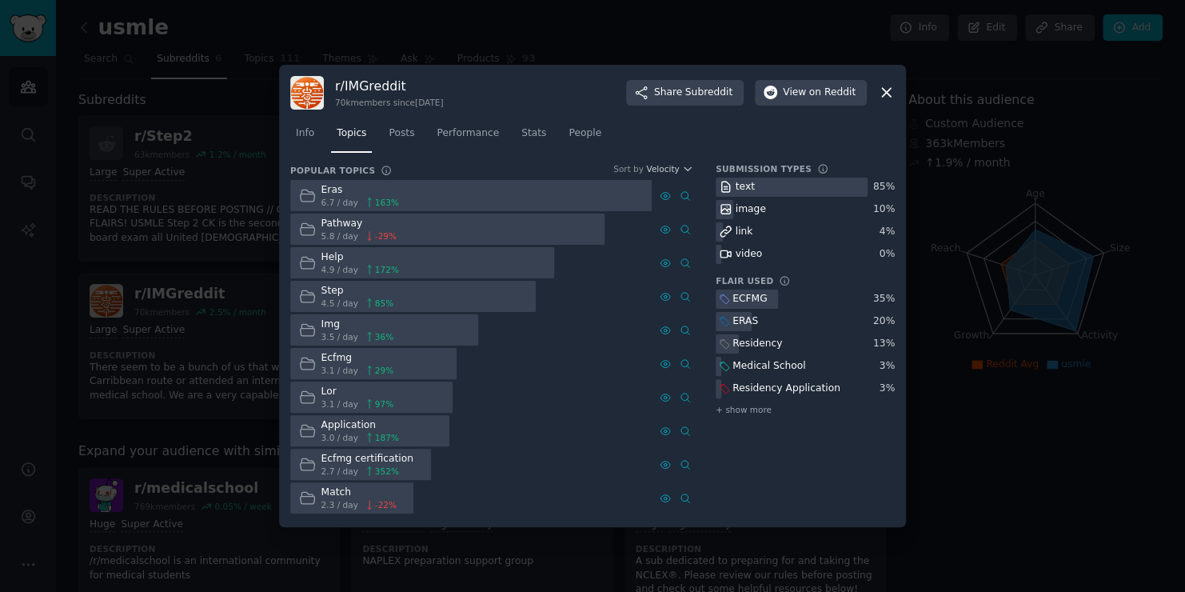
click at [104, 171] on div at bounding box center [592, 296] width 1185 height 592
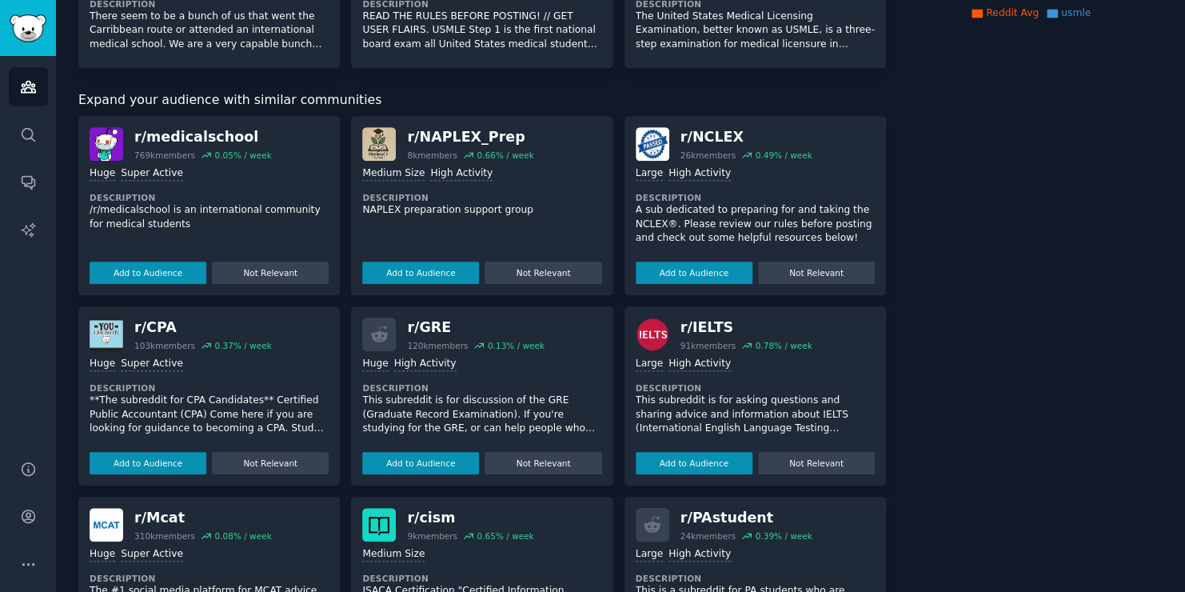
scroll to position [627, 0]
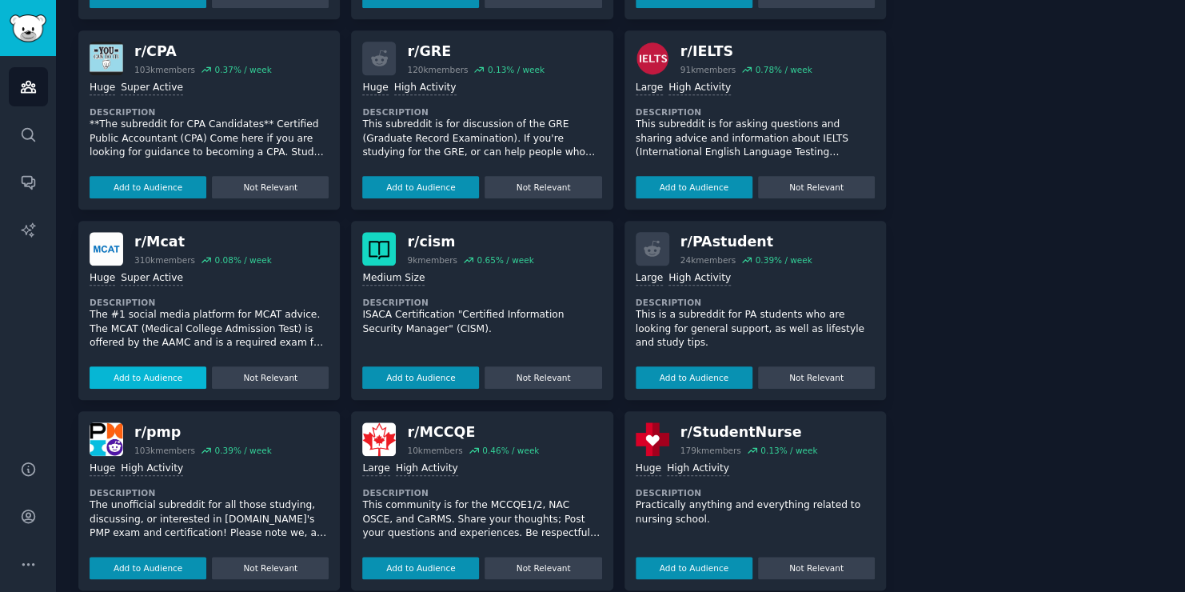
click at [172, 374] on button "Add to Audience" at bounding box center [148, 377] width 117 height 22
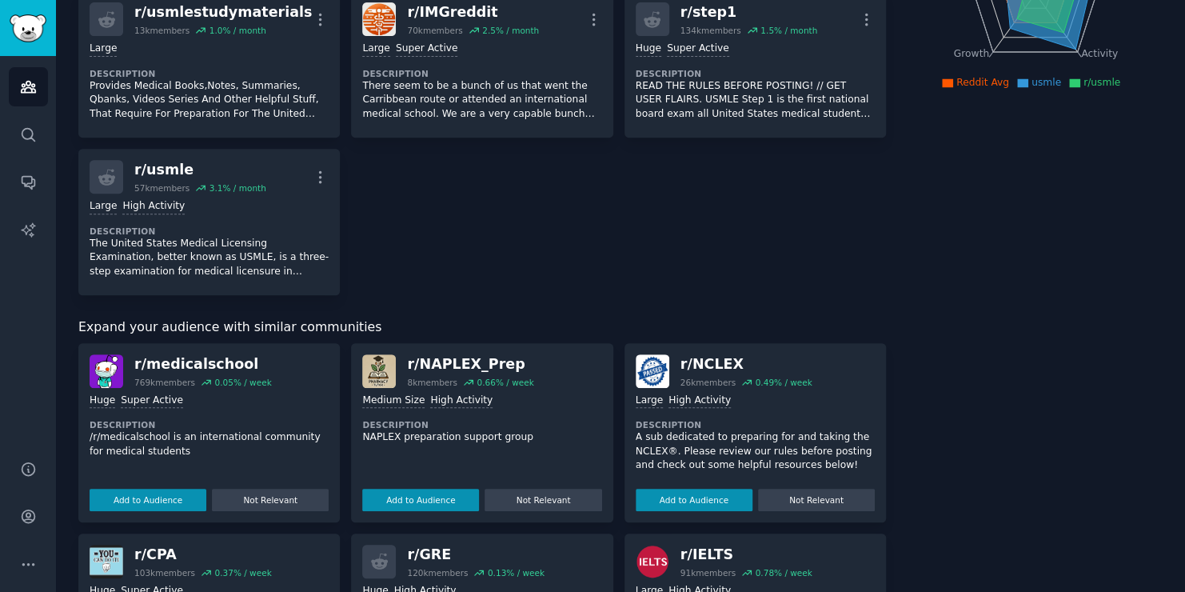
scroll to position [303, 0]
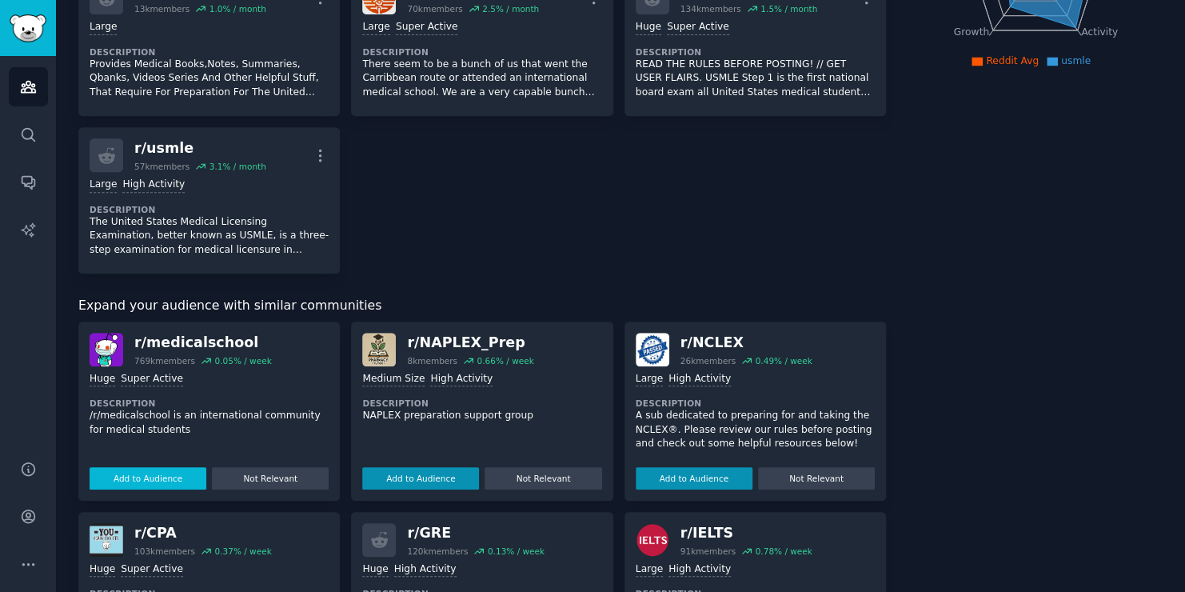
click at [164, 467] on button "Add to Audience" at bounding box center [148, 478] width 117 height 22
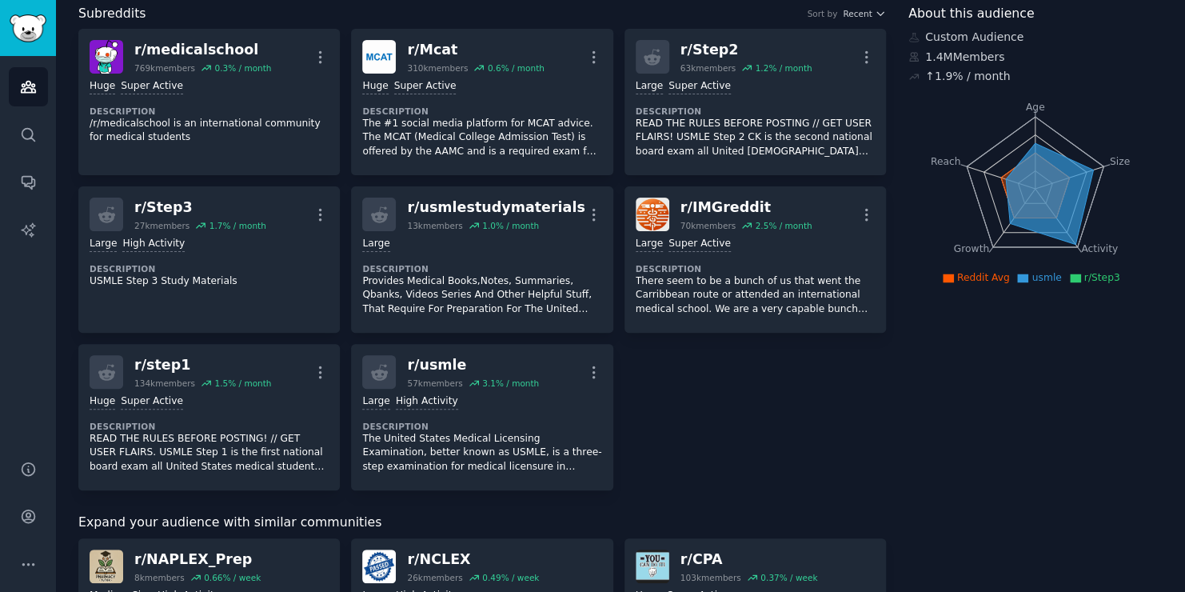
scroll to position [0, 0]
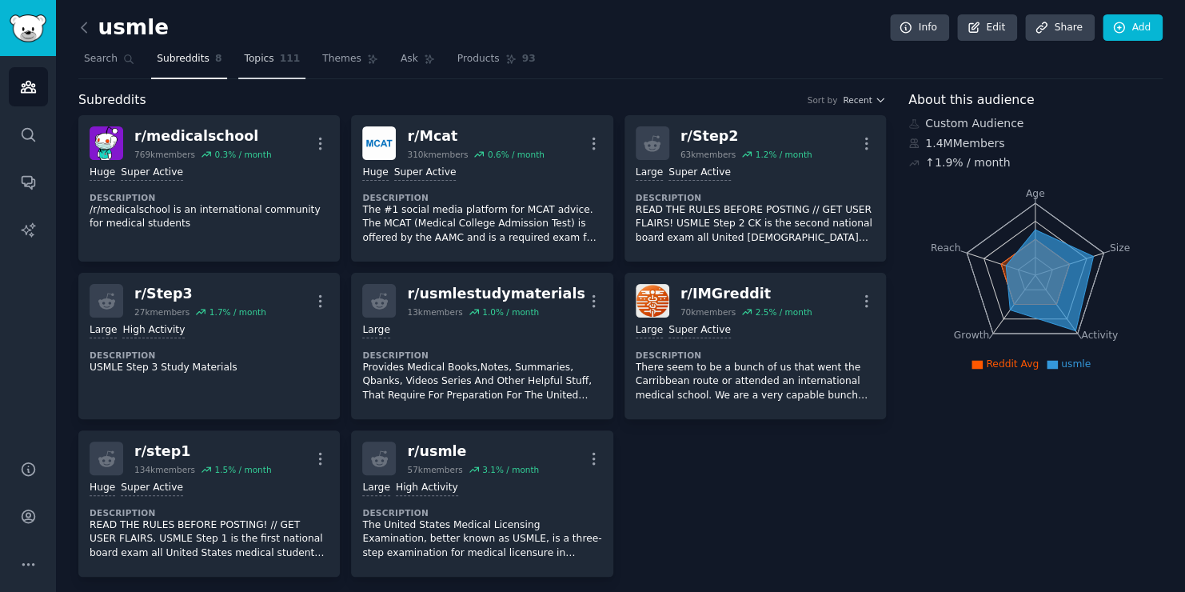
click at [251, 64] on span "Topics" at bounding box center [259, 59] width 30 height 14
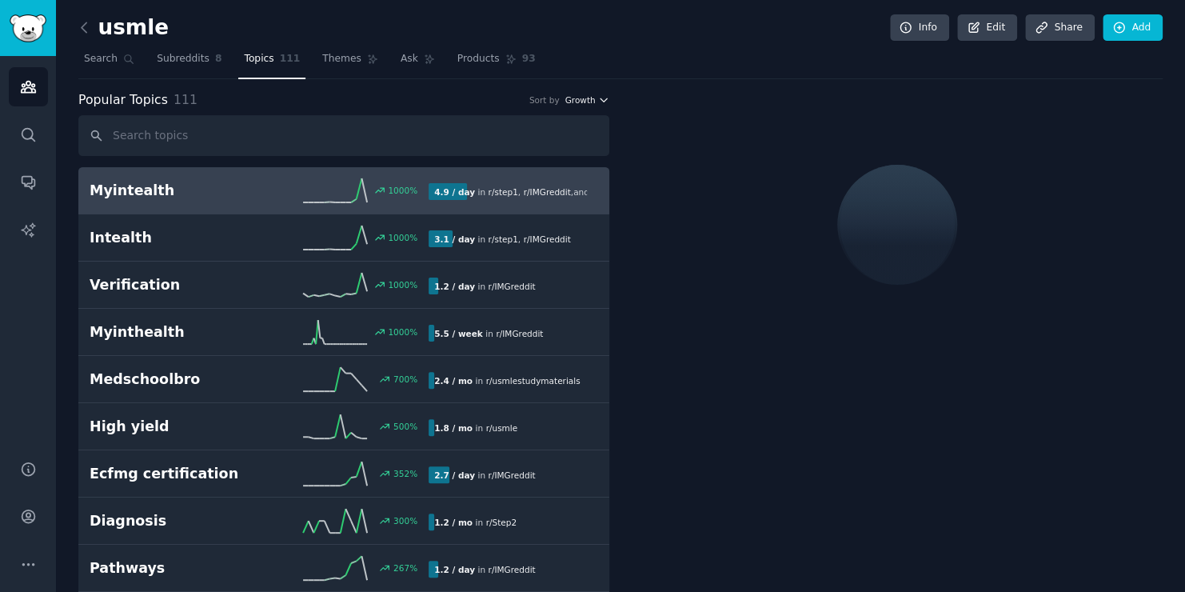
click at [591, 94] on span "Growth" at bounding box center [580, 99] width 30 height 11
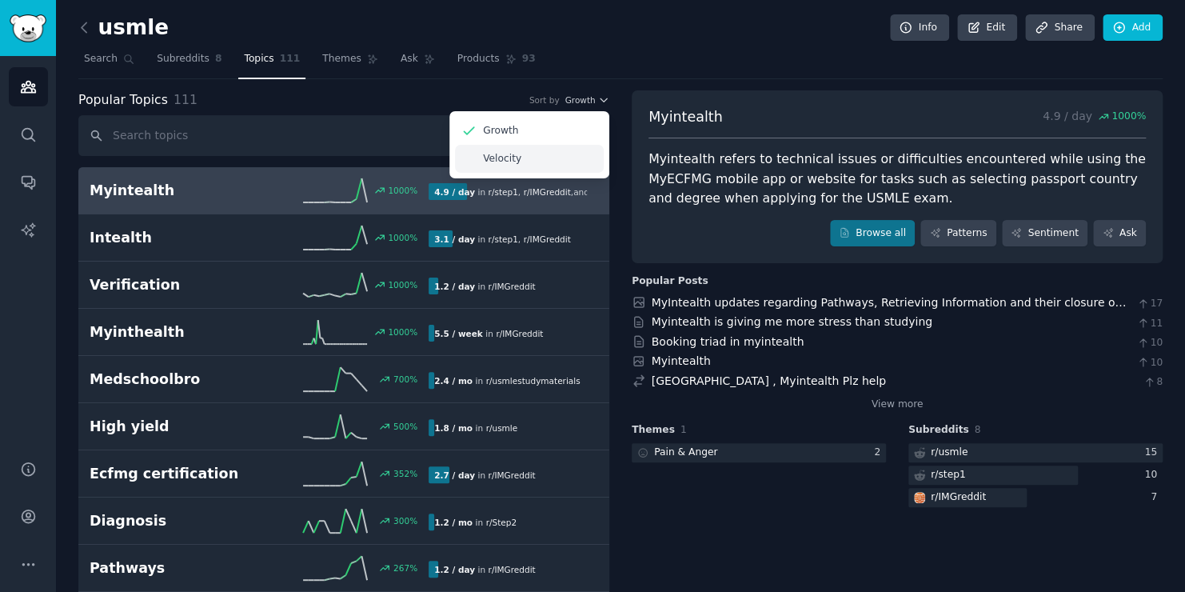
click at [500, 168] on div "Velocity" at bounding box center [529, 159] width 149 height 28
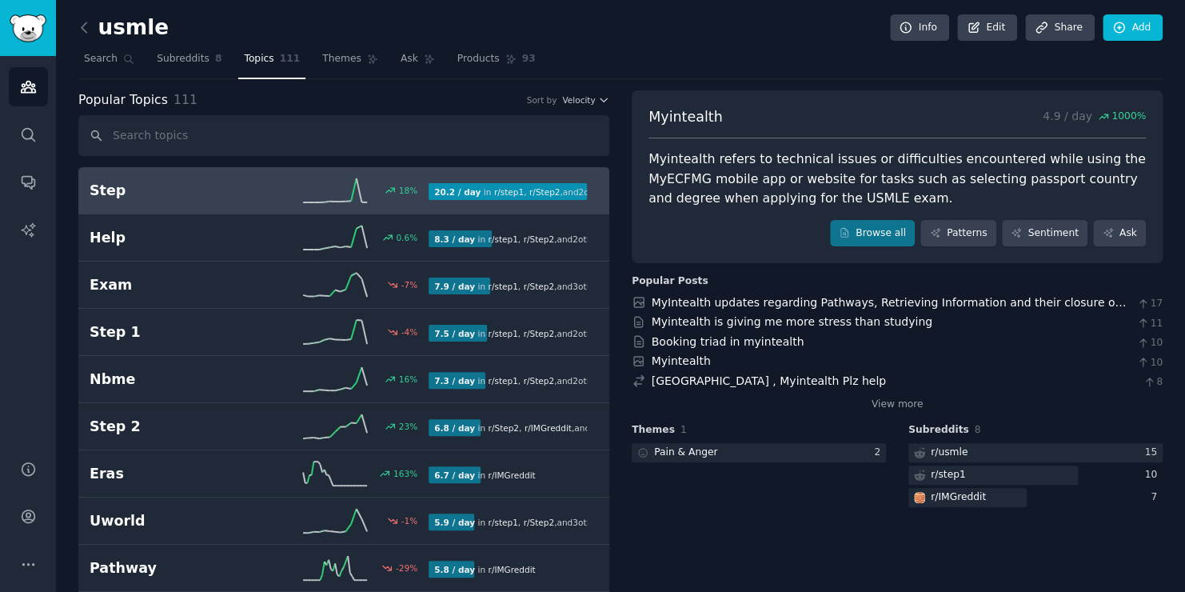
click at [259, 182] on div "18 %" at bounding box center [344, 190] width 170 height 24
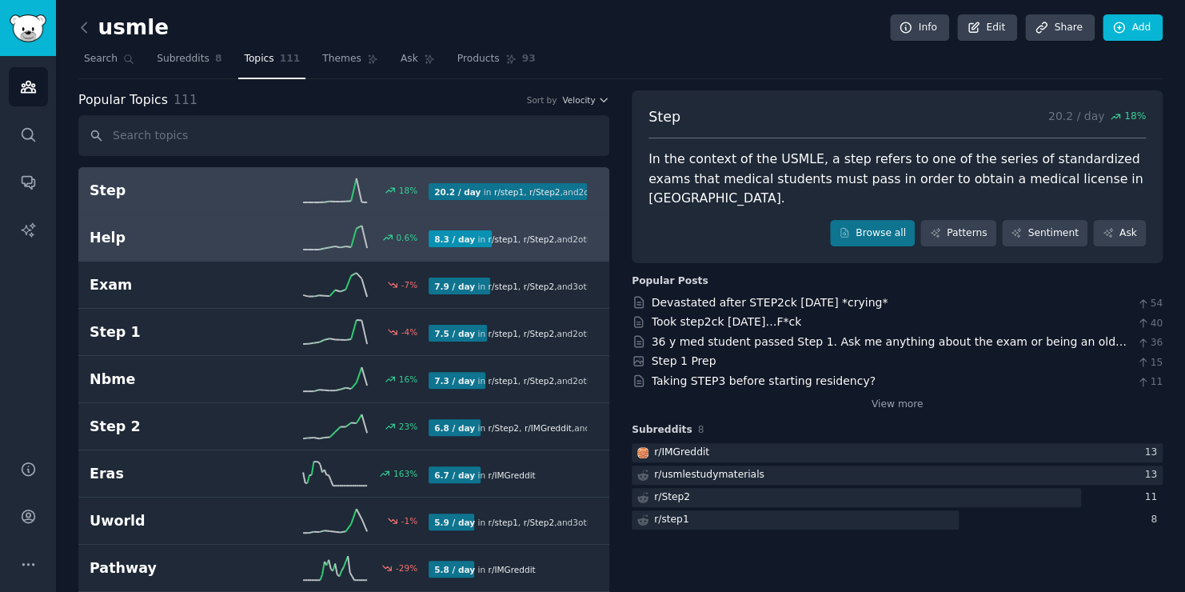
click at [230, 237] on h2 "Help" at bounding box center [175, 238] width 170 height 20
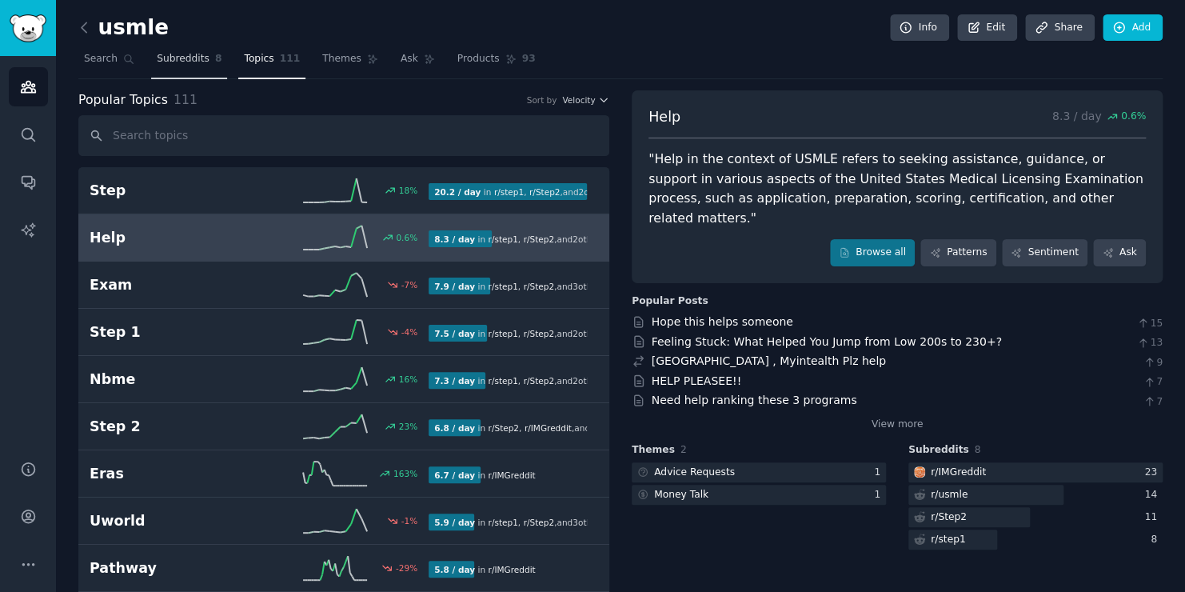
click at [185, 55] on span "Subreddits" at bounding box center [183, 59] width 53 height 14
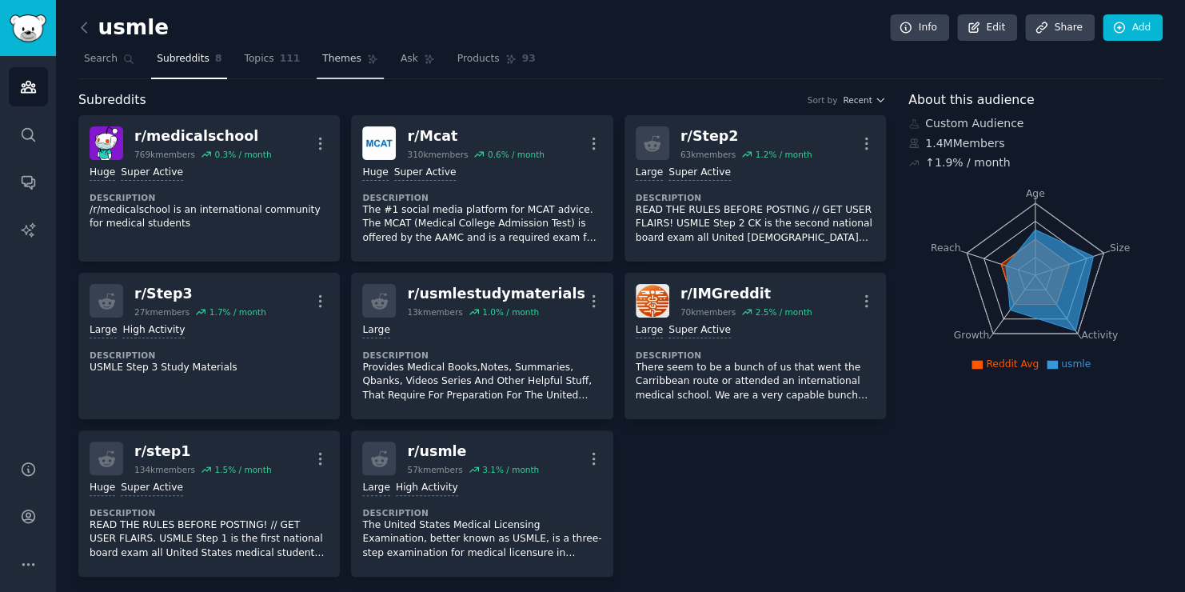
click at [326, 66] on link "Themes" at bounding box center [350, 62] width 67 height 33
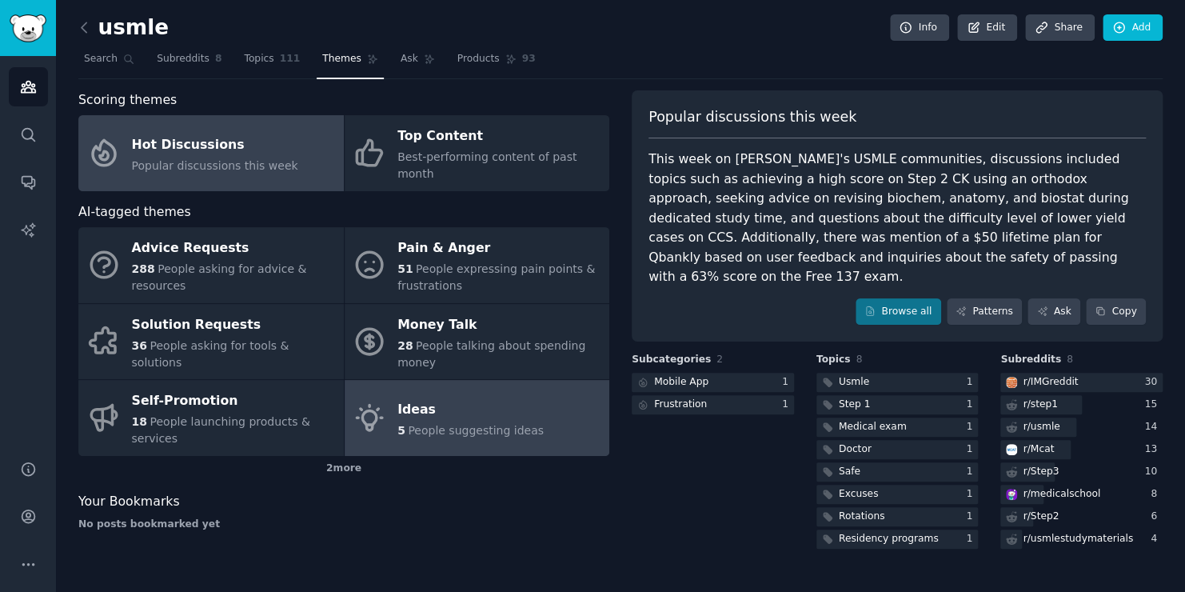
click at [522, 397] on div "Ideas" at bounding box center [471, 410] width 146 height 26
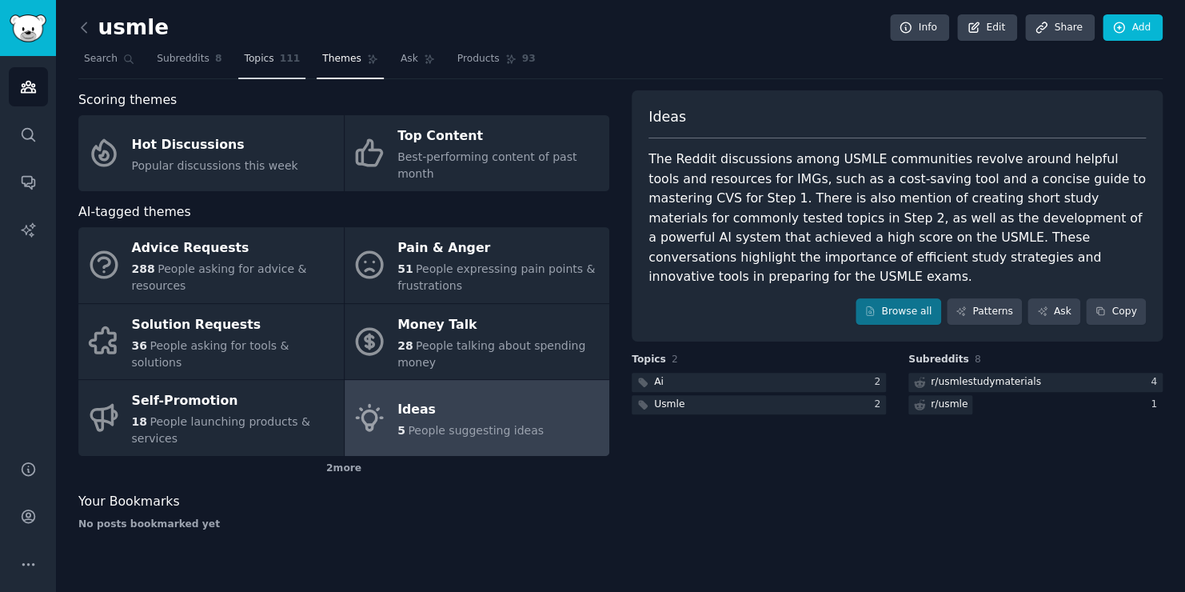
click at [280, 56] on span "111" at bounding box center [290, 59] width 21 height 14
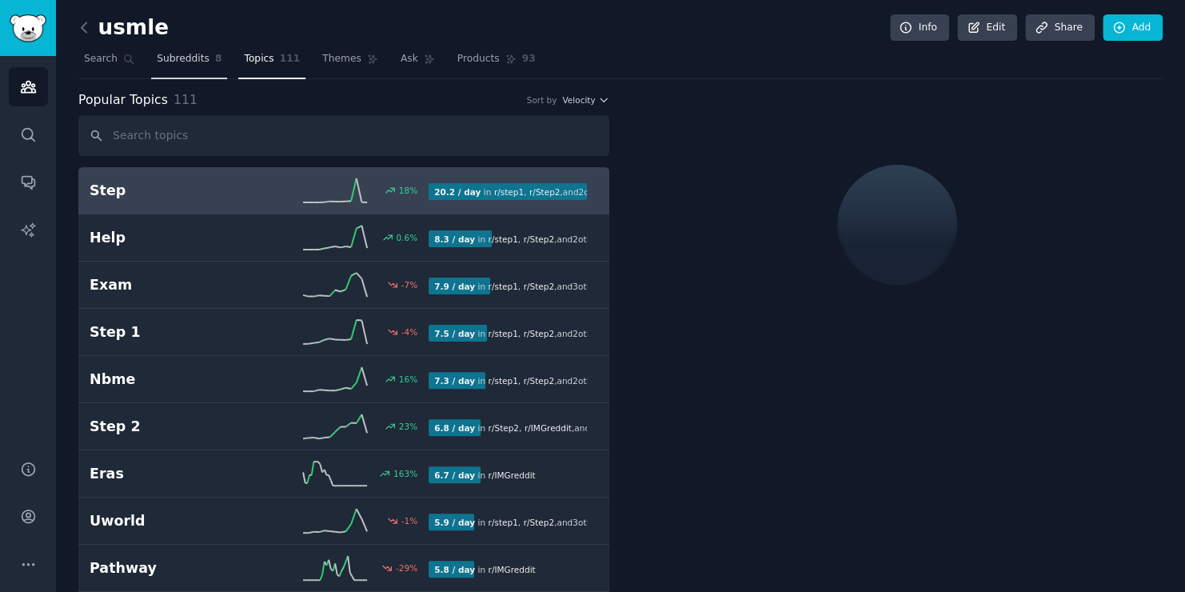
click at [208, 50] on link "Subreddits 8" at bounding box center [189, 62] width 76 height 33
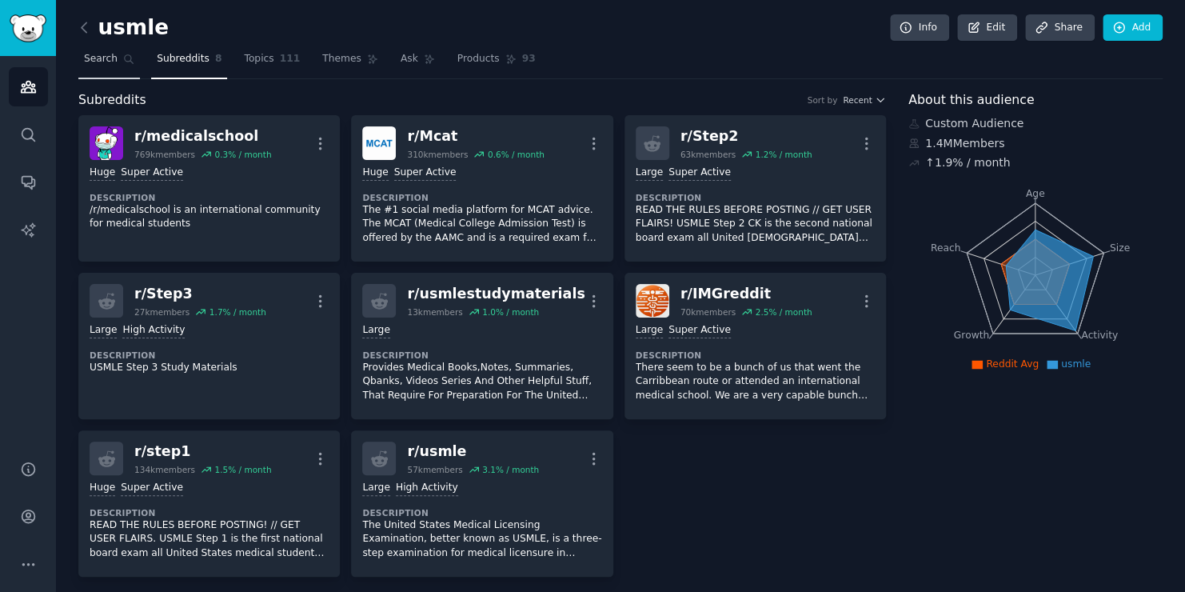
click at [114, 56] on link "Search" at bounding box center [109, 62] width 62 height 33
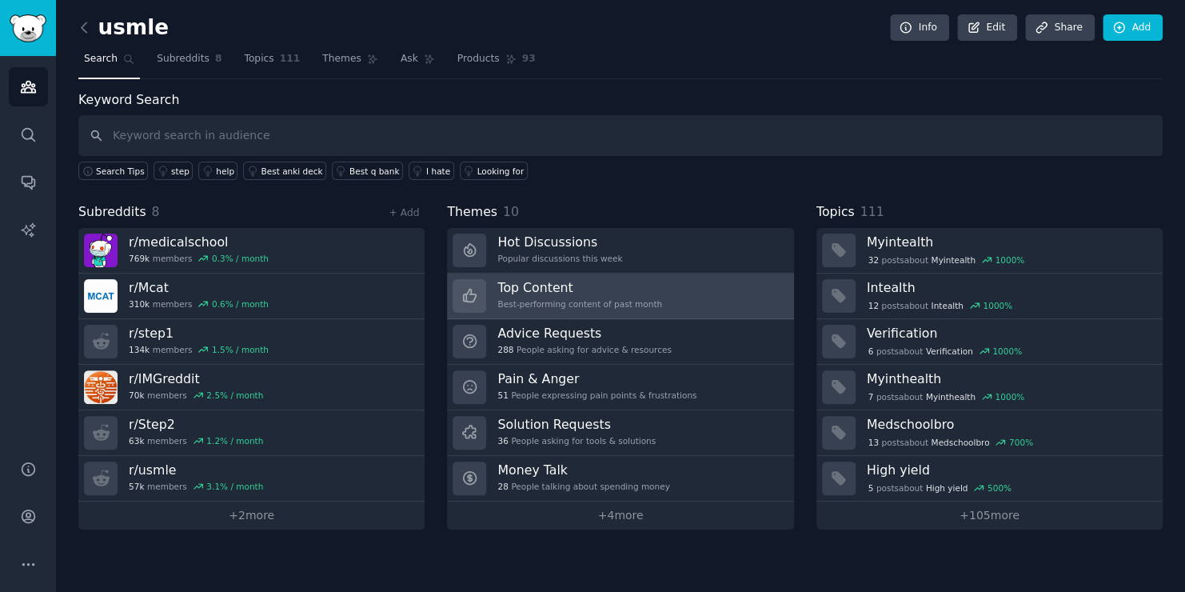
click at [611, 293] on h3 "Top Content" at bounding box center [580, 287] width 165 height 17
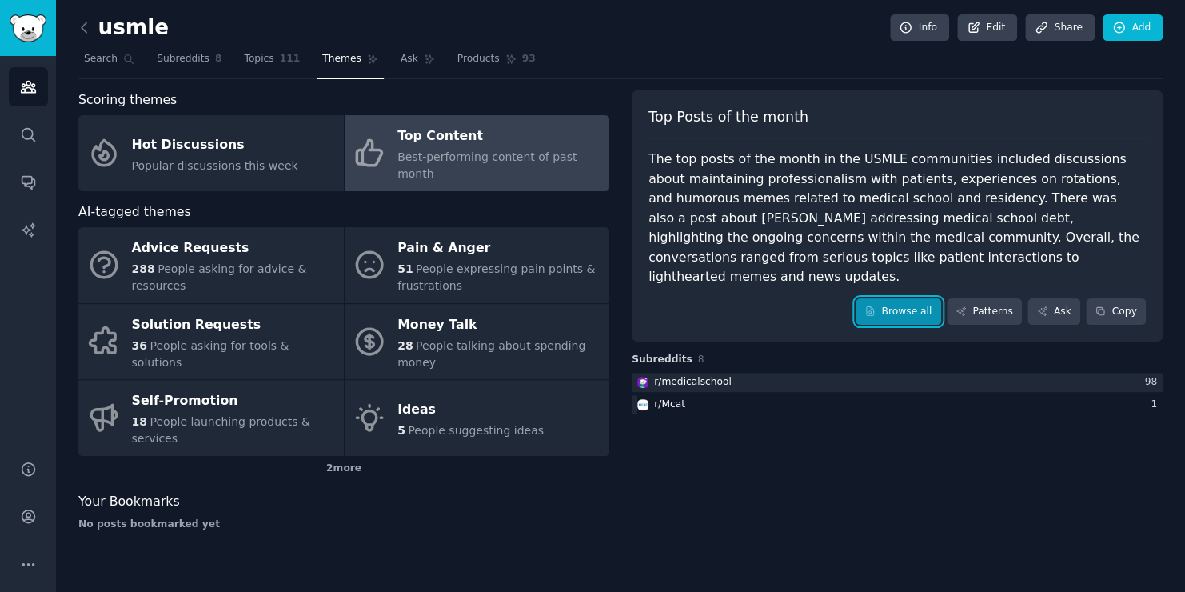
click at [913, 298] on link "Browse all" at bounding box center [899, 311] width 86 height 27
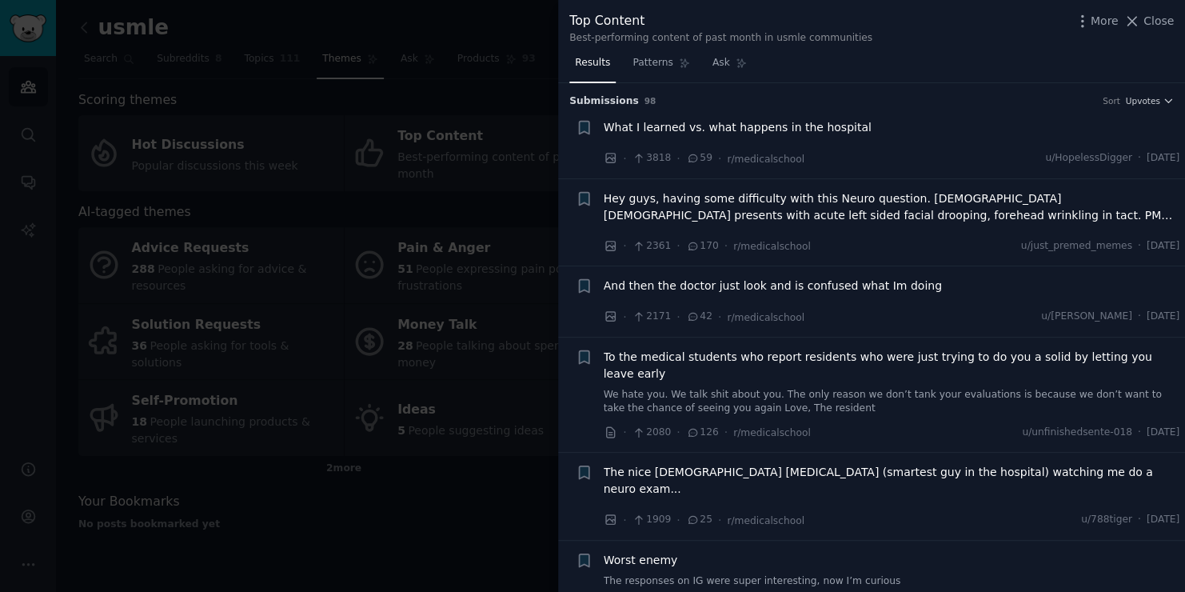
click at [817, 211] on span "Hey guys, having some difficulty with this Neuro question. 79 year old male pre…" at bounding box center [892, 207] width 577 height 34
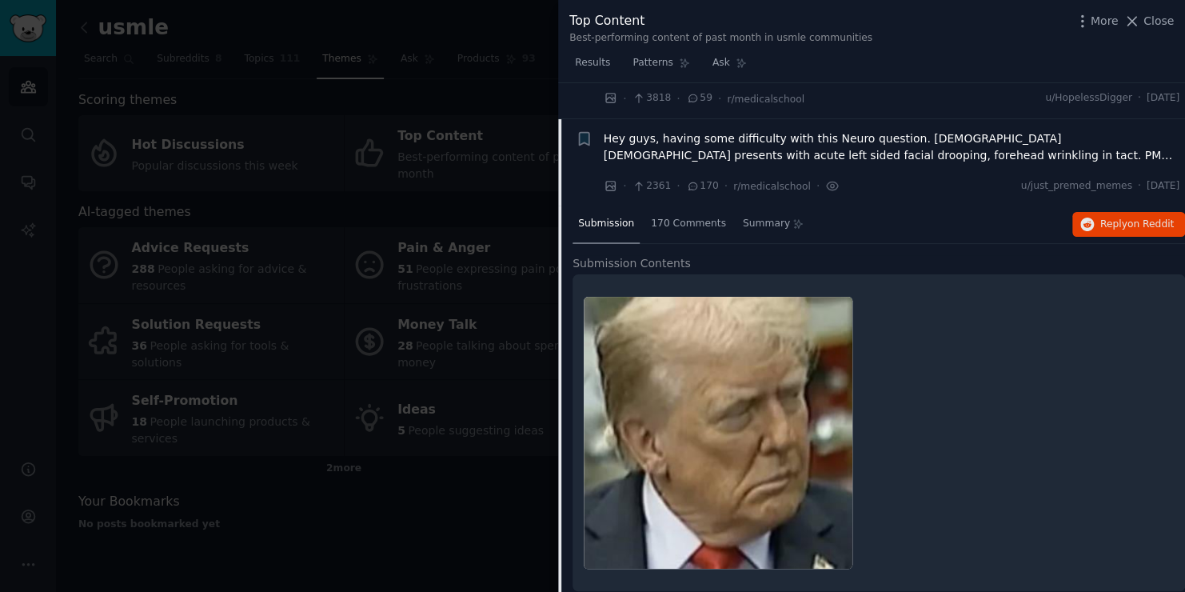
scroll to position [96, 0]
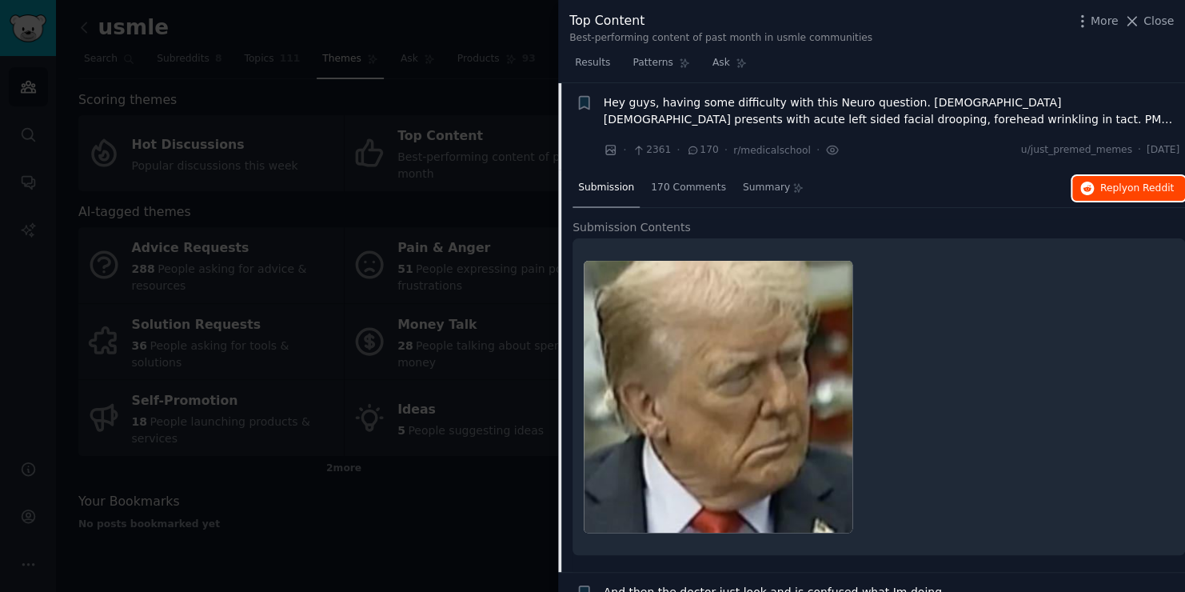
click at [1111, 191] on span "Reply on Reddit" at bounding box center [1138, 189] width 74 height 14
click at [338, 155] on div at bounding box center [592, 296] width 1185 height 592
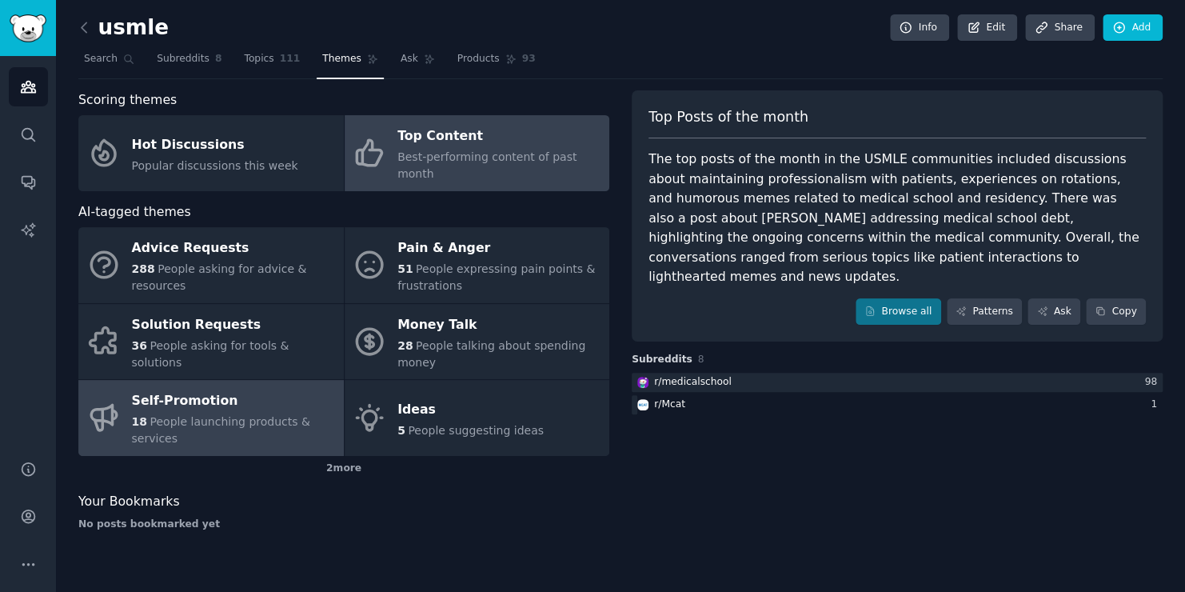
click at [205, 402] on link "Self-Promotion 18 People launching products & services" at bounding box center [211, 418] width 266 height 76
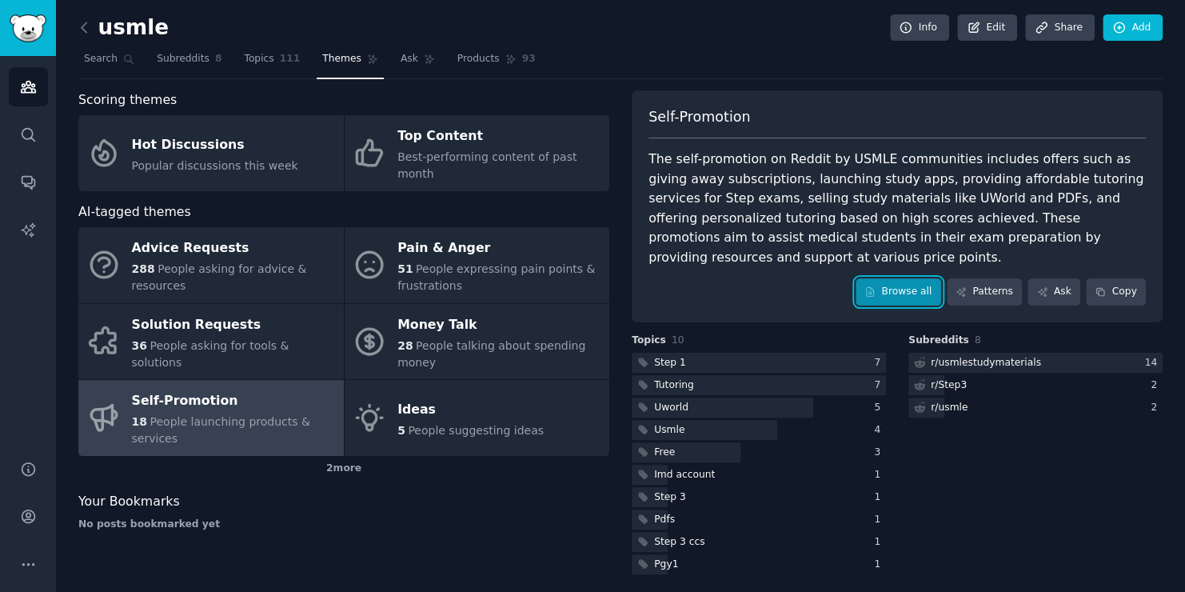
click at [893, 278] on link "Browse all" at bounding box center [899, 291] width 86 height 27
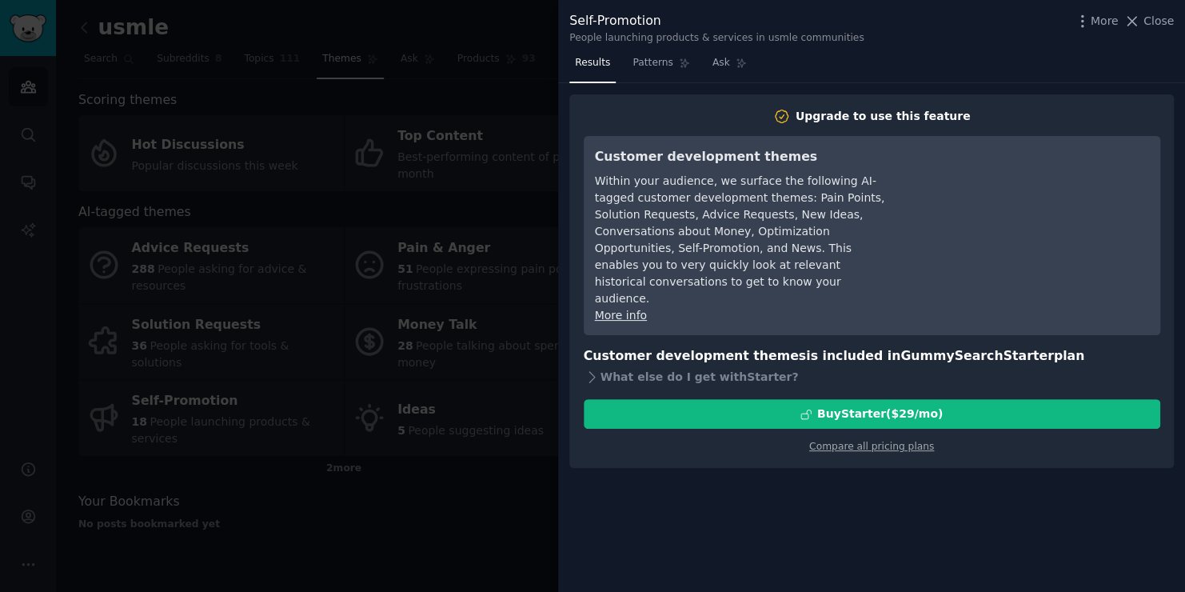
click at [367, 294] on div at bounding box center [592, 296] width 1185 height 592
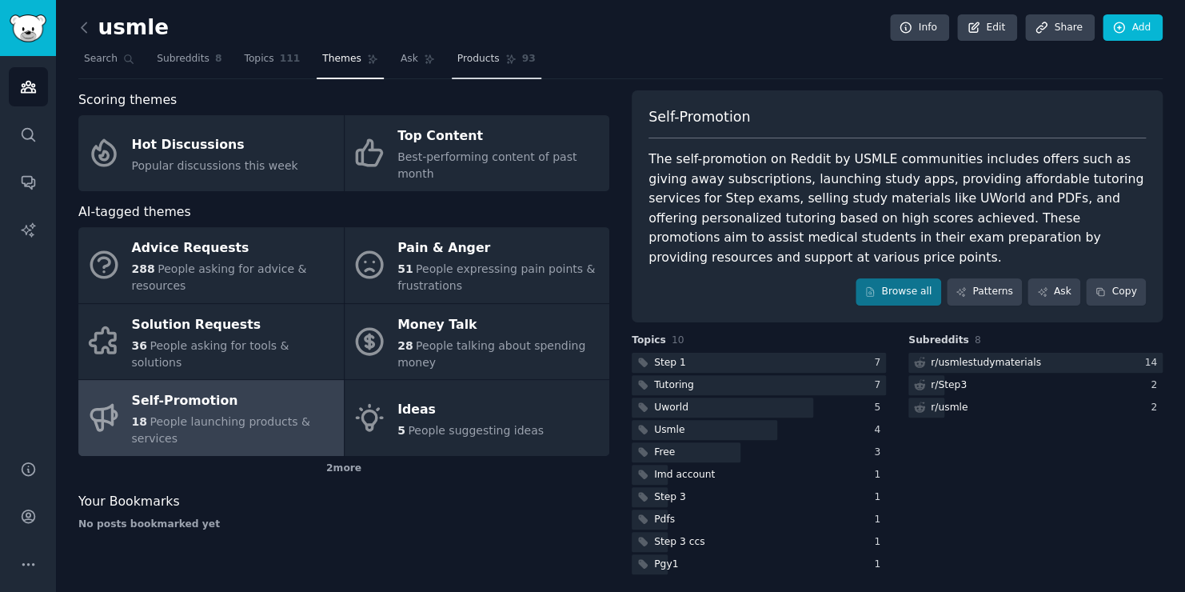
click at [452, 66] on link "Products 93" at bounding box center [497, 62] width 90 height 33
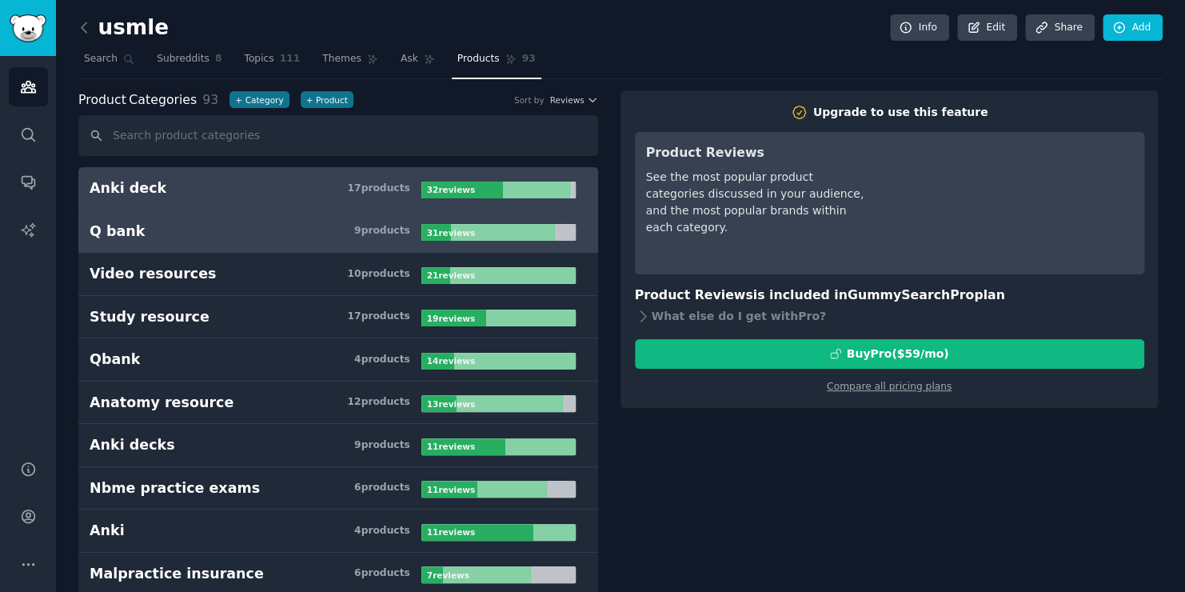
click at [232, 222] on h3 "Q bank 9 product s" at bounding box center [256, 232] width 332 height 20
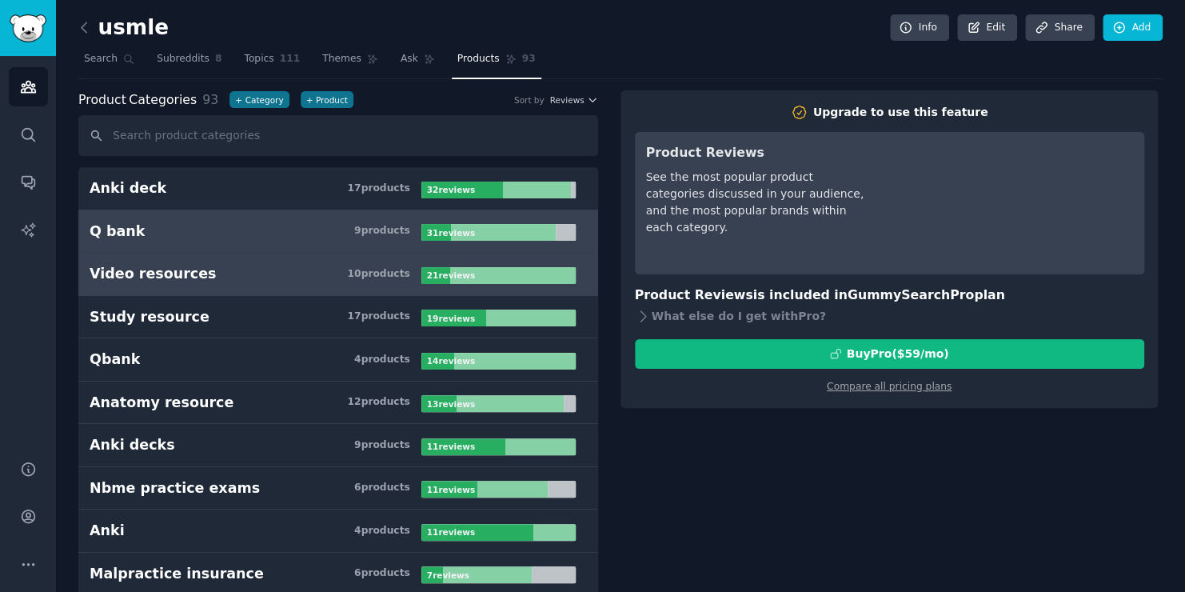
scroll to position [266, 0]
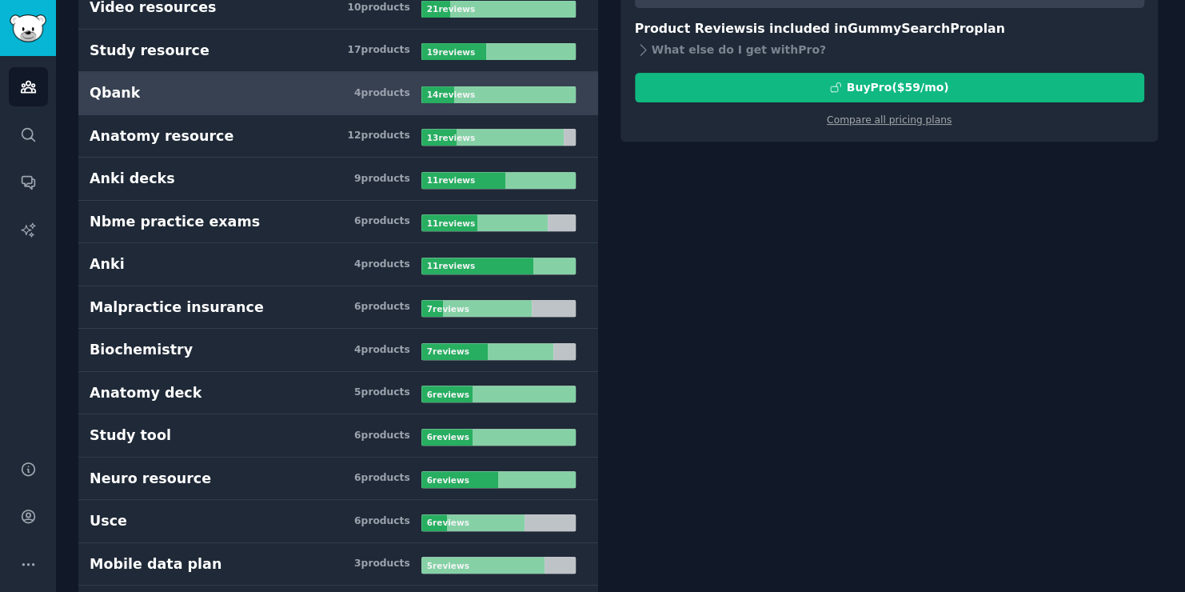
click at [337, 106] on link "Qbank 4 product s 14 review s" at bounding box center [338, 93] width 520 height 43
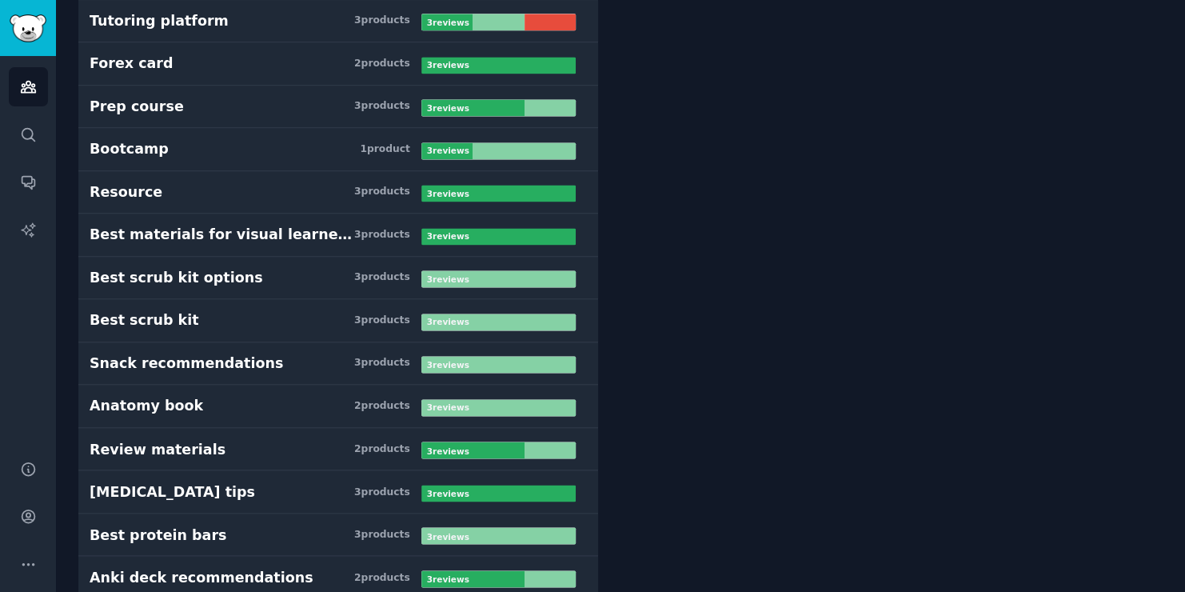
scroll to position [800, 0]
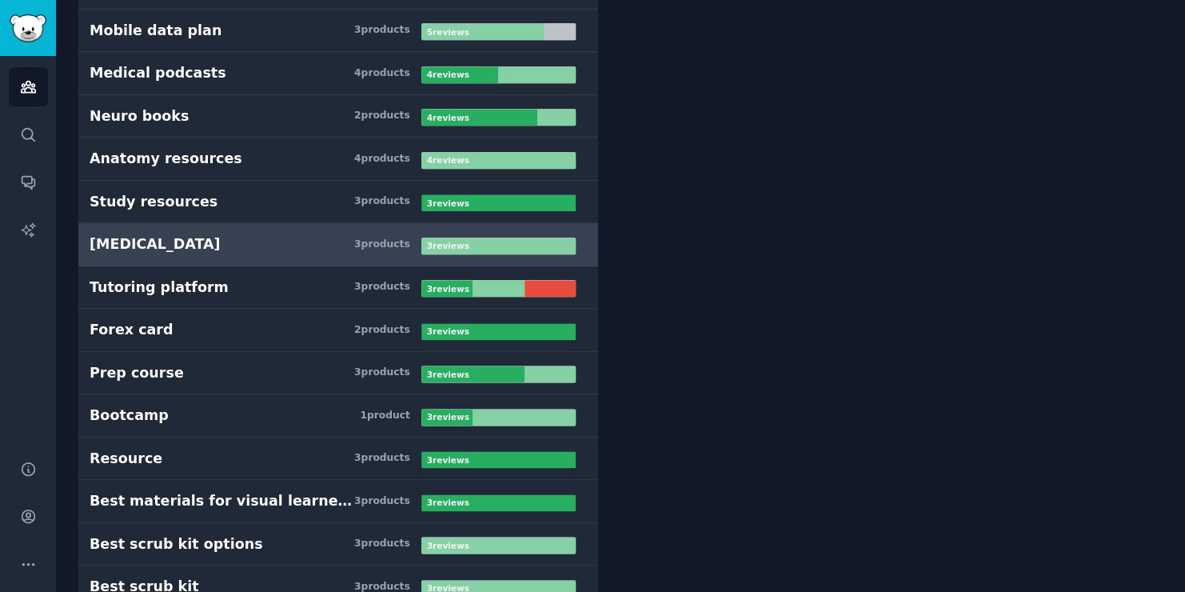
click at [212, 247] on h3 "Sleeping pills 3 product s" at bounding box center [256, 244] width 332 height 20
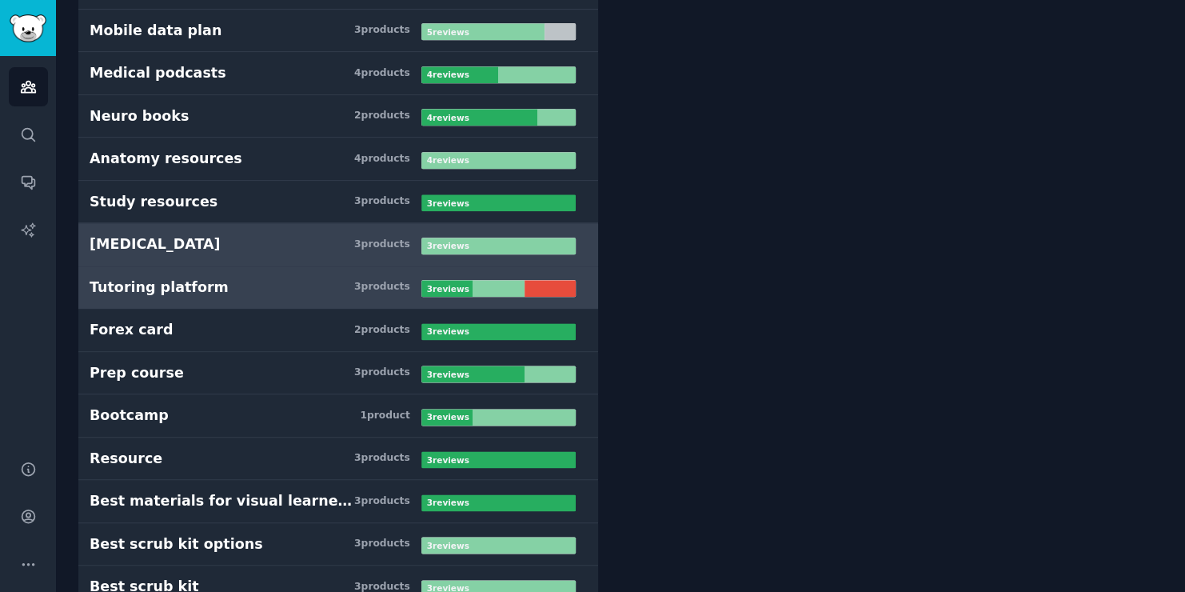
click at [248, 297] on link "Tutoring platform 3 product s 3 review s" at bounding box center [338, 287] width 520 height 43
click at [256, 242] on h3 "Sleeping pills 3 product s" at bounding box center [256, 244] width 332 height 20
